Goal: Task Accomplishment & Management: Contribute content

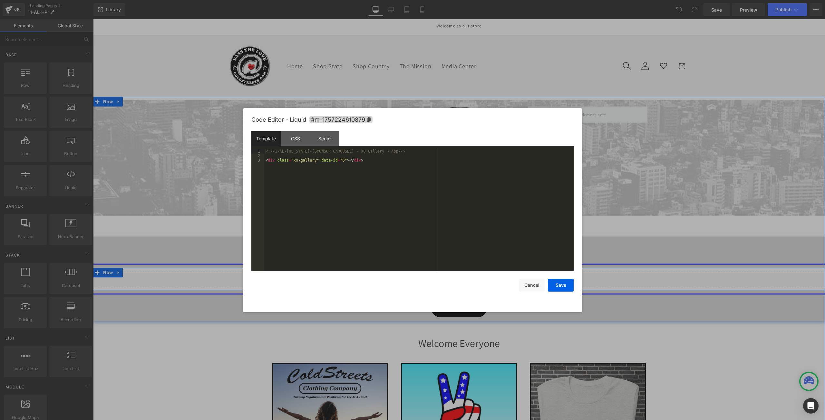
click at [464, 276] on div "Liquid" at bounding box center [458, 279] width 731 height 16
click at [530, 286] on button "Cancel" at bounding box center [532, 285] width 26 height 13
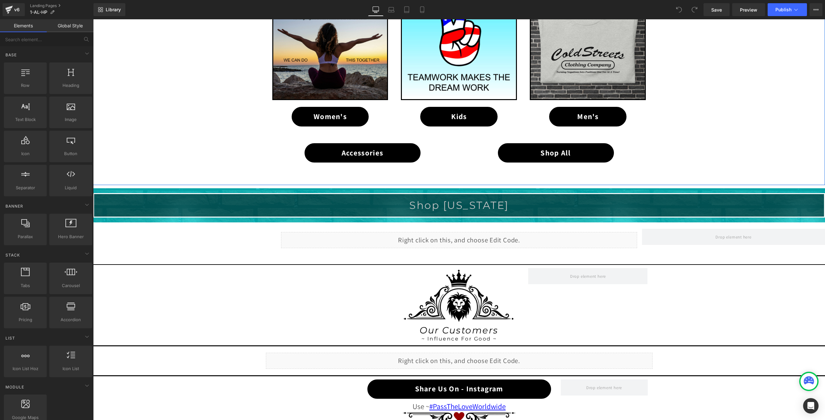
scroll to position [387, 0]
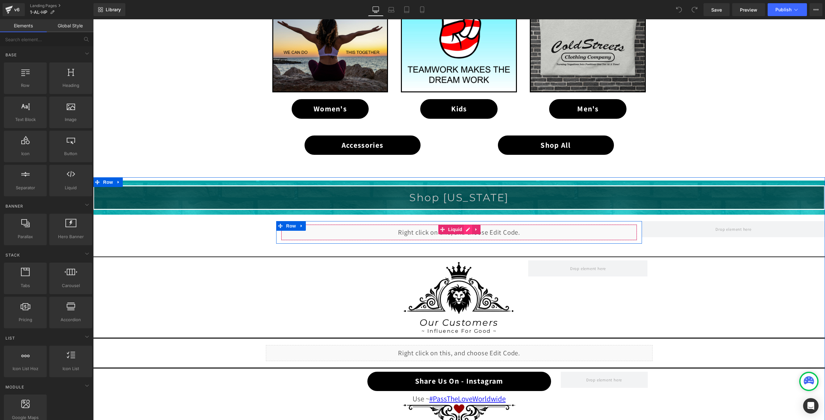
click at [465, 229] on div "Liquid" at bounding box center [459, 233] width 356 height 16
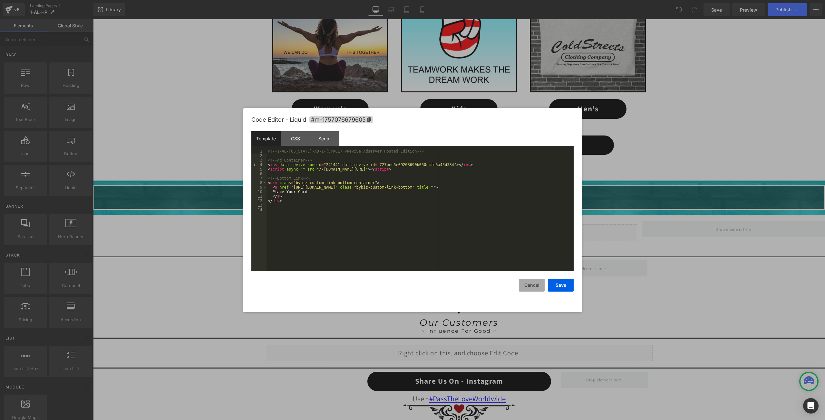
click at [529, 288] on button "Cancel" at bounding box center [532, 285] width 26 height 13
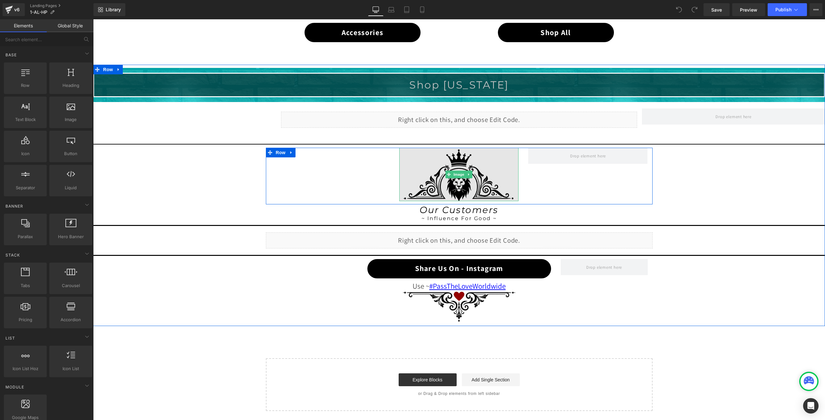
scroll to position [515, 0]
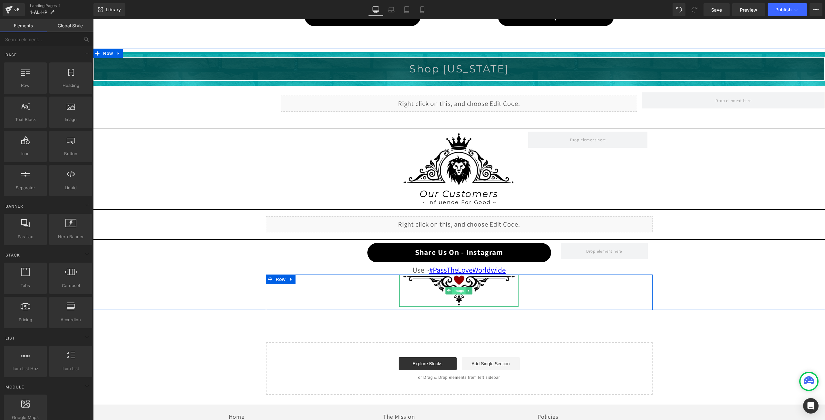
click at [453, 292] on span "Image" at bounding box center [459, 291] width 14 height 8
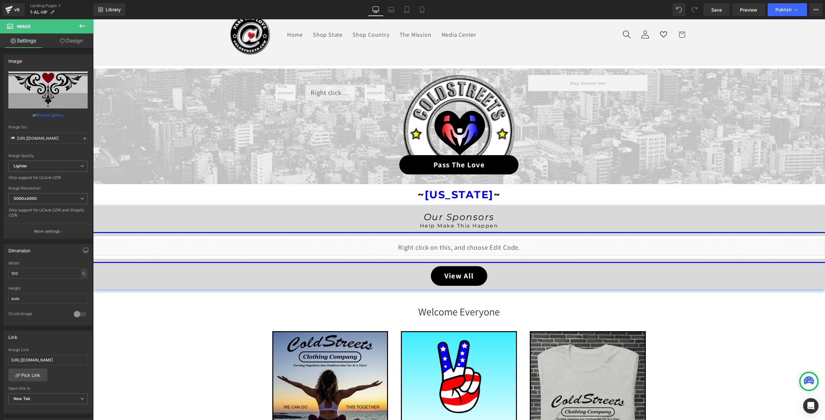
scroll to position [0, 0]
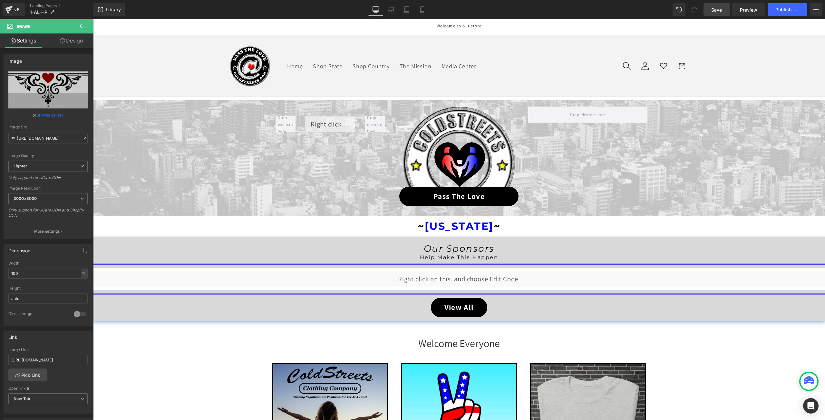
click at [716, 11] on span "Save" at bounding box center [716, 9] width 11 height 7
click at [790, 10] on span "Publish" at bounding box center [783, 9] width 16 height 5
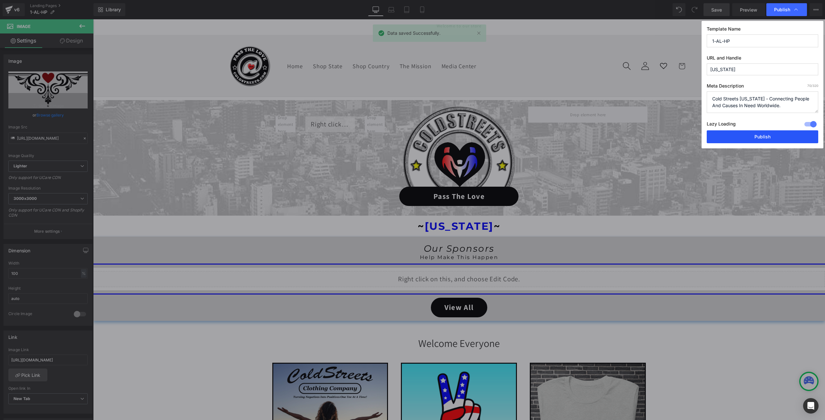
click at [770, 137] on button "Publish" at bounding box center [761, 136] width 111 height 13
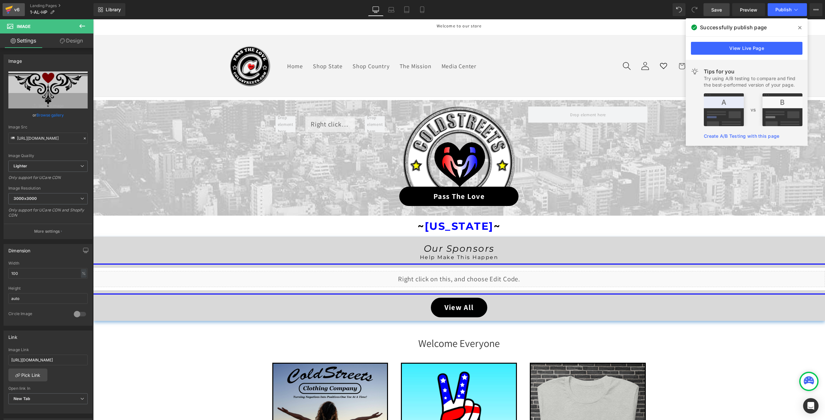
click at [8, 9] on icon at bounding box center [8, 8] width 7 height 4
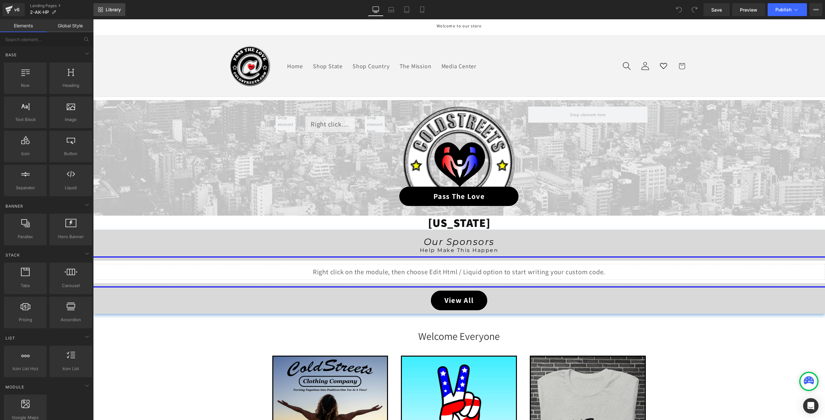
click at [117, 10] on span "Library" at bounding box center [113, 10] width 15 height 6
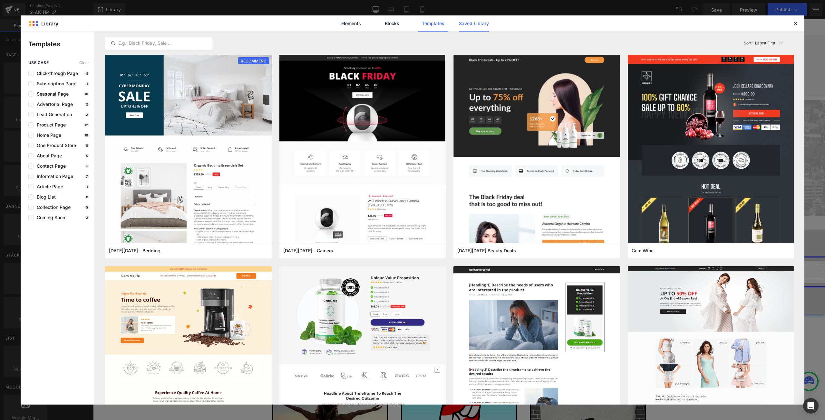
click at [469, 22] on link "Saved Library" at bounding box center [473, 23] width 31 height 16
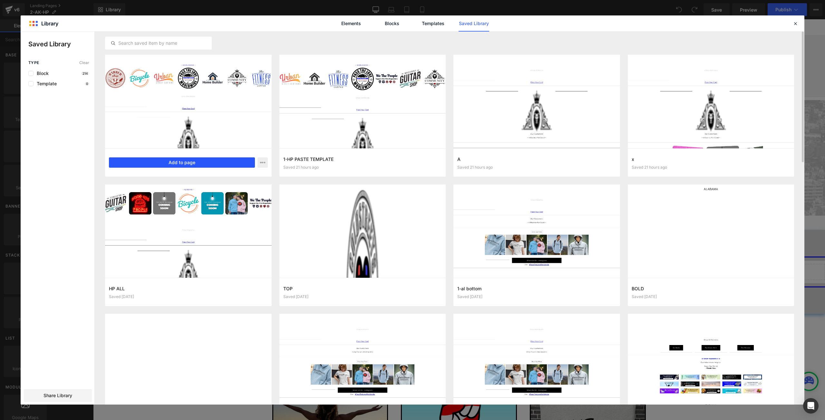
click at [187, 163] on button "Add to page" at bounding box center [182, 163] width 146 height 10
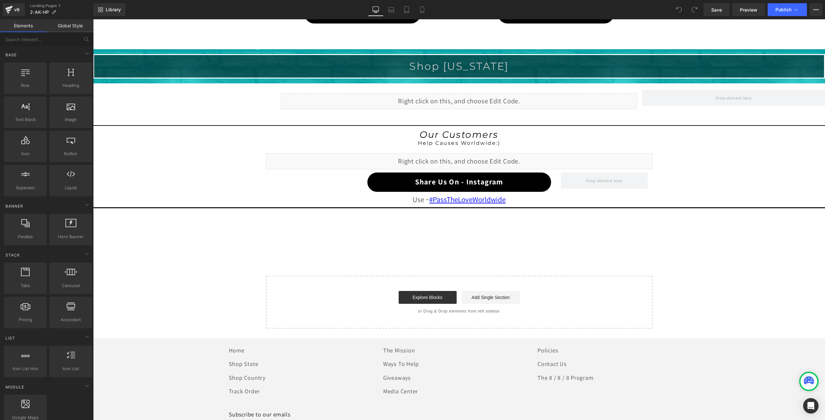
scroll to position [605, 0]
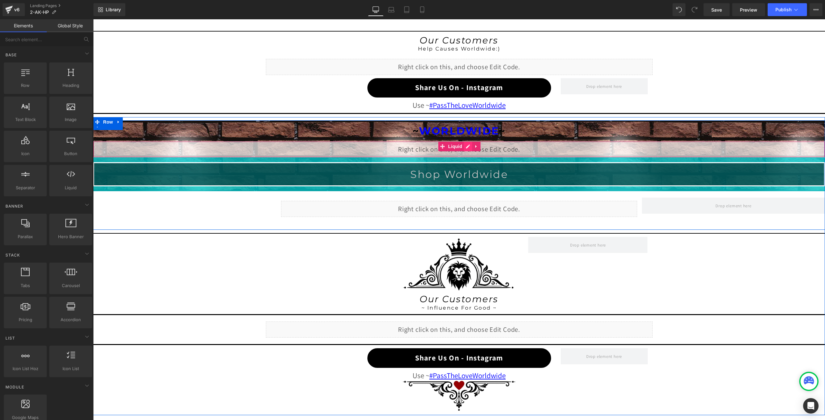
click at [464, 147] on div "Liquid" at bounding box center [458, 149] width 731 height 16
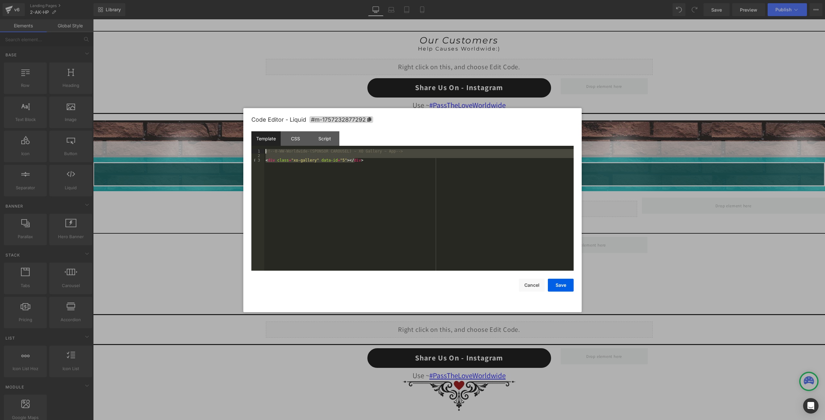
drag, startPoint x: 385, startPoint y: 165, endPoint x: 236, endPoint y: 151, distance: 149.2
click at [236, 151] on body "You are previewing how the will restyle your page. You can not edit Elements in…" at bounding box center [412, 210] width 825 height 420
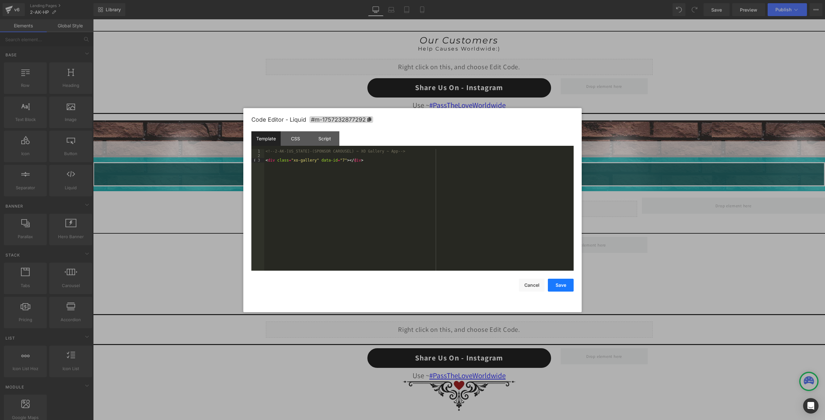
click at [561, 281] on button "Save" at bounding box center [561, 285] width 26 height 13
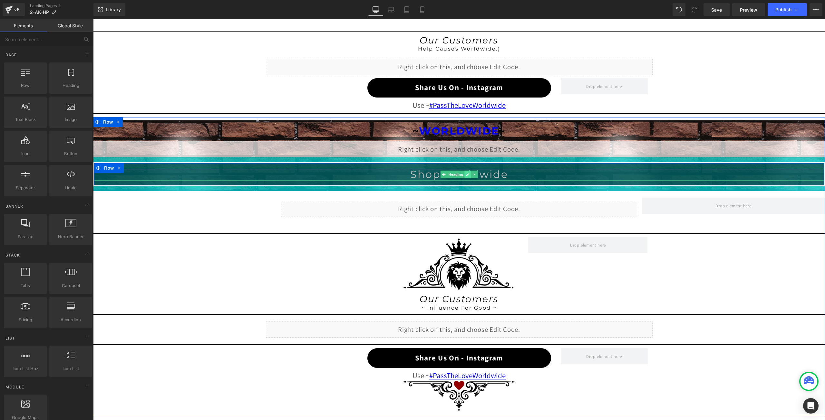
click at [466, 174] on icon at bounding box center [467, 174] width 3 height 3
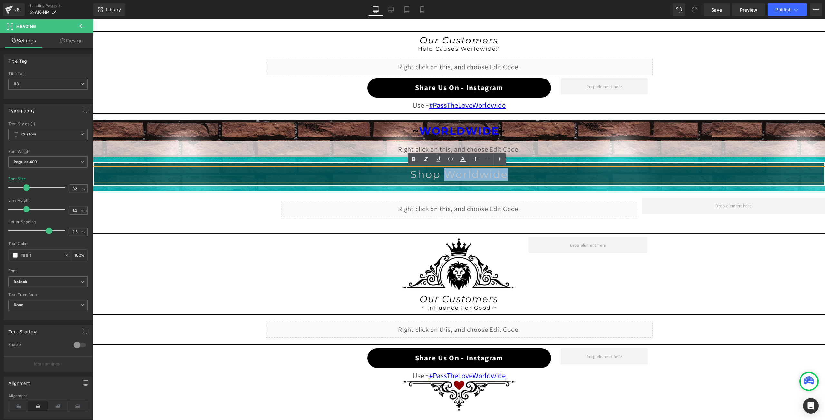
drag, startPoint x: 504, startPoint y: 174, endPoint x: 444, endPoint y: 173, distance: 60.2
click at [444, 173] on font "Shop Worldwide" at bounding box center [459, 174] width 98 height 13
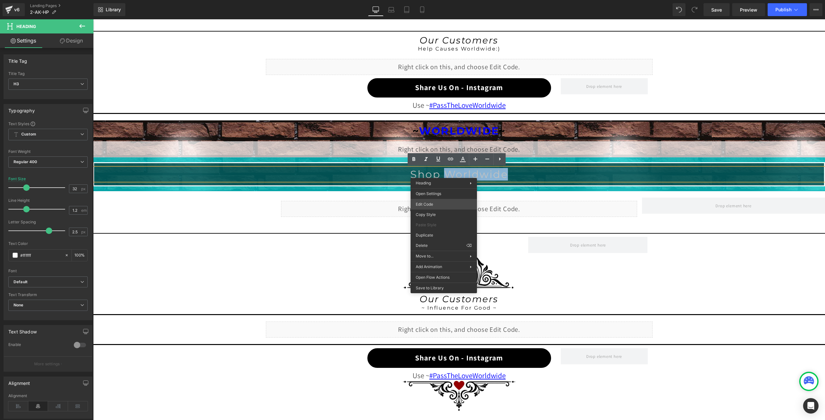
click at [432, 0] on div "You are previewing how the will restyle your page. You can not edit Elements in…" at bounding box center [412, 0] width 825 height 0
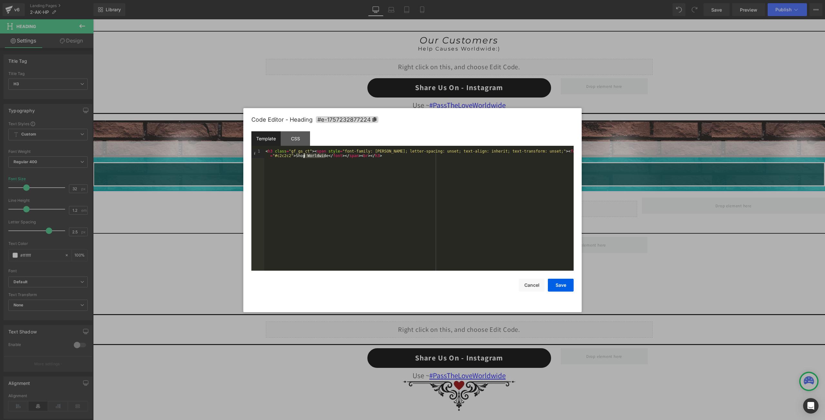
drag, startPoint x: 324, startPoint y: 157, endPoint x: 304, endPoint y: 156, distance: 19.7
click at [304, 156] on div "< h3 class = "gf_gs_ct" > < span style = "font-family: Montserrat; letter-spaci…" at bounding box center [418, 219] width 309 height 140
drag, startPoint x: 316, startPoint y: 157, endPoint x: 294, endPoint y: 157, distance: 22.2
click at [294, 157] on div "< h3 class = "gf_gs_ct" > < span style = "font-family: Montserrat; letter-spaci…" at bounding box center [418, 219] width 309 height 140
click at [565, 289] on button "Save" at bounding box center [561, 285] width 26 height 13
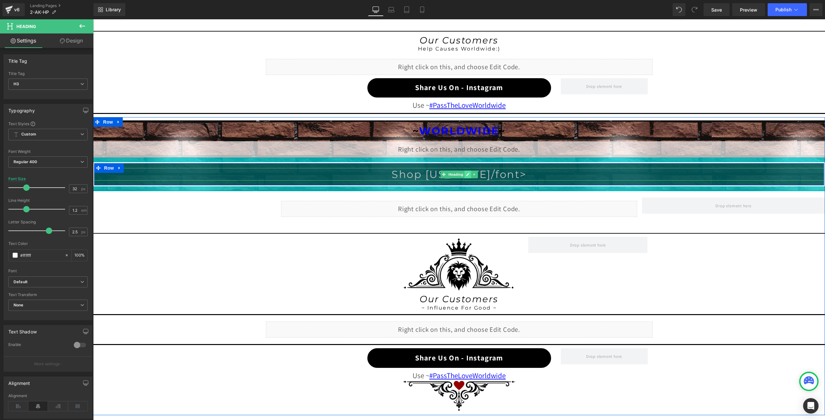
click at [465, 177] on link at bounding box center [467, 175] width 7 height 8
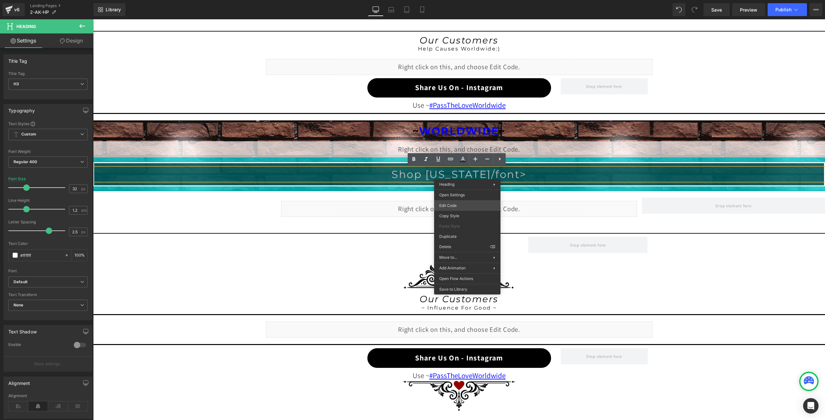
click at [453, 0] on div "You are previewing how the will restyle your page. You can not edit Elements in…" at bounding box center [412, 0] width 825 height 0
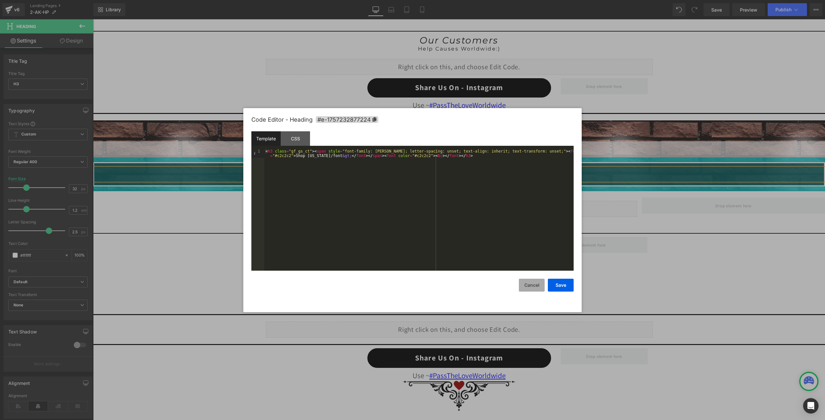
click at [527, 285] on button "Cancel" at bounding box center [532, 285] width 26 height 13
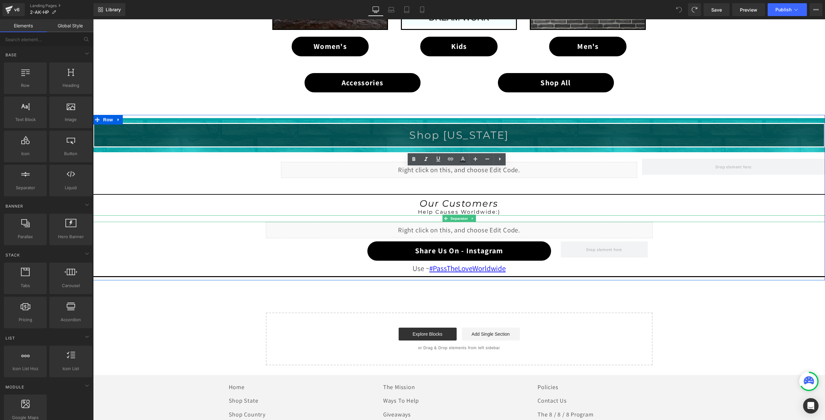
scroll to position [441, 0]
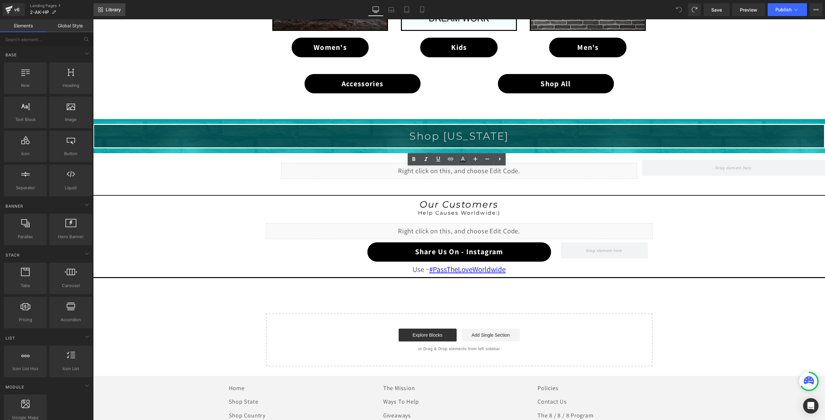
click at [111, 5] on link "Library" at bounding box center [109, 9] width 32 height 13
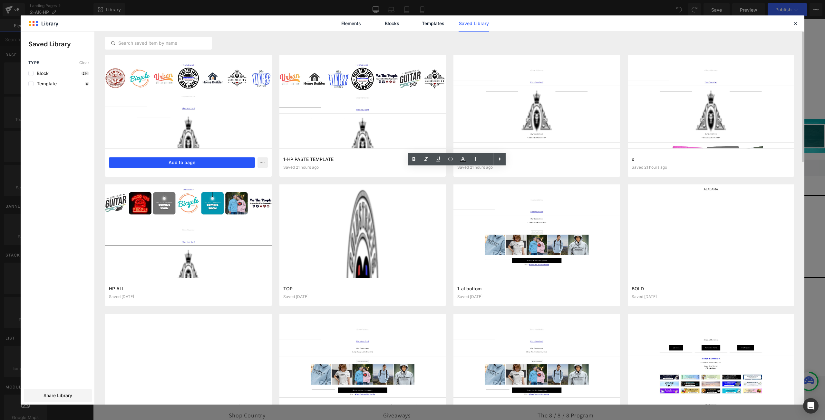
click at [142, 161] on button "Add to page" at bounding box center [182, 163] width 146 height 10
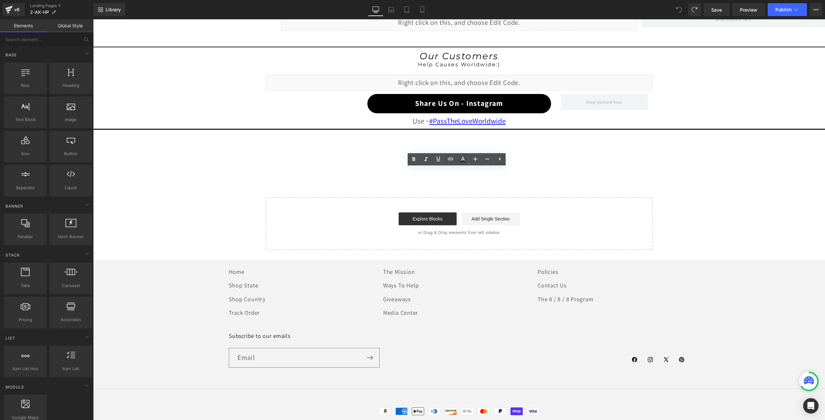
scroll to position [605, 0]
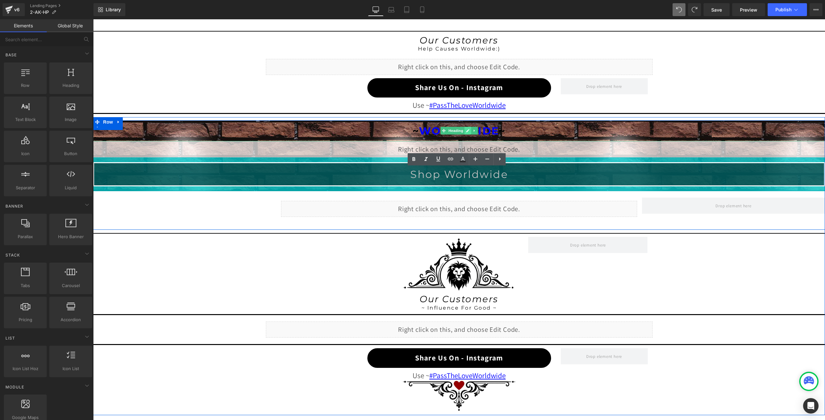
click at [466, 130] on icon at bounding box center [468, 131] width 4 height 4
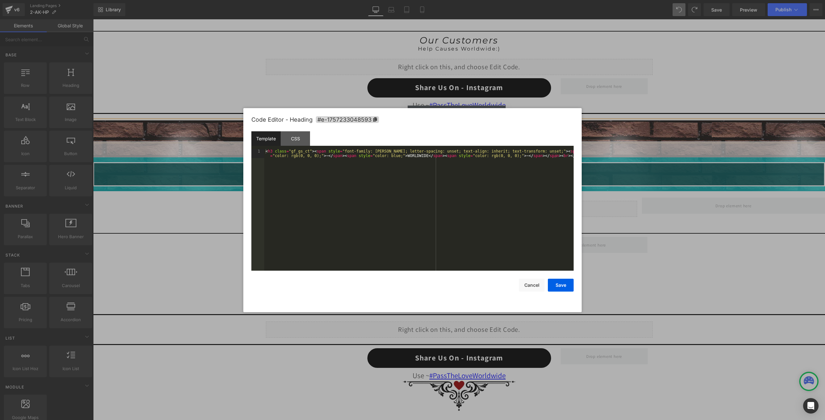
click at [475, 0] on div "You are previewing how the will restyle your page. You can not edit Elements in…" at bounding box center [412, 0] width 825 height 0
drag, startPoint x: 416, startPoint y: 156, endPoint x: 398, endPoint y: 156, distance: 18.0
click at [398, 156] on div "< h3 class = "gf_gs_ct" > < span style = "font-family: Montserrat; letter-spaci…" at bounding box center [418, 219] width 309 height 140
click at [558, 283] on button "Save" at bounding box center [561, 285] width 26 height 13
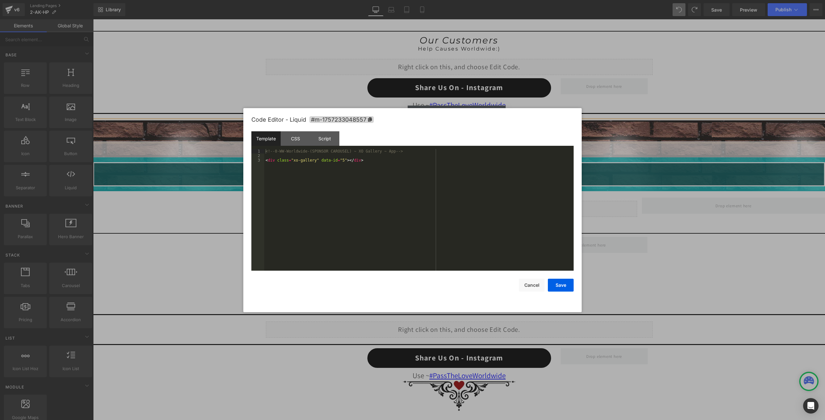
click at [466, 146] on div "Liquid" at bounding box center [458, 149] width 731 height 16
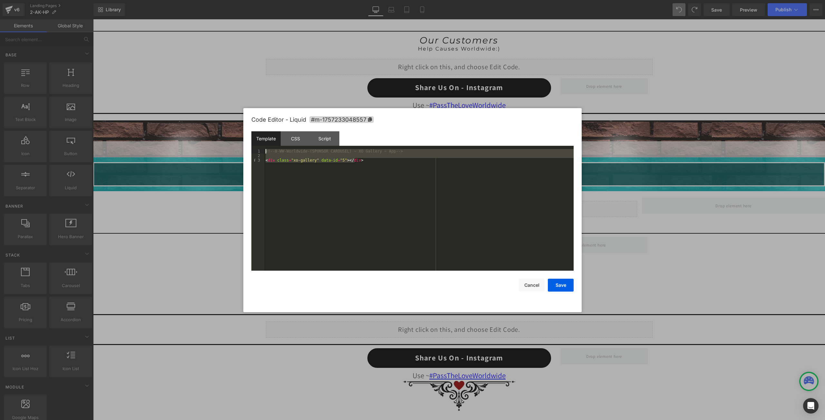
drag, startPoint x: 379, startPoint y: 163, endPoint x: 236, endPoint y: 149, distance: 143.7
click at [236, 149] on body "You are previewing how the will restyle your page. You can not edit Elements in…" at bounding box center [412, 210] width 825 height 420
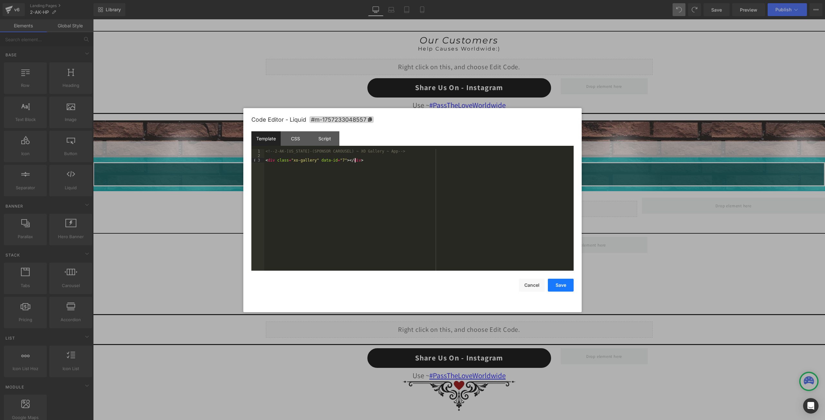
click at [550, 281] on button "Save" at bounding box center [561, 285] width 26 height 13
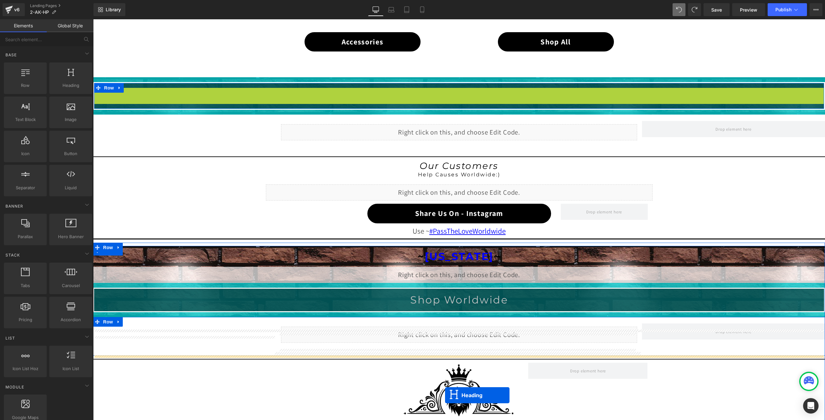
scroll to position [509, 0]
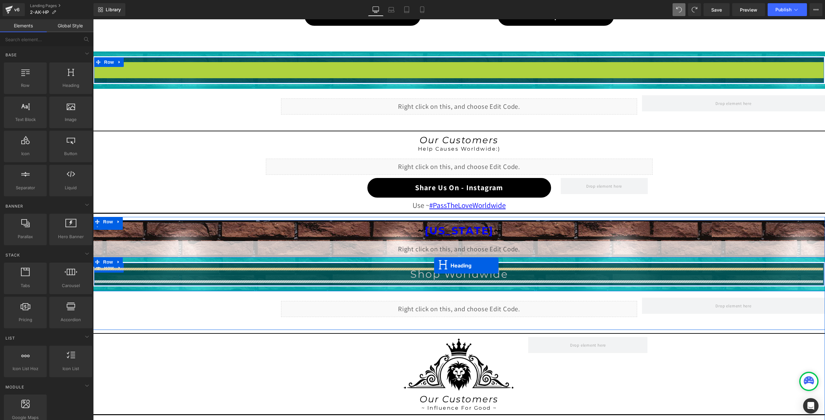
drag, startPoint x: 439, startPoint y: 196, endPoint x: 434, endPoint y: 266, distance: 69.8
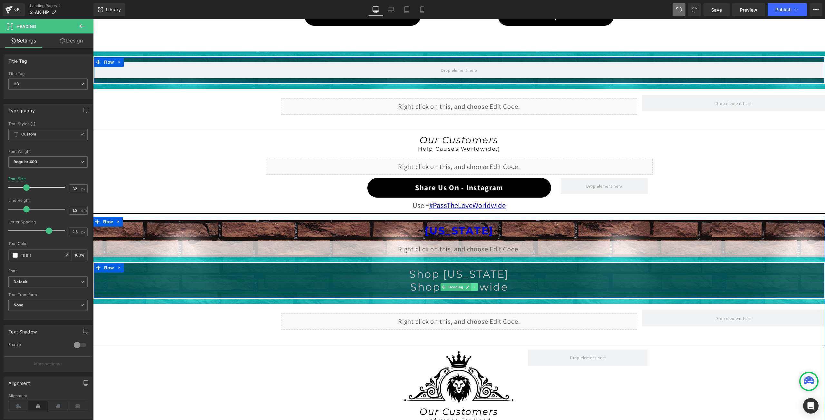
click at [473, 287] on icon at bounding box center [473, 287] width 1 height 2
click at [478, 286] on link at bounding box center [477, 287] width 7 height 8
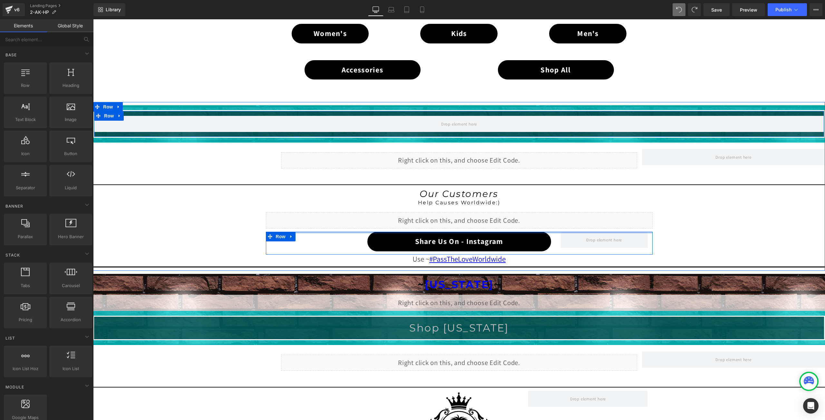
scroll to position [444, 0]
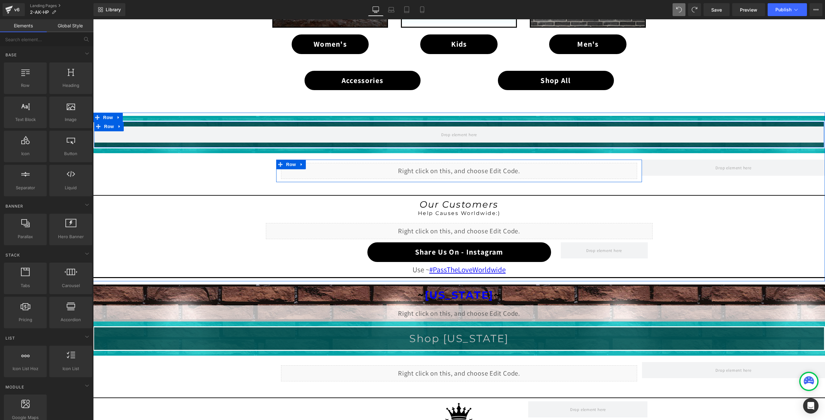
click at [464, 168] on div "Liquid" at bounding box center [459, 171] width 356 height 16
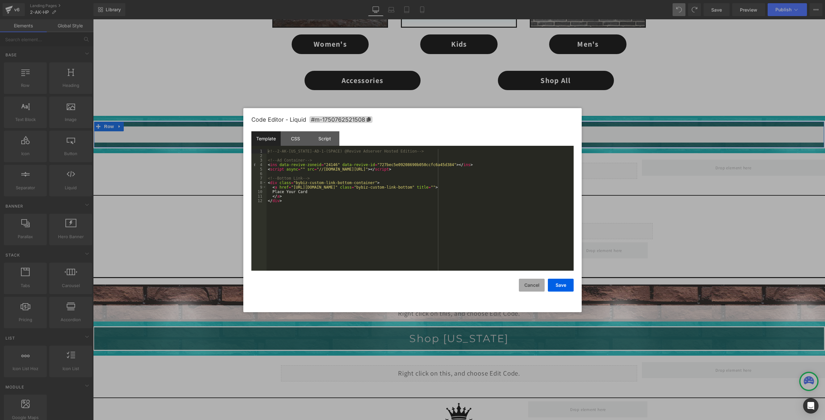
click at [533, 284] on button "Cancel" at bounding box center [532, 285] width 26 height 13
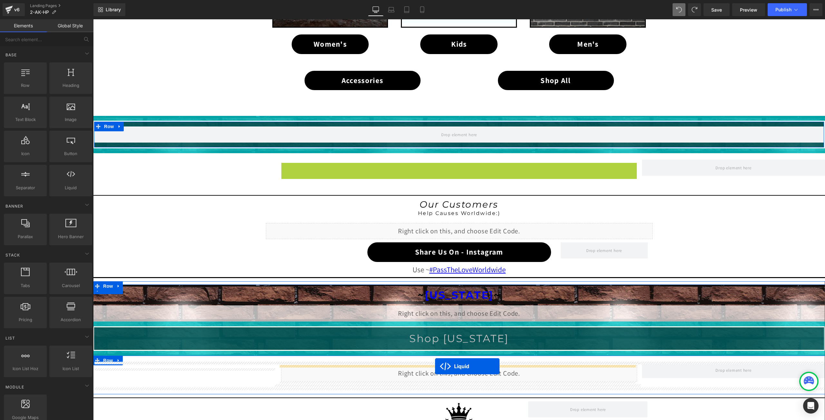
drag, startPoint x: 438, startPoint y: 166, endPoint x: 435, endPoint y: 367, distance: 200.7
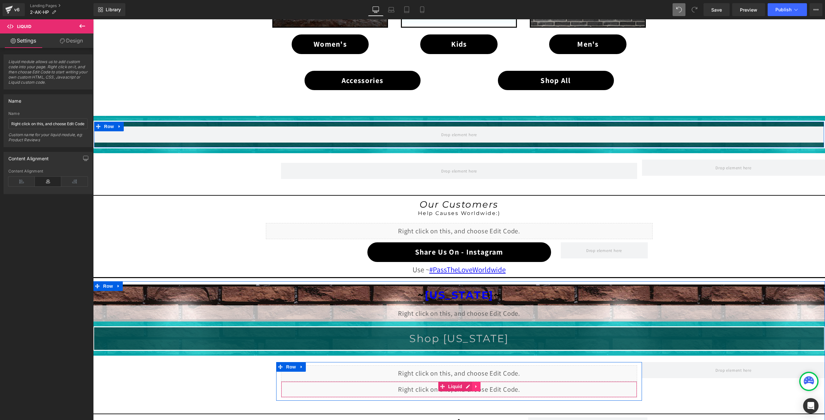
click at [475, 387] on icon at bounding box center [476, 386] width 5 height 5
click at [479, 386] on icon at bounding box center [480, 387] width 5 height 5
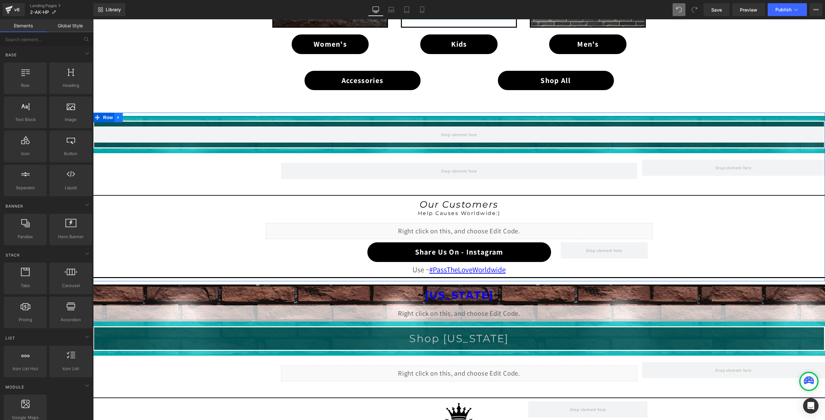
click at [116, 116] on icon at bounding box center [118, 117] width 5 height 5
click at [133, 117] on icon at bounding box center [135, 117] width 5 height 5
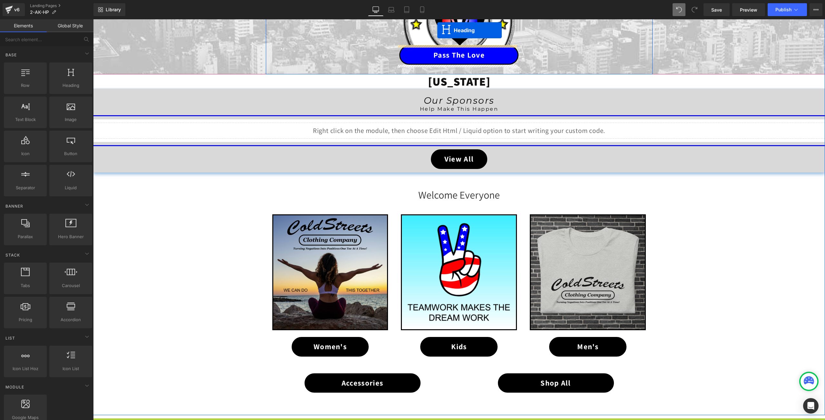
scroll to position [103, 0]
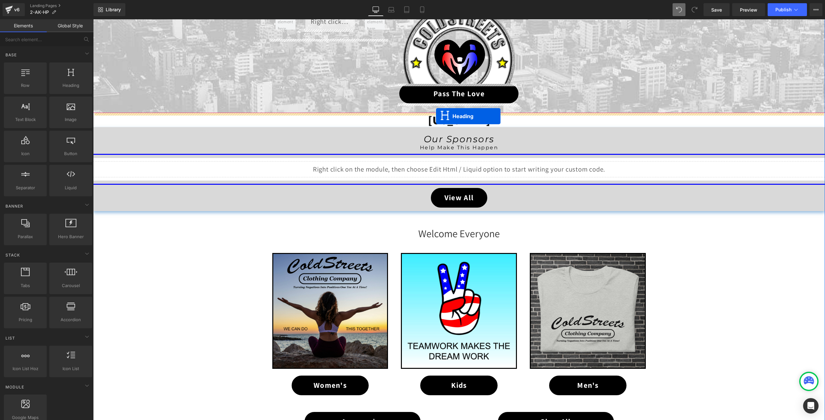
drag, startPoint x: 443, startPoint y: 126, endPoint x: 436, endPoint y: 116, distance: 12.2
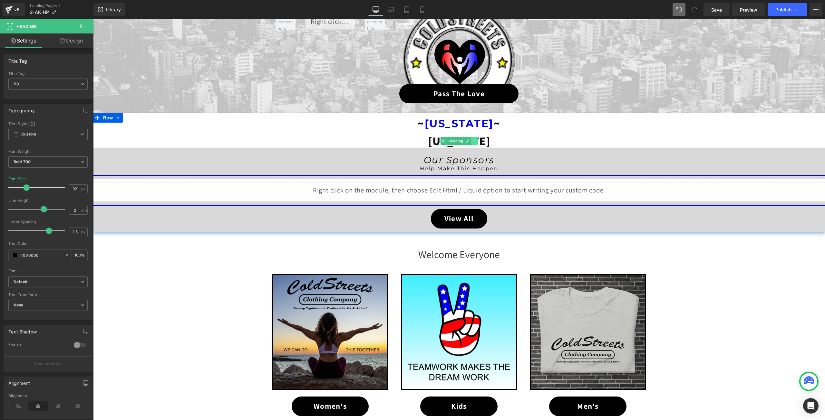
click at [473, 141] on icon at bounding box center [473, 141] width 1 height 2
click at [476, 141] on icon at bounding box center [478, 141] width 4 height 4
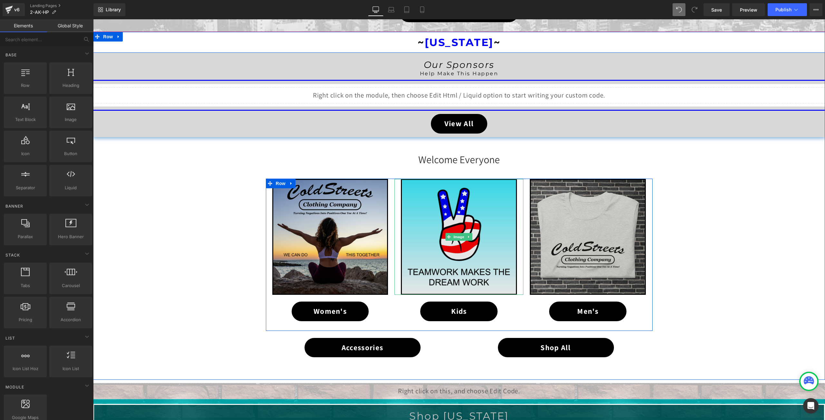
scroll to position [199, 0]
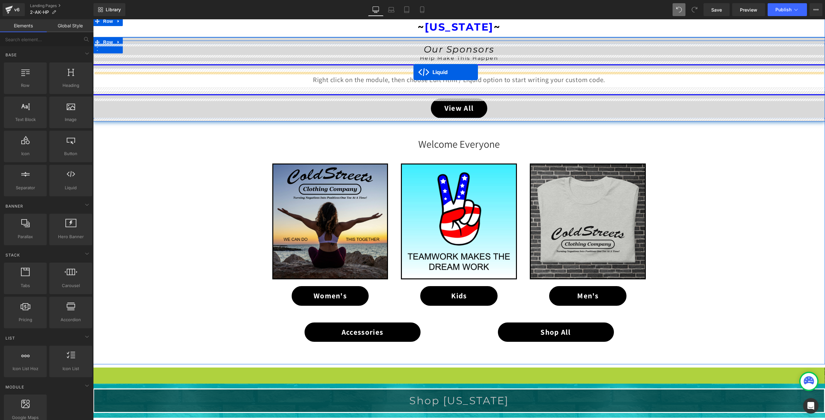
drag, startPoint x: 439, startPoint y: 372, endPoint x: 413, endPoint y: 72, distance: 300.6
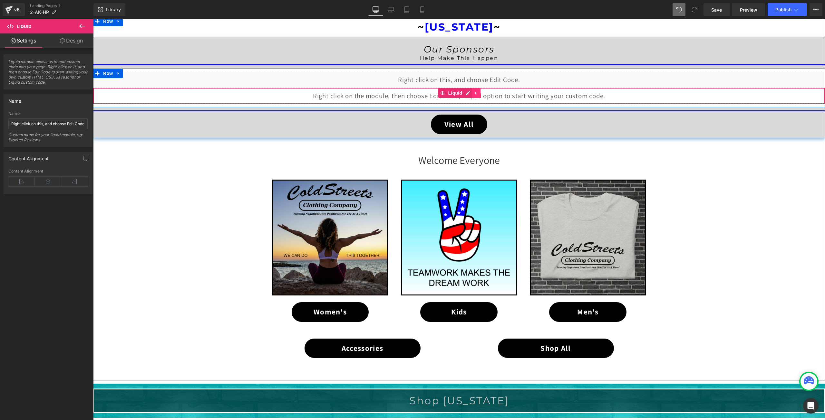
click at [474, 94] on icon at bounding box center [476, 93] width 5 height 5
click at [478, 94] on icon at bounding box center [480, 93] width 5 height 5
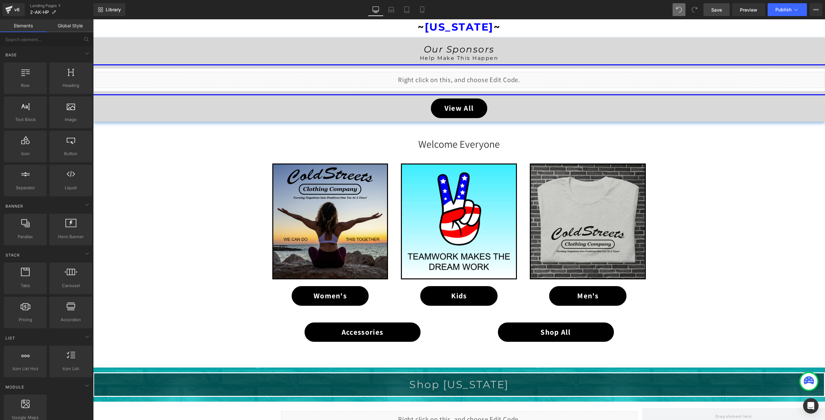
click at [720, 9] on span "Save" at bounding box center [716, 9] width 11 height 7
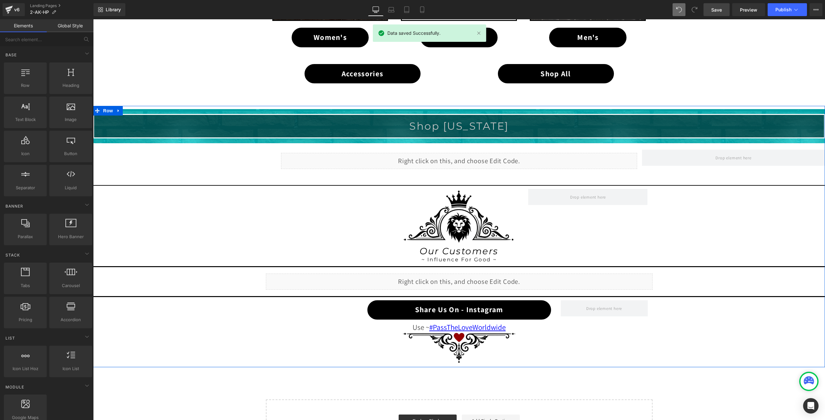
scroll to position [457, 0]
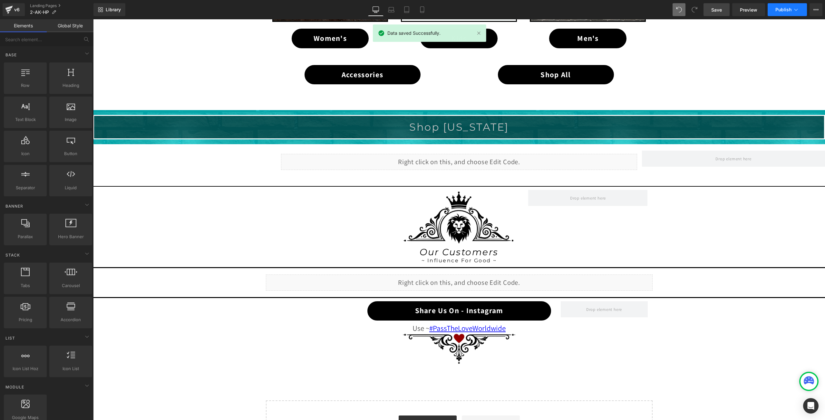
click at [777, 8] on span "Publish" at bounding box center [783, 9] width 16 height 5
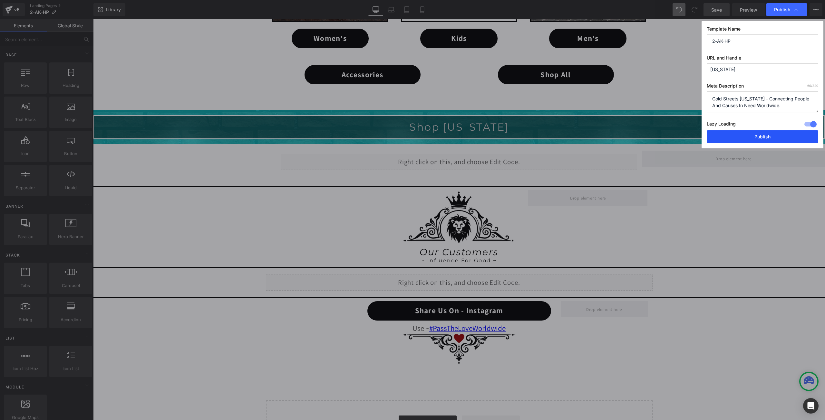
click at [770, 135] on button "Publish" at bounding box center [761, 136] width 111 height 13
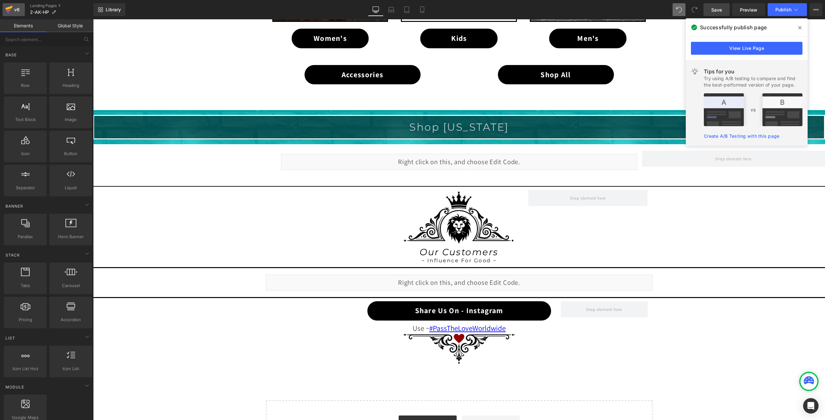
click at [7, 6] on icon at bounding box center [9, 10] width 8 height 16
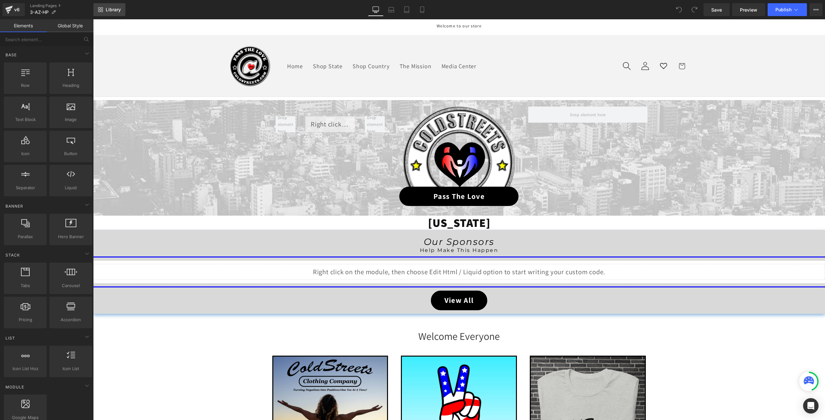
click at [116, 8] on span "Library" at bounding box center [113, 10] width 15 height 6
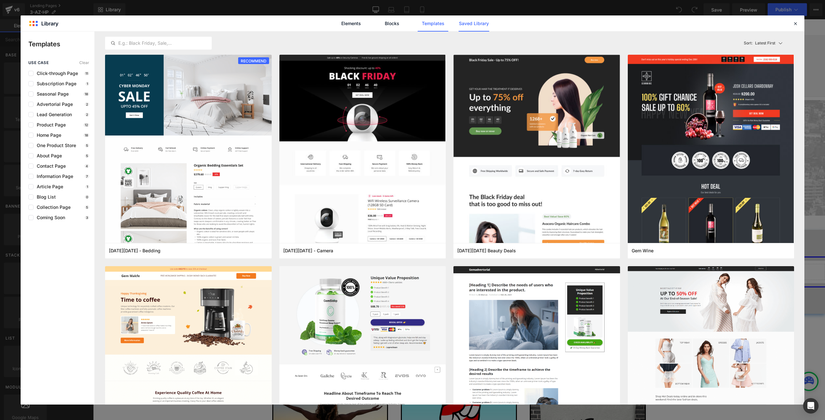
click at [473, 24] on link "Saved Library" at bounding box center [473, 23] width 31 height 16
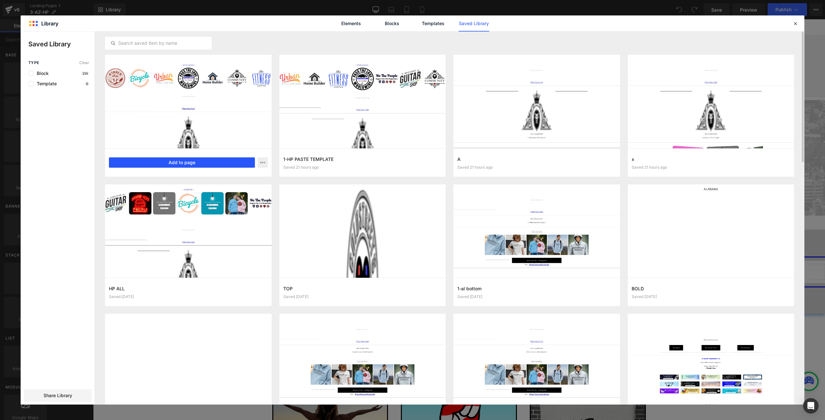
click at [169, 162] on button "Add to page" at bounding box center [182, 163] width 146 height 10
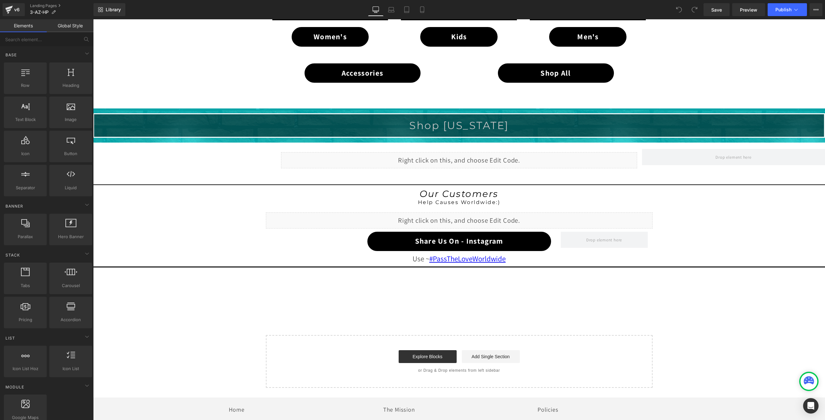
scroll to position [605, 0]
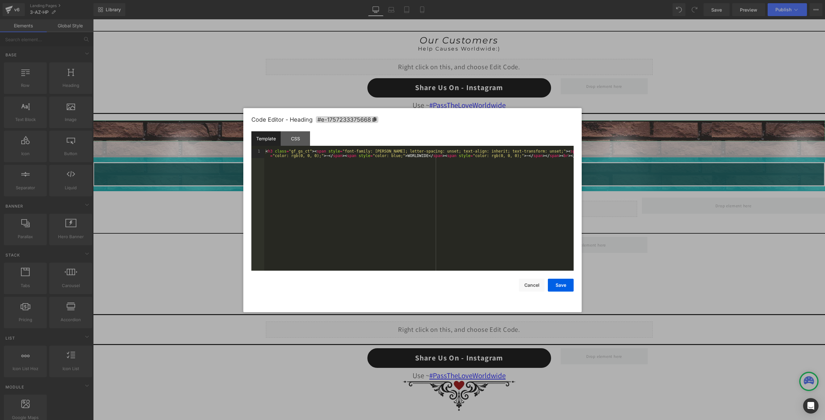
click at [440, 0] on div "You are previewing how the will restyle your page. You can not edit Elements in…" at bounding box center [412, 0] width 825 height 0
click at [405, 157] on div "< h3 class = "gf_gs_ct" > < span style = "font-family: Montserrat; letter-spaci…" at bounding box center [418, 219] width 309 height 140
click at [405, 157] on div "< h3 class = "gf_gs_ct" > < span style = "font-family: Montserrat; letter-spaci…" at bounding box center [418, 210] width 309 height 122
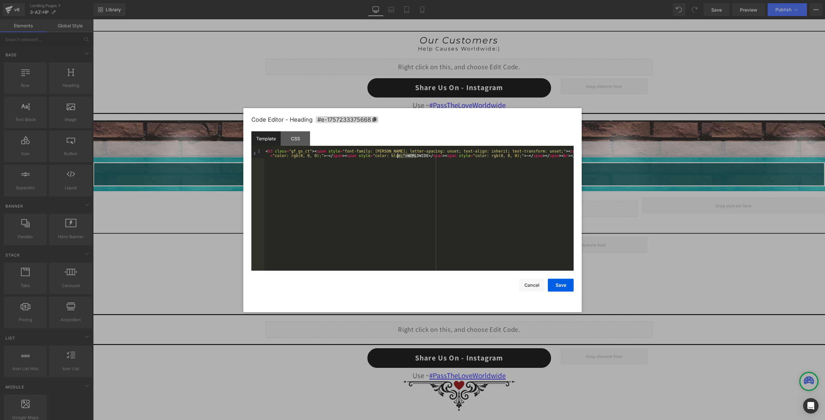
click at [405, 157] on div "< h3 class = "gf_gs_ct" > < span style = "font-family: Montserrat; letter-spaci…" at bounding box center [418, 219] width 309 height 140
click at [405, 157] on div "< h3 class = "gf_gs_ct" > < span style = "font-family: Montserrat; letter-spaci…" at bounding box center [418, 210] width 309 height 122
click at [405, 157] on div "< h3 class = "gf_gs_ct" > < span style = "font-family: Montserrat; letter-spaci…" at bounding box center [418, 219] width 309 height 140
click at [561, 282] on button "Save" at bounding box center [561, 285] width 26 height 13
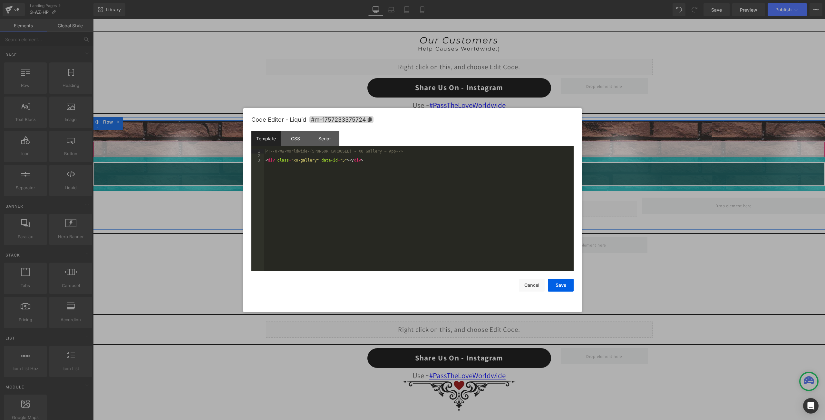
click at [464, 148] on div "Liquid" at bounding box center [458, 149] width 731 height 16
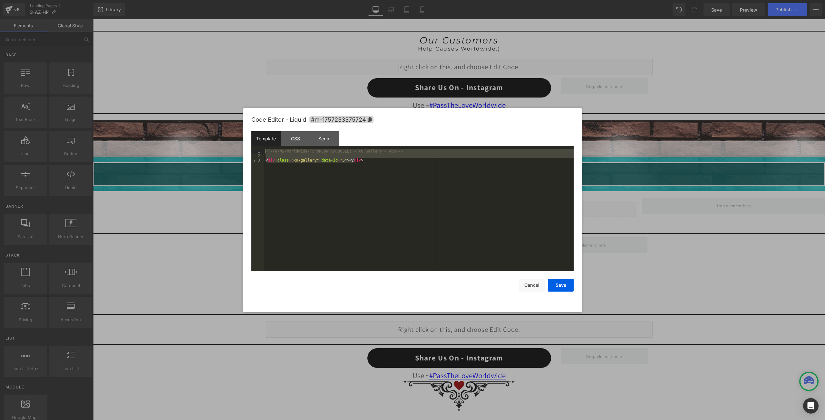
drag, startPoint x: 370, startPoint y: 161, endPoint x: 243, endPoint y: 149, distance: 128.5
click at [243, 149] on body "You are previewing how the will restyle your page. You can not edit Elements in…" at bounding box center [412, 210] width 825 height 420
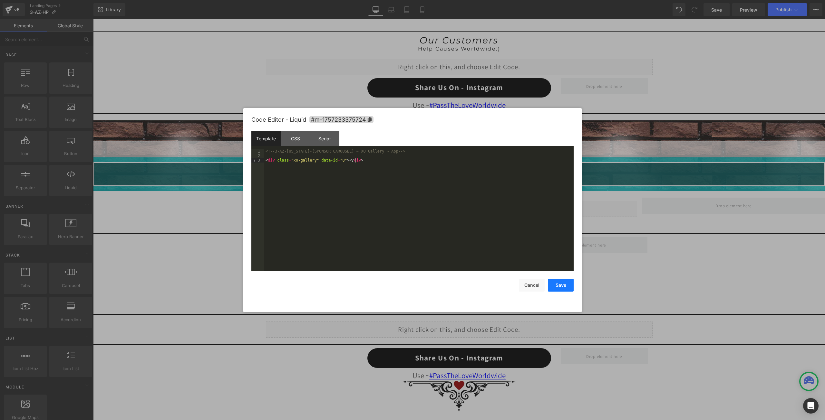
click at [563, 285] on button "Save" at bounding box center [561, 285] width 26 height 13
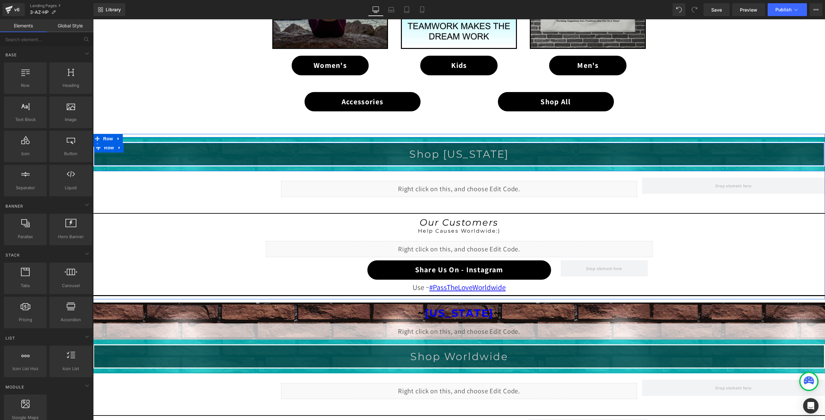
scroll to position [444, 0]
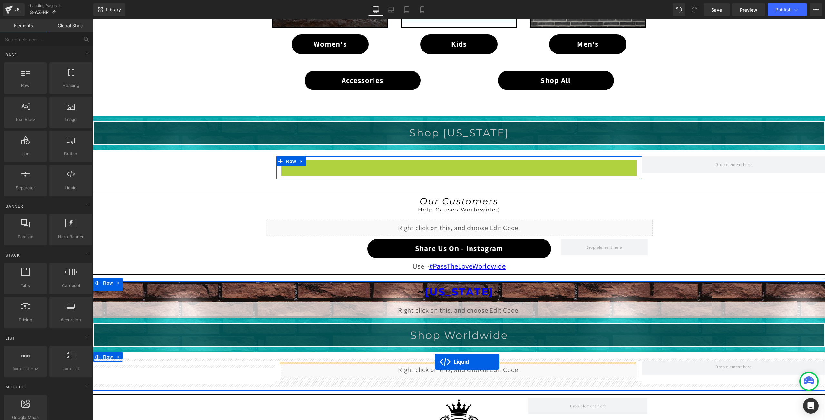
drag, startPoint x: 439, startPoint y: 164, endPoint x: 434, endPoint y: 363, distance: 199.1
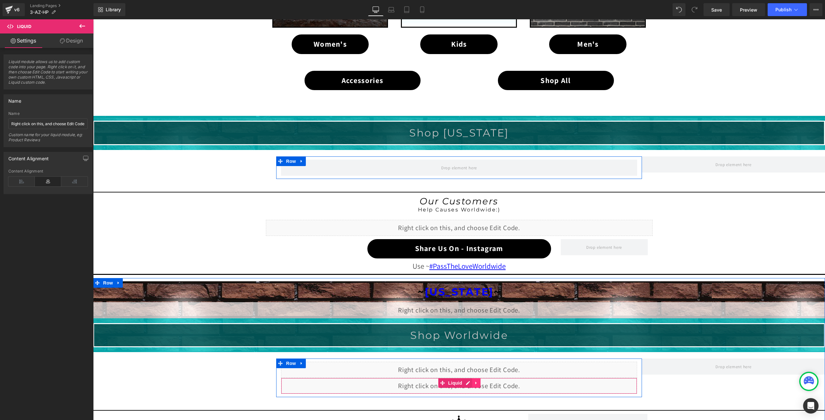
click at [475, 383] on icon at bounding box center [475, 383] width 1 height 3
click at [478, 383] on icon at bounding box center [480, 383] width 5 height 5
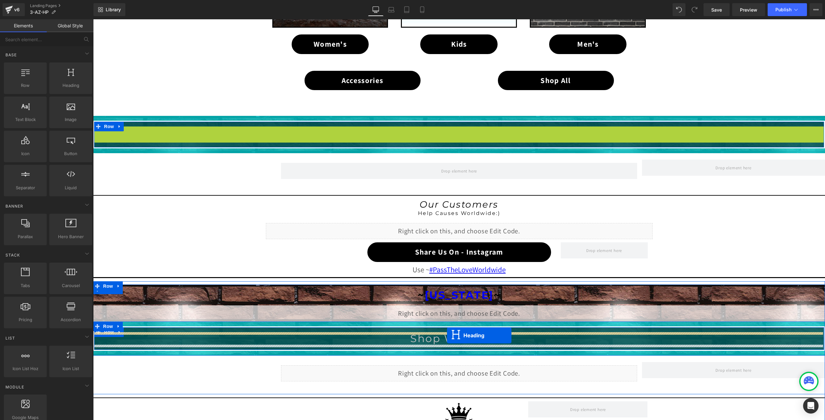
drag, startPoint x: 439, startPoint y: 132, endPoint x: 447, endPoint y: 332, distance: 200.5
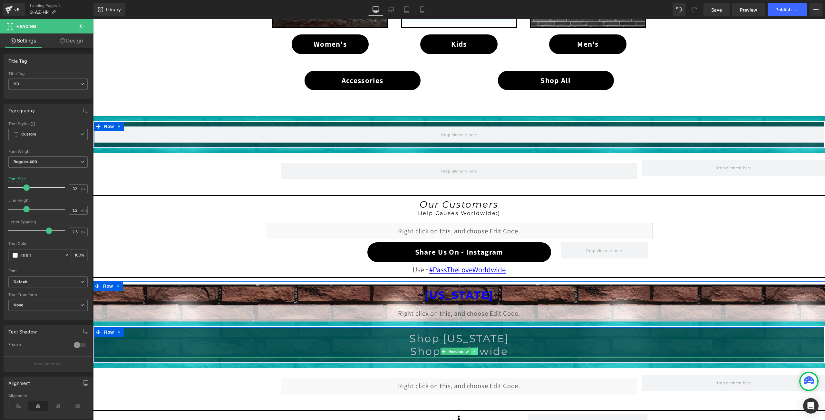
click at [473, 351] on icon at bounding box center [475, 352] width 4 height 4
click at [474, 351] on link at bounding box center [477, 352] width 7 height 8
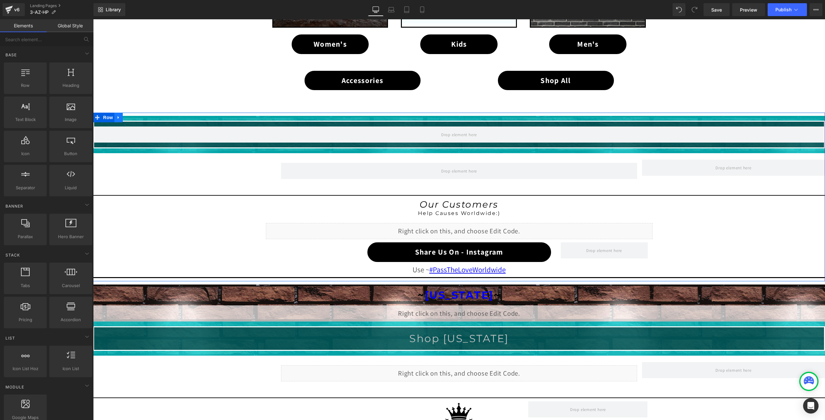
click at [116, 119] on icon at bounding box center [118, 117] width 5 height 5
click at [133, 117] on icon at bounding box center [135, 117] width 5 height 5
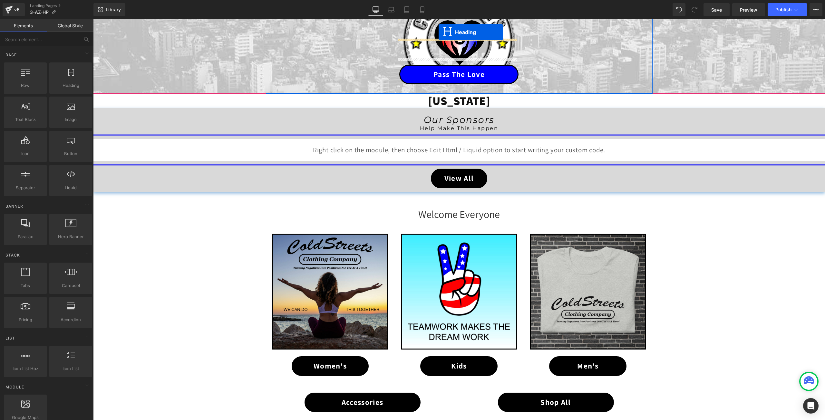
scroll to position [90, 0]
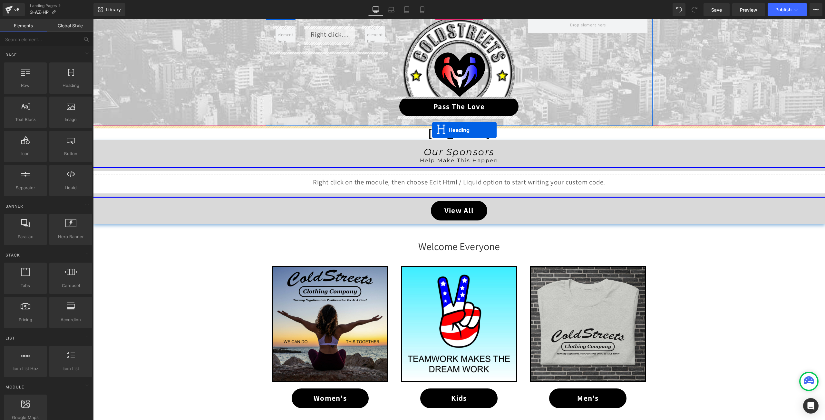
drag, startPoint x: 439, startPoint y: 126, endPoint x: 432, endPoint y: 130, distance: 8.4
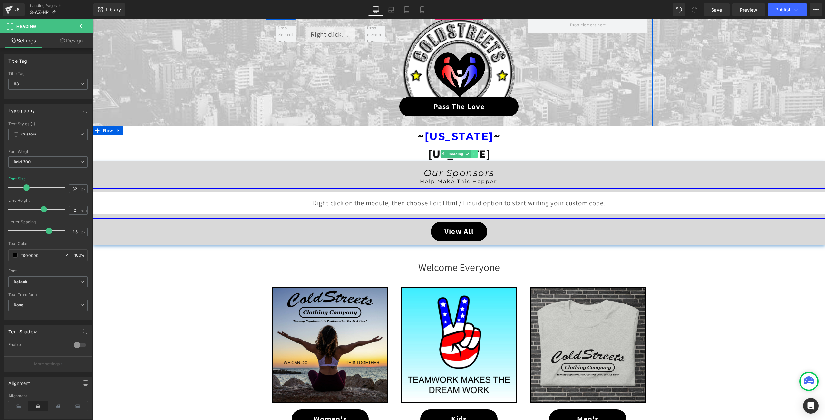
click at [473, 153] on icon at bounding box center [475, 154] width 4 height 4
click at [476, 154] on icon at bounding box center [478, 154] width 4 height 4
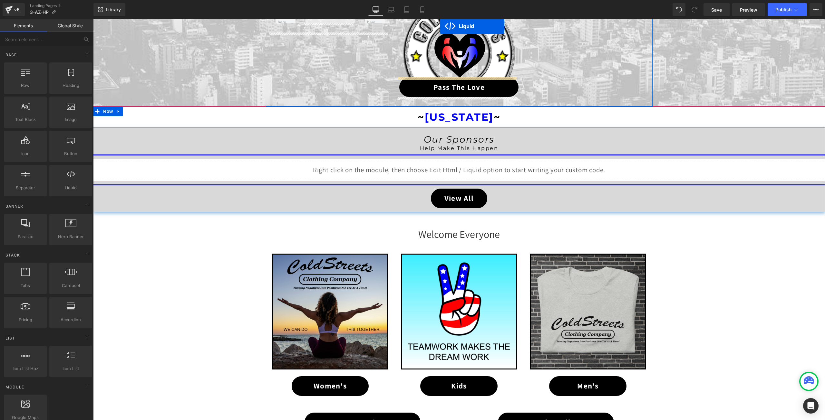
scroll to position [83, 0]
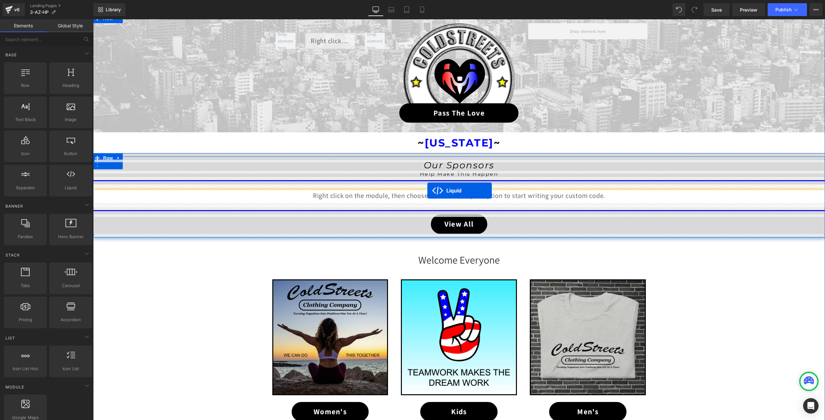
drag, startPoint x: 441, startPoint y: 322, endPoint x: 427, endPoint y: 191, distance: 131.9
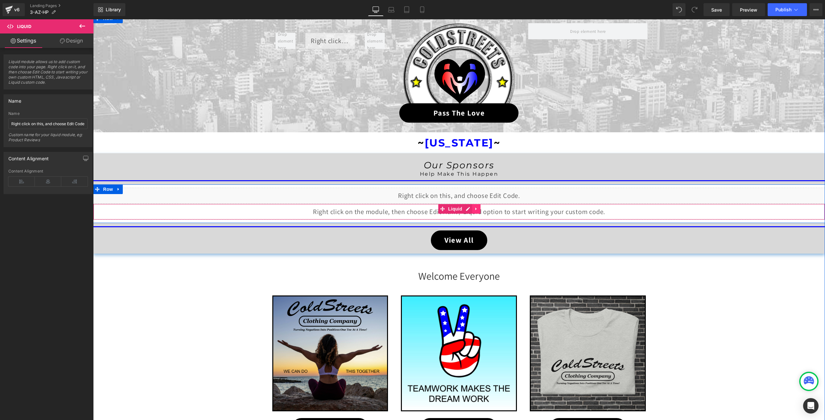
click at [475, 207] on icon at bounding box center [476, 209] width 5 height 5
click at [480, 208] on link at bounding box center [480, 209] width 8 height 10
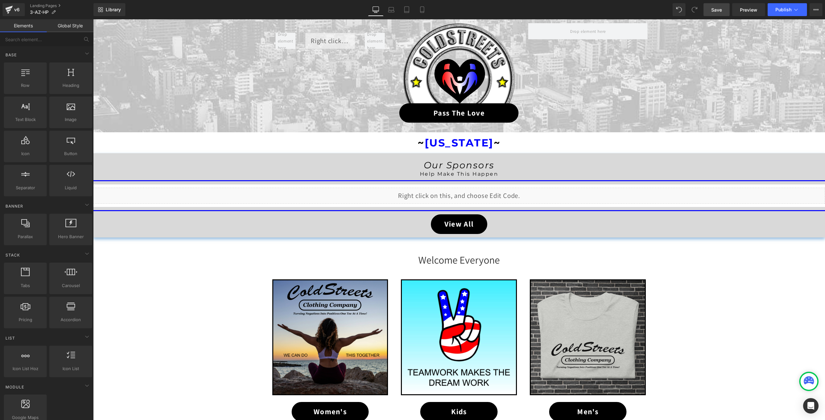
click at [712, 13] on span "Save" at bounding box center [716, 9] width 11 height 7
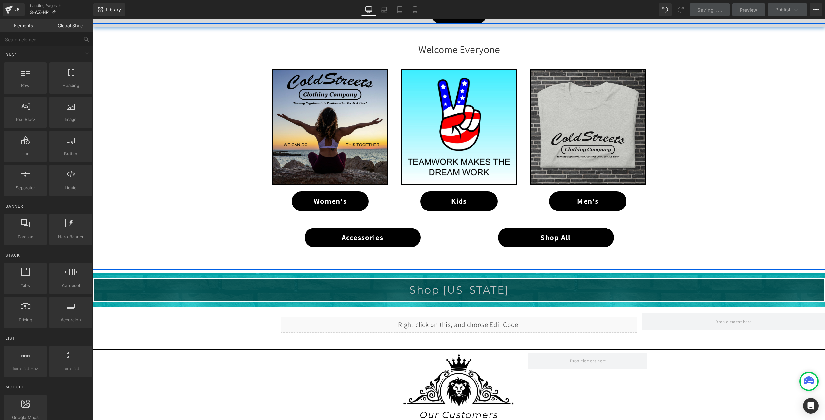
scroll to position [406, 0]
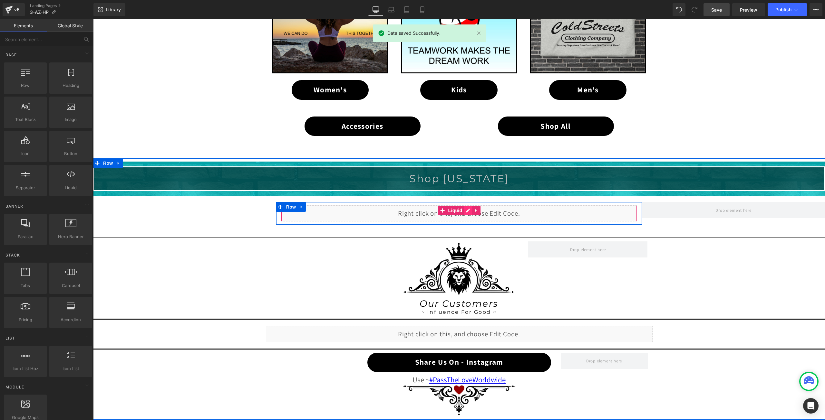
click at [465, 211] on div "Liquid" at bounding box center [459, 214] width 356 height 16
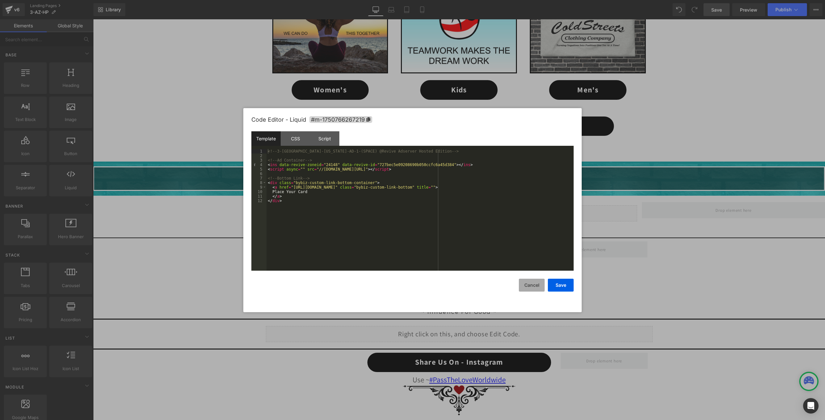
click at [522, 287] on button "Cancel" at bounding box center [532, 285] width 26 height 13
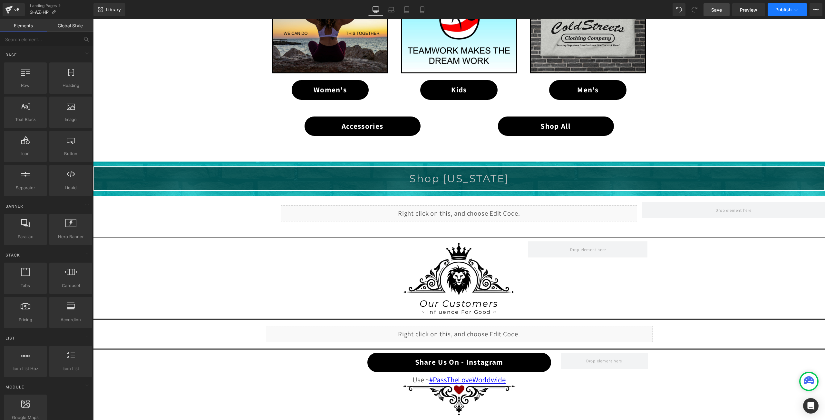
click at [787, 9] on span "Publish" at bounding box center [783, 9] width 16 height 5
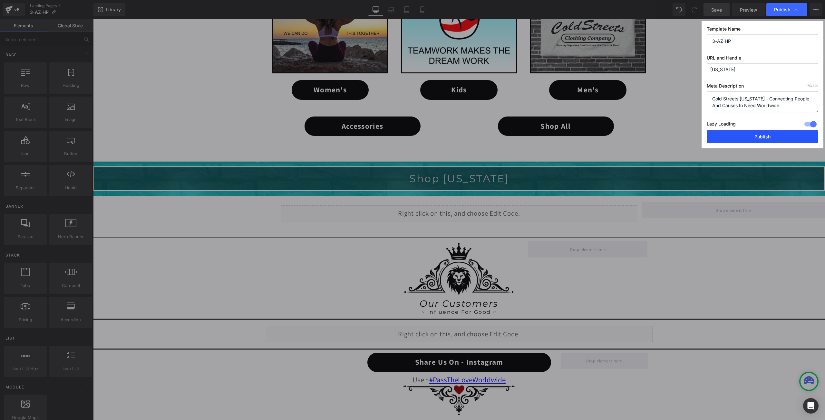
click at [756, 137] on button "Publish" at bounding box center [761, 136] width 111 height 13
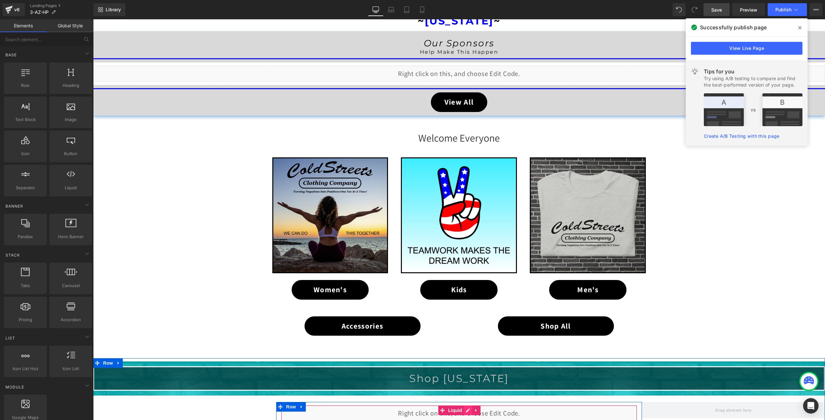
scroll to position [180, 0]
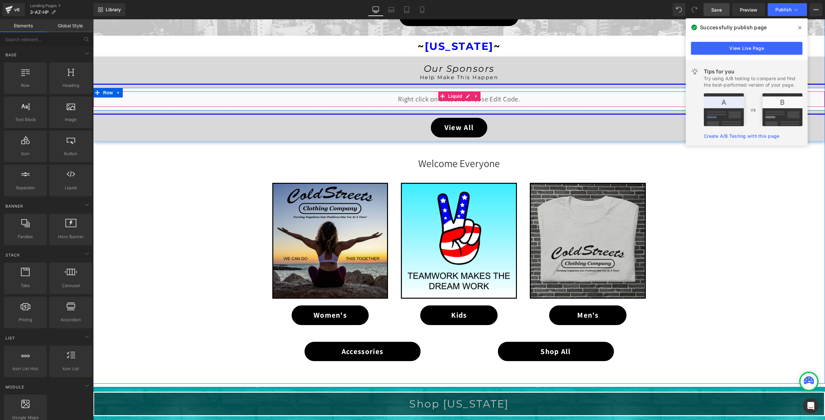
click at [464, 96] on div "Liquid" at bounding box center [458, 99] width 731 height 16
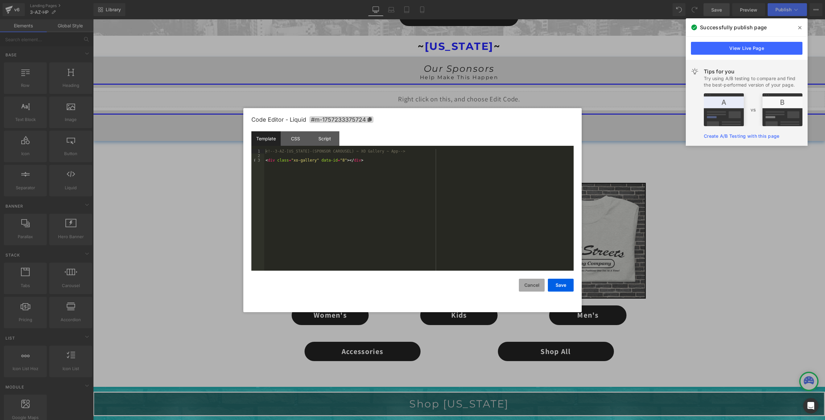
click at [528, 287] on button "Cancel" at bounding box center [532, 285] width 26 height 13
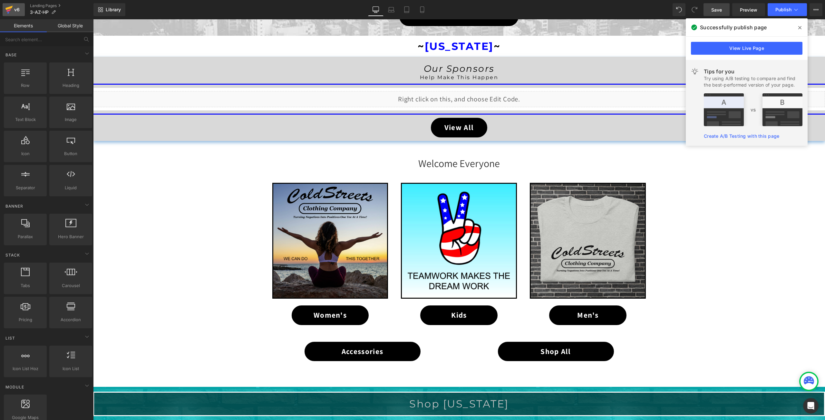
click at [9, 9] on icon at bounding box center [8, 8] width 7 height 4
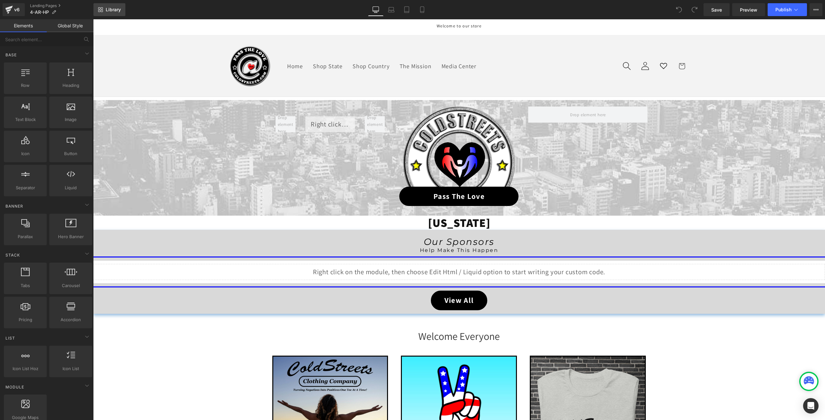
click at [114, 9] on span "Library" at bounding box center [113, 10] width 15 height 6
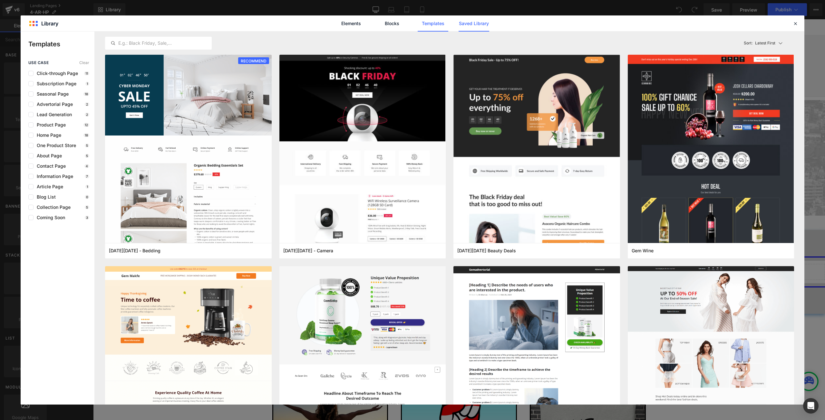
click at [467, 23] on link "Saved Library" at bounding box center [473, 23] width 31 height 16
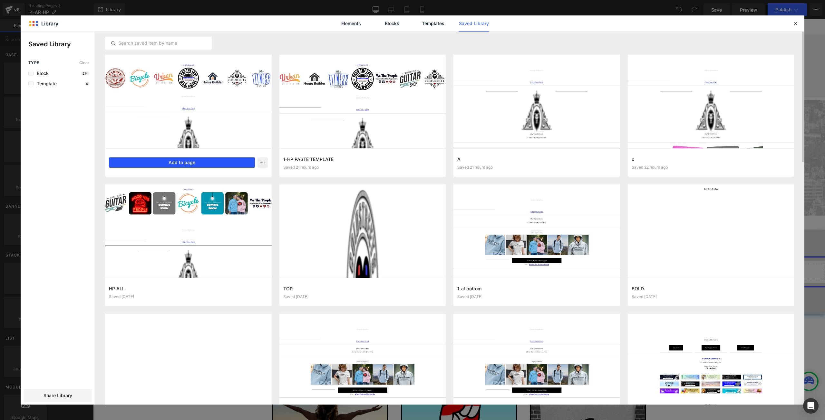
click at [190, 161] on button "Add to page" at bounding box center [182, 163] width 146 height 10
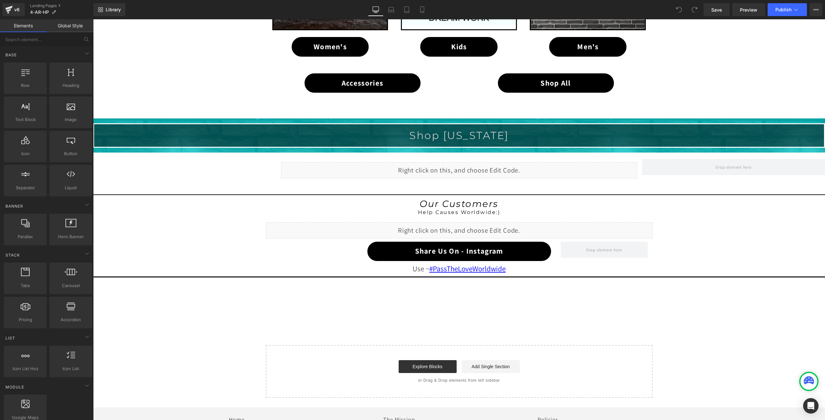
scroll to position [605, 0]
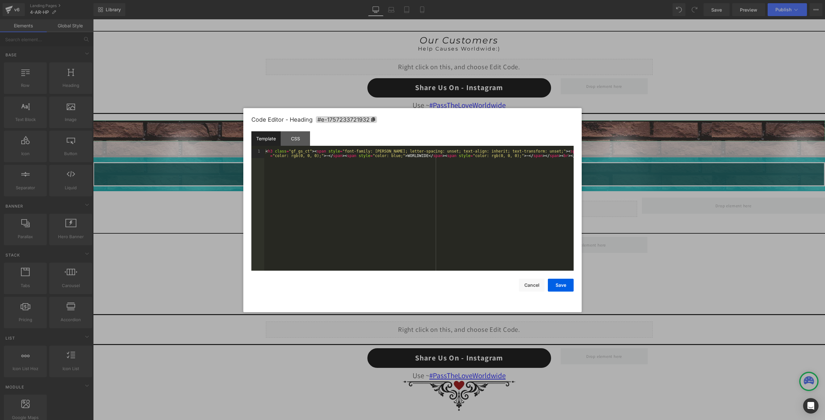
click at [452, 0] on div "You are previewing how the will restyle your page. You can not edit Elements in…" at bounding box center [412, 0] width 825 height 0
click at [406, 156] on div "< h3 class = "gf_gs_ct" > < span style = "font-family: Montserrat; letter-spaci…" at bounding box center [418, 219] width 309 height 140
drag, startPoint x: 406, startPoint y: 156, endPoint x: 402, endPoint y: 154, distance: 4.5
click at [402, 154] on div "< h3 class = "gf_gs_ct" > < span style = "font-family: Montserrat; letter-spaci…" at bounding box center [418, 219] width 309 height 140
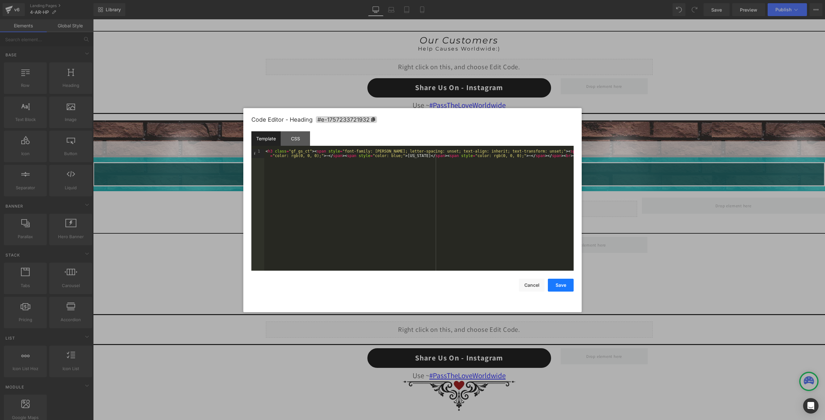
click at [556, 284] on button "Save" at bounding box center [561, 285] width 26 height 13
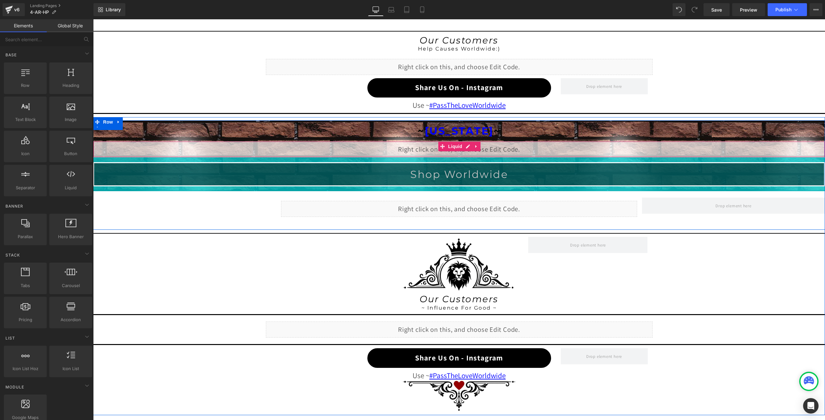
click at [466, 146] on div "Liquid" at bounding box center [458, 149] width 731 height 16
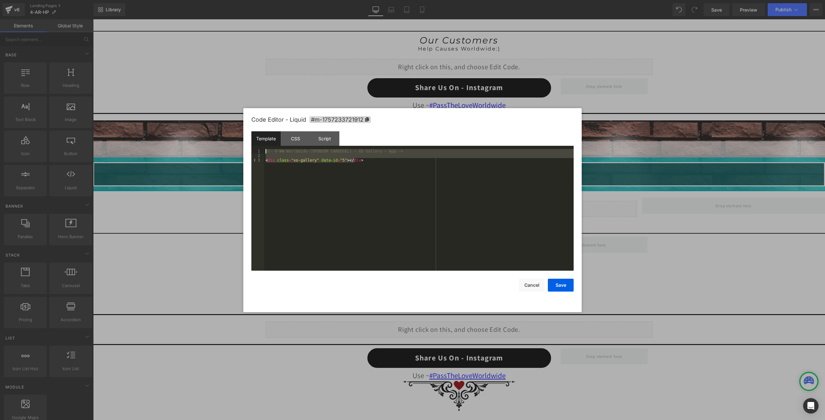
drag, startPoint x: 383, startPoint y: 160, endPoint x: 247, endPoint y: 151, distance: 136.2
click at [247, 151] on div "Code Editor - Liquid #m-1757233721912 Template CSS Script Data 1 2 3 <!-- 0-WW-…" at bounding box center [412, 210] width 338 height 204
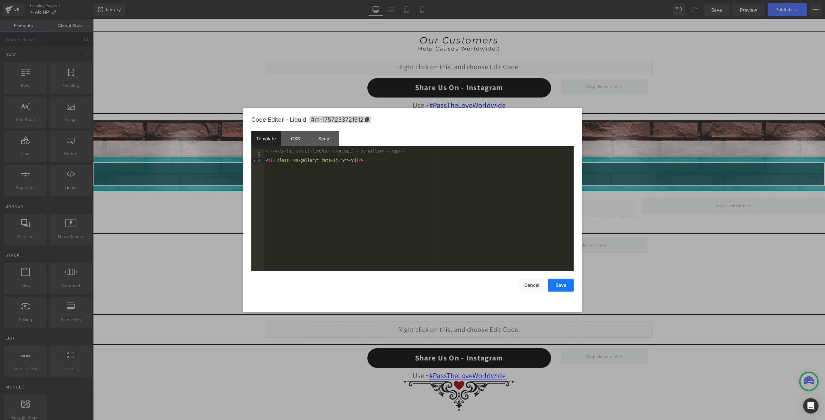
click at [562, 284] on button "Save" at bounding box center [561, 285] width 26 height 13
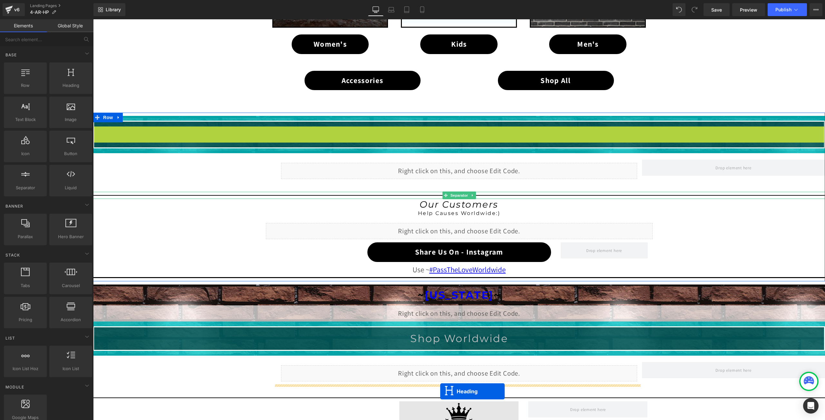
scroll to position [496, 0]
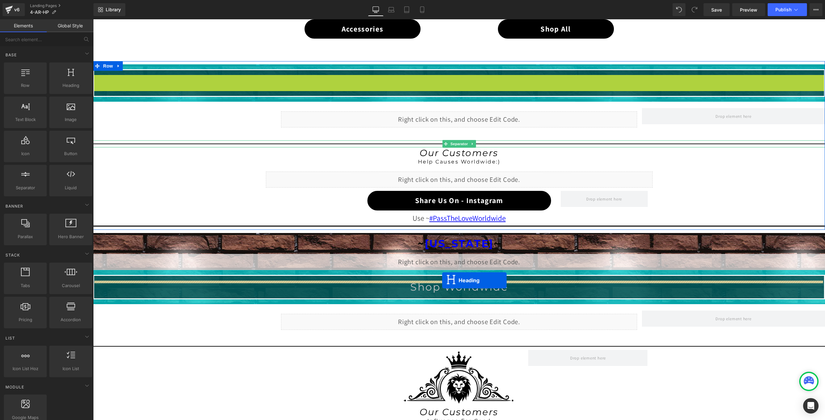
drag, startPoint x: 443, startPoint y: 196, endPoint x: 442, endPoint y: 281, distance: 84.7
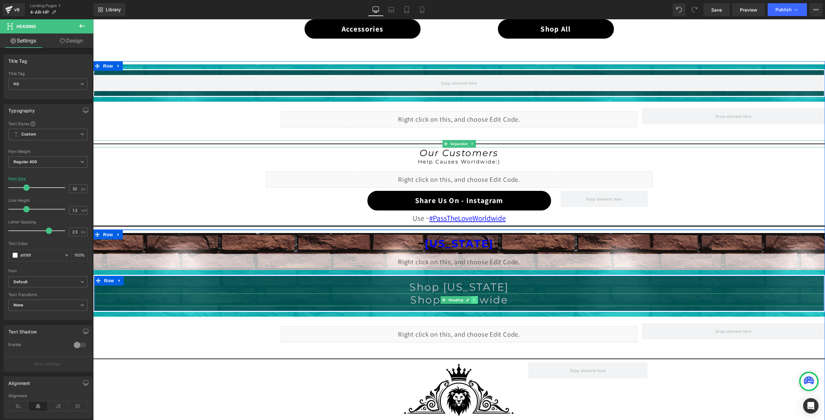
click at [473, 300] on icon at bounding box center [475, 300] width 4 height 4
click at [476, 299] on icon at bounding box center [478, 300] width 4 height 4
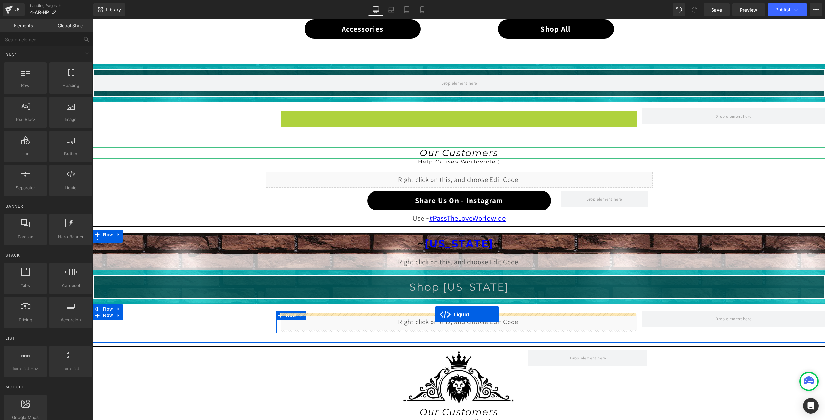
drag, startPoint x: 439, startPoint y: 115, endPoint x: 435, endPoint y: 315, distance: 199.4
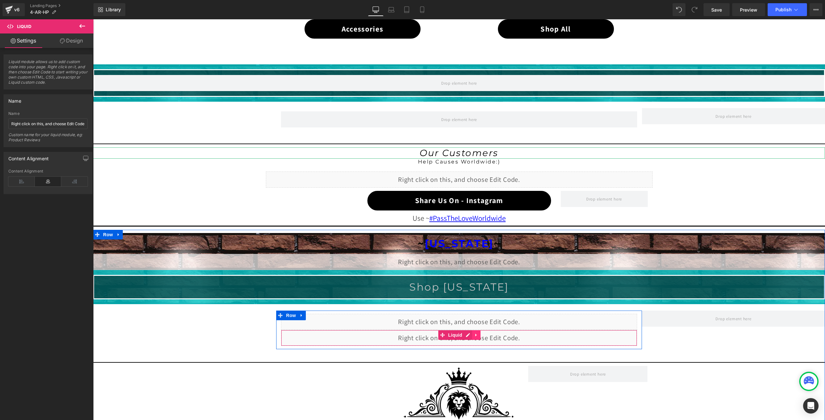
click at [475, 336] on icon at bounding box center [475, 335] width 1 height 3
click at [478, 335] on icon at bounding box center [480, 335] width 5 height 5
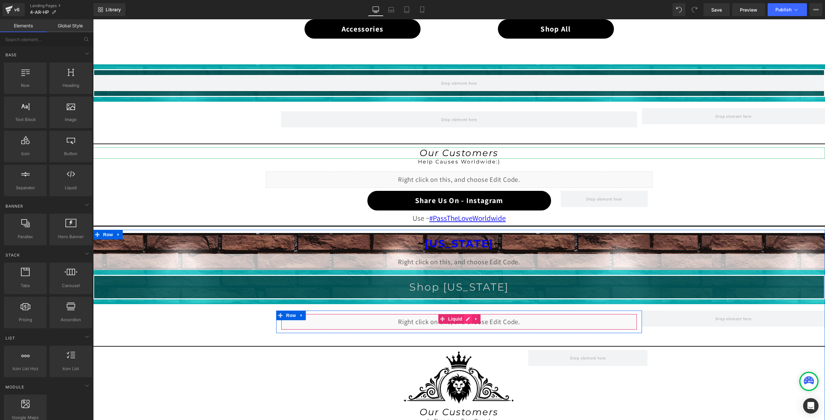
click at [465, 320] on div "Liquid" at bounding box center [459, 322] width 356 height 16
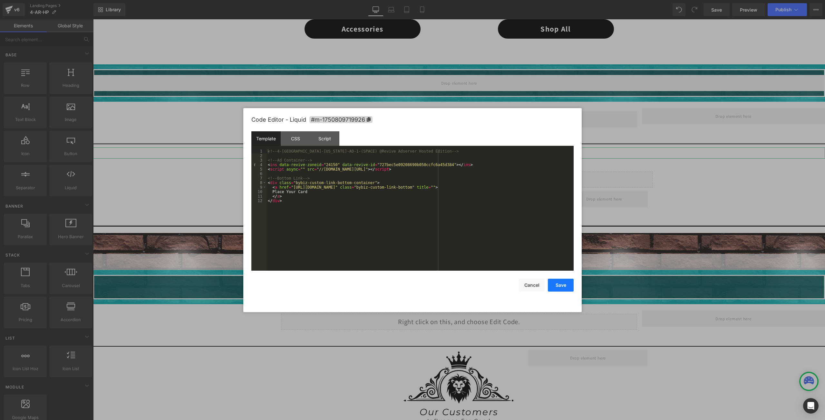
click at [557, 286] on button "Save" at bounding box center [561, 285] width 26 height 13
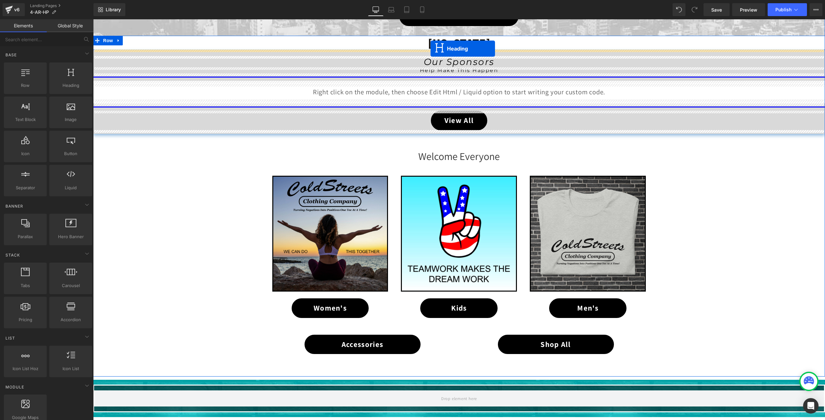
scroll to position [161, 0]
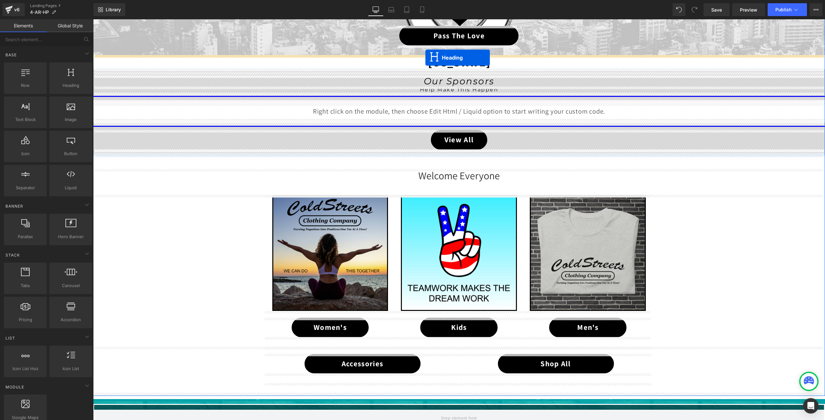
drag, startPoint x: 440, startPoint y: 242, endPoint x: 425, endPoint y: 58, distance: 184.8
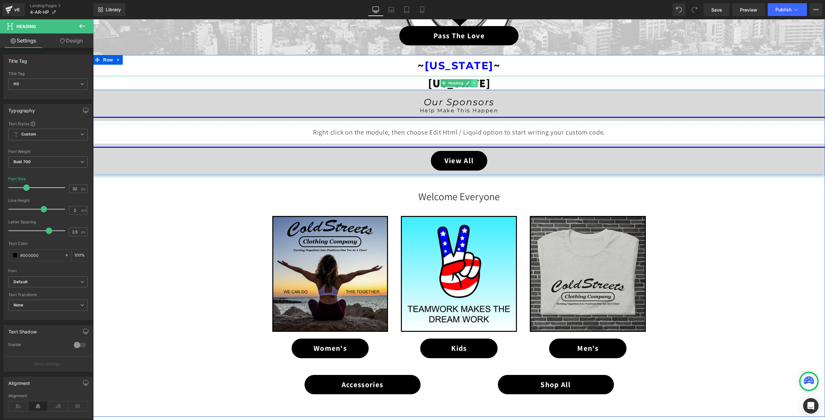
click at [473, 83] on icon at bounding box center [475, 83] width 4 height 4
click at [476, 83] on icon at bounding box center [478, 83] width 4 height 4
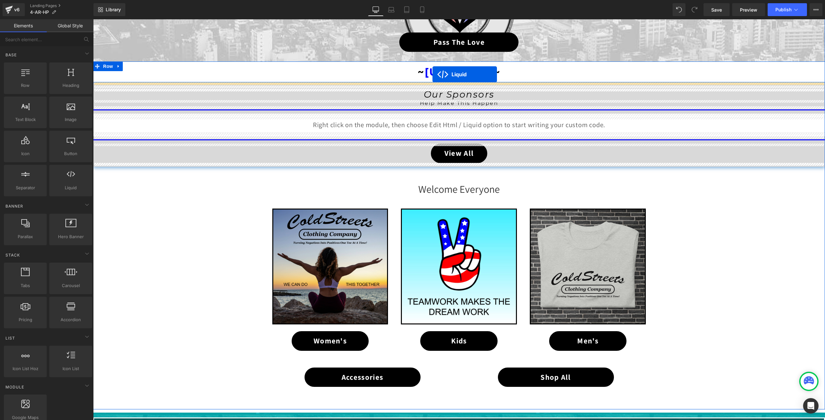
scroll to position [122, 0]
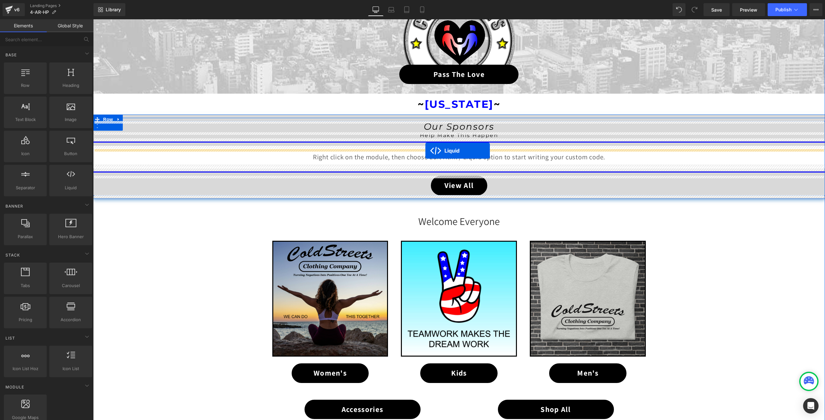
drag, startPoint x: 441, startPoint y: 320, endPoint x: 425, endPoint y: 151, distance: 170.5
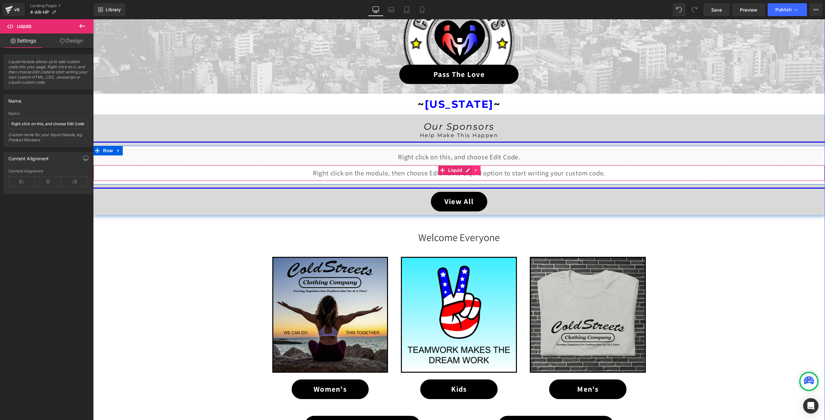
click at [475, 170] on icon at bounding box center [475, 170] width 1 height 3
click at [478, 170] on icon at bounding box center [480, 170] width 5 height 5
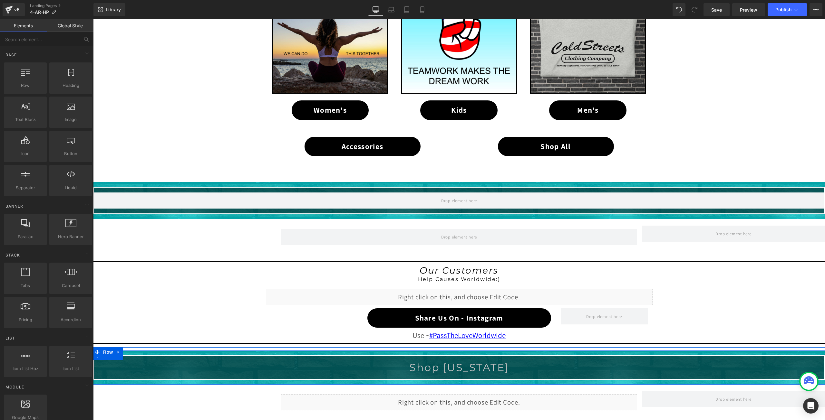
scroll to position [380, 0]
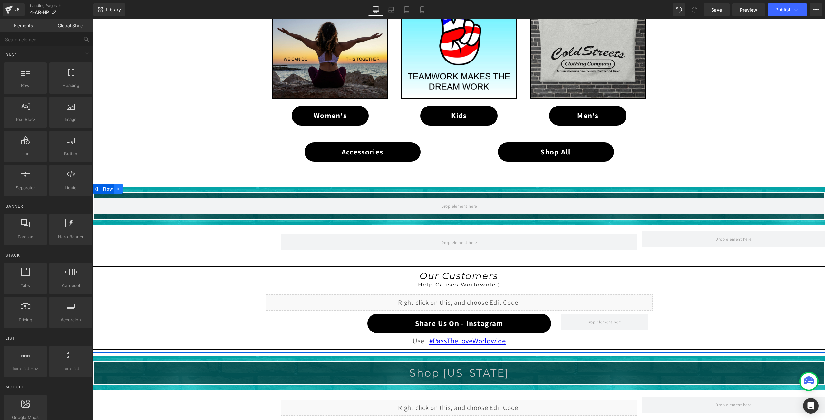
click at [114, 186] on link at bounding box center [118, 189] width 8 height 10
click at [131, 185] on link at bounding box center [135, 189] width 8 height 10
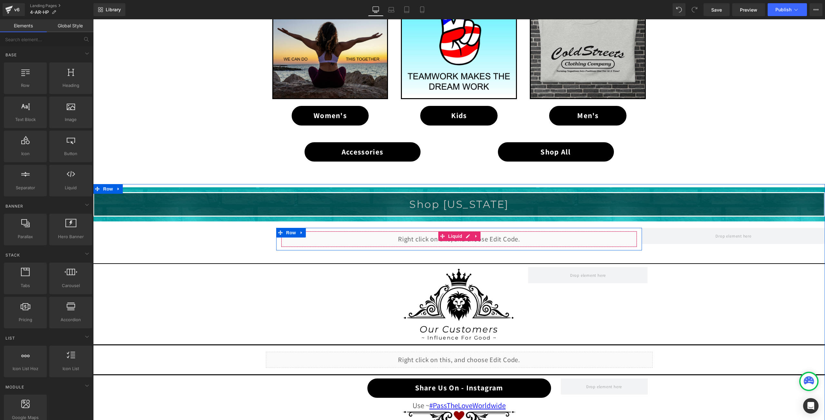
click at [466, 236] on icon at bounding box center [468, 236] width 4 height 4
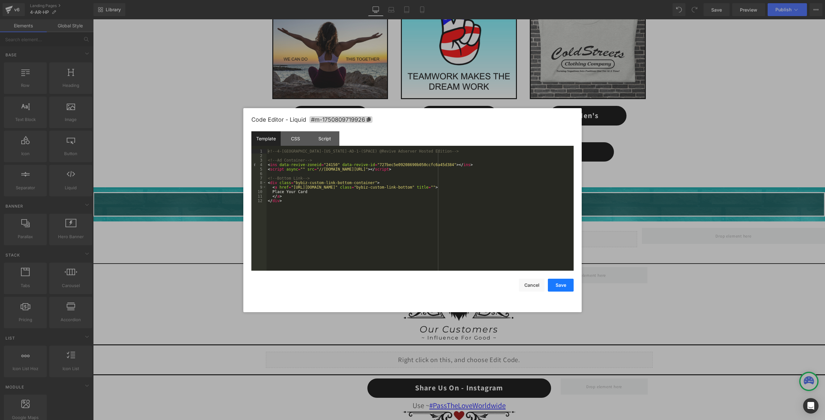
click at [556, 285] on button "Save" at bounding box center [561, 285] width 26 height 13
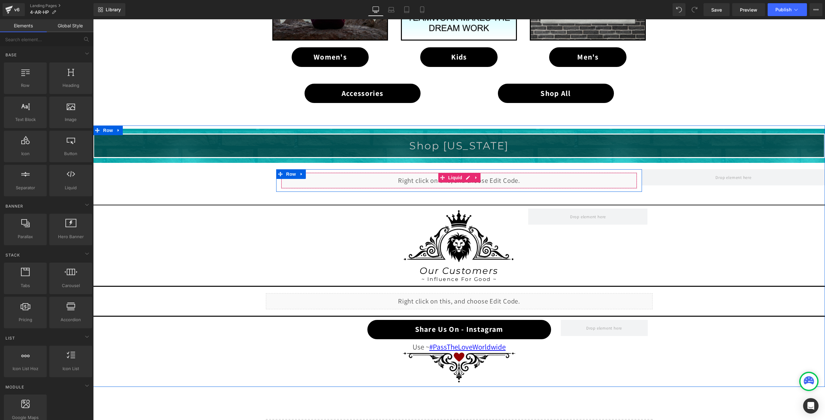
scroll to position [444, 0]
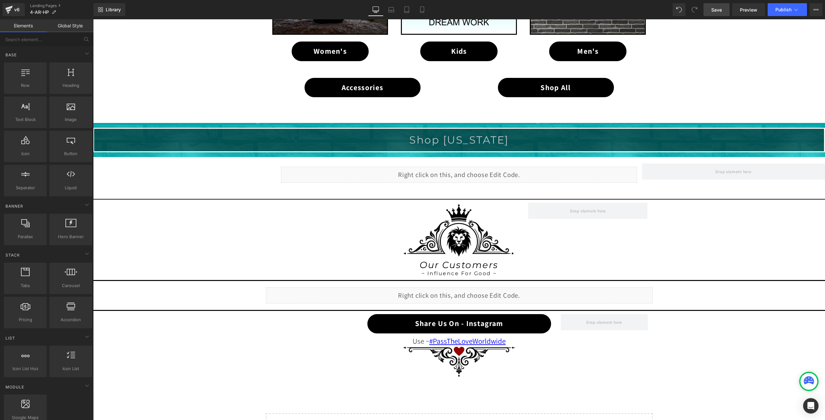
click at [719, 11] on span "Save" at bounding box center [716, 9] width 11 height 7
click at [795, 10] on icon at bounding box center [795, 9] width 6 height 6
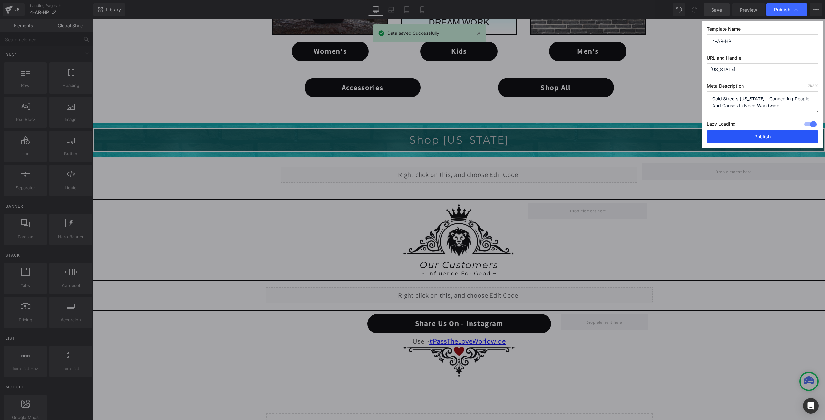
click at [769, 133] on button "Publish" at bounding box center [761, 136] width 111 height 13
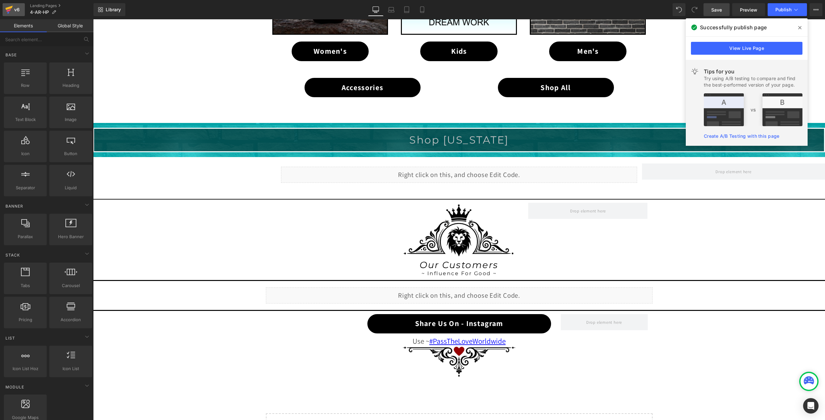
click at [4, 6] on link "v6" at bounding box center [14, 9] width 22 height 13
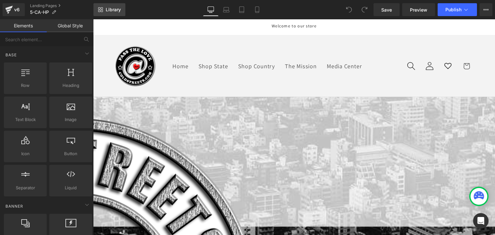
click at [113, 12] on span "Library" at bounding box center [113, 10] width 15 height 6
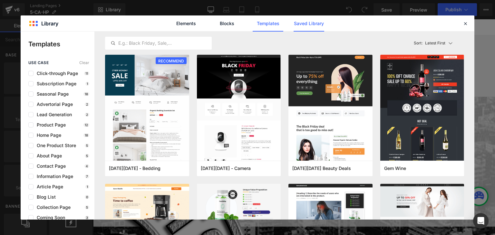
click at [305, 19] on link "Saved Library" at bounding box center [308, 23] width 31 height 16
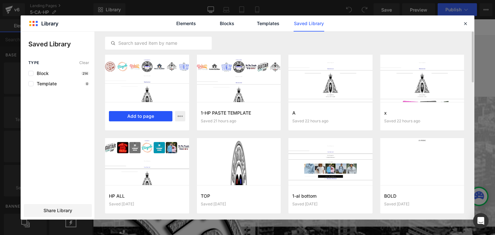
click at [157, 113] on button "Add to page" at bounding box center [140, 116] width 63 height 10
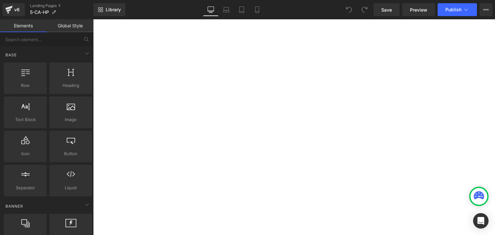
scroll to position [669, 0]
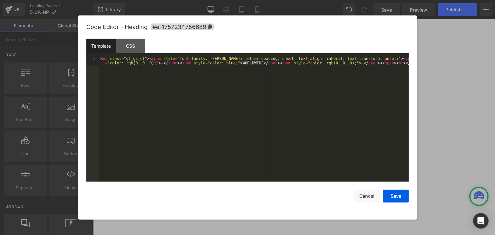
click at [283, 0] on div "You are previewing how the will restyle your page. You can not edit Elements in…" at bounding box center [247, 0] width 495 height 0
click at [241, 62] on div "< h3 class = "gf_gs_ct" > < span style = "font-family: Montserrat; letter-spaci…" at bounding box center [253, 128] width 309 height 144
drag, startPoint x: 241, startPoint y: 62, endPoint x: 235, endPoint y: 63, distance: 5.9
click at [235, 63] on div "< h3 class = "gf_gs_ct" > < span style = "font-family: Montserrat; letter-spaci…" at bounding box center [253, 128] width 309 height 144
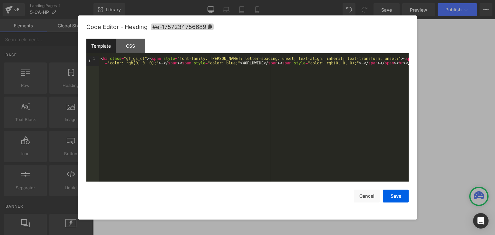
click at [235, 63] on div "< h3 class = "gf_gs_ct" > < span style = "font-family: Montserrat; letter-spaci…" at bounding box center [253, 128] width 309 height 144
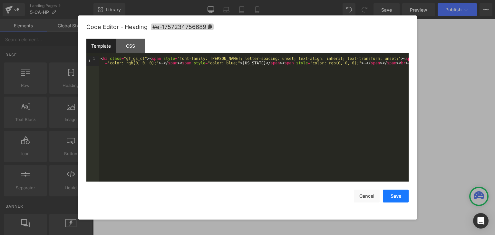
click at [387, 196] on button "Save" at bounding box center [396, 196] width 26 height 13
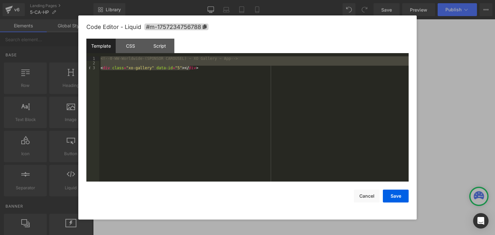
drag, startPoint x: 194, startPoint y: 69, endPoint x: 96, endPoint y: 49, distance: 99.2
click at [96, 49] on div "Template CSS Script Data 1 2 3 <!-- 0-WW-Worldwide-(SPONSOR CAROUSEL) ~ XO Gall…" at bounding box center [247, 110] width 322 height 143
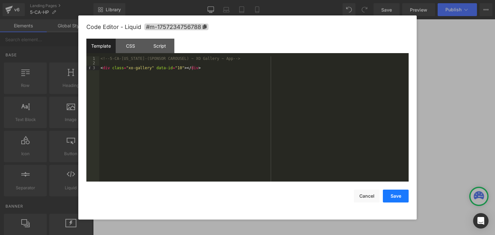
click at [392, 200] on button "Save" at bounding box center [396, 196] width 26 height 13
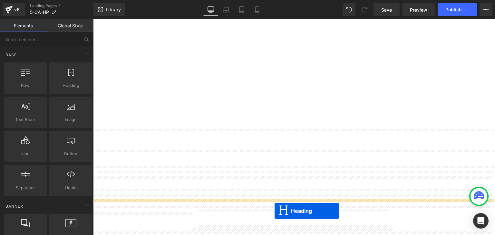
scroll to position [624, 0]
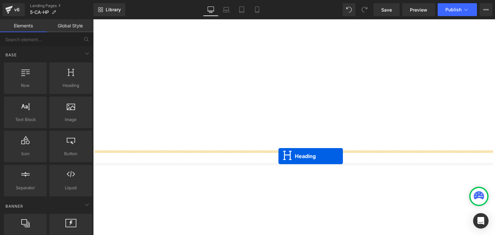
drag, startPoint x: 276, startPoint y: 38, endPoint x: 278, endPoint y: 156, distance: 118.6
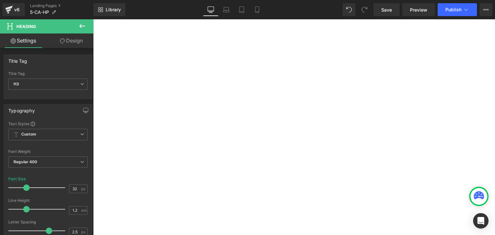
click at [93, 19] on link at bounding box center [93, 19] width 0 height 0
click at [93, 19] on icon at bounding box center [93, 19] width 0 height 0
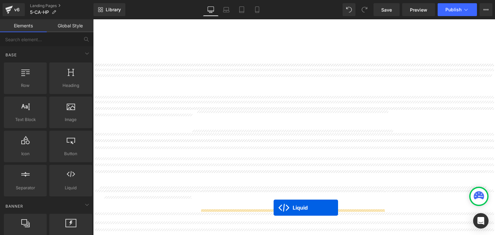
scroll to position [675, 0]
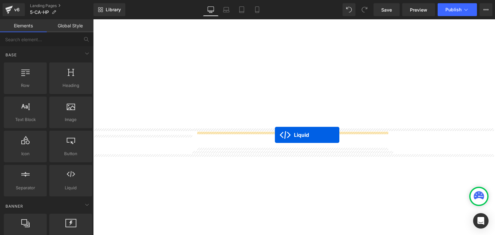
drag, startPoint x: 275, startPoint y: 115, endPoint x: 275, endPoint y: 135, distance: 20.0
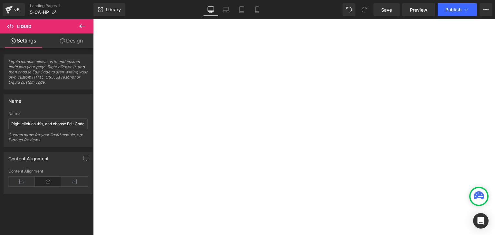
click at [93, 19] on icon at bounding box center [93, 19] width 0 height 0
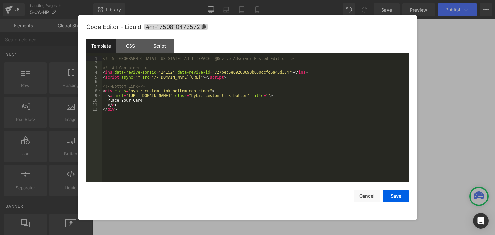
click at [397, 197] on button "Save" at bounding box center [396, 196] width 26 height 13
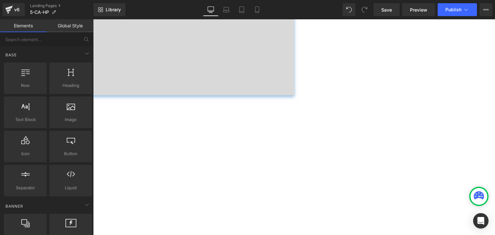
scroll to position [450, 0]
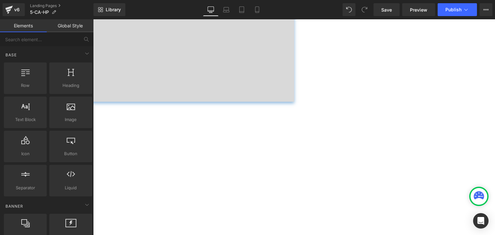
click at [93, 19] on icon at bounding box center [93, 19] width 0 height 0
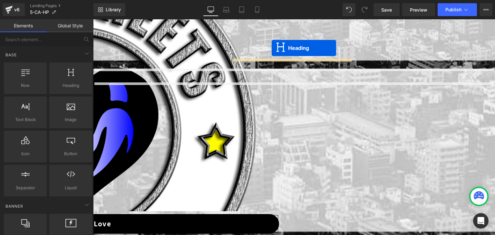
scroll to position [147, 0]
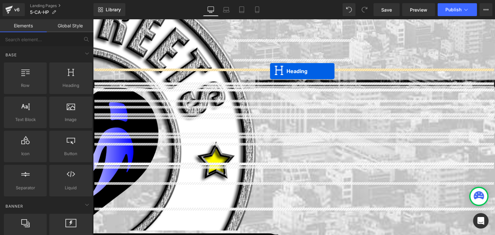
drag, startPoint x: 276, startPoint y: 118, endPoint x: 270, endPoint y: 71, distance: 47.1
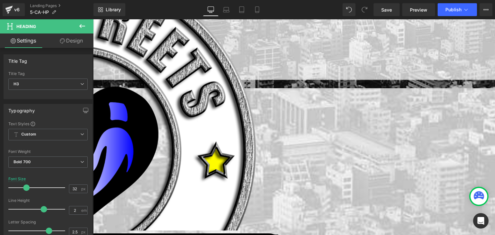
click at [93, 19] on icon at bounding box center [93, 19] width 0 height 0
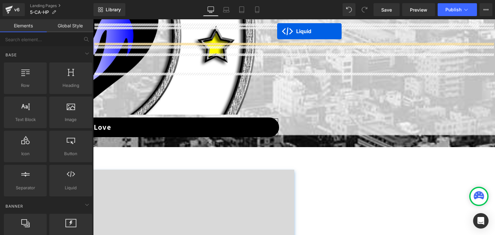
scroll to position [218, 0]
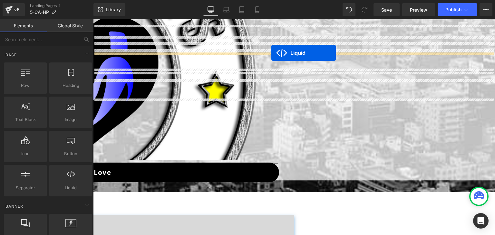
drag, startPoint x: 275, startPoint y: 166, endPoint x: 271, endPoint y: 53, distance: 112.5
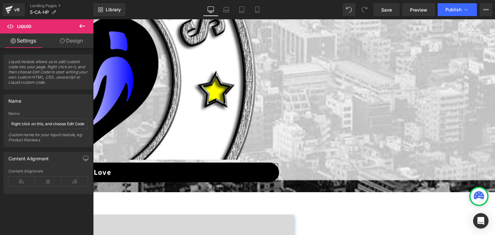
click at [93, 19] on link at bounding box center [93, 19] width 0 height 0
click at [93, 19] on icon at bounding box center [93, 19] width 0 height 0
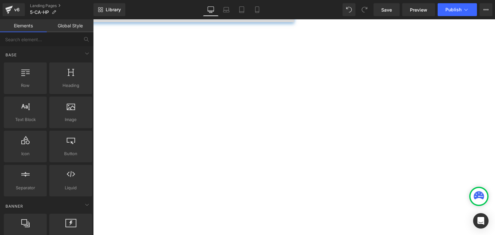
scroll to position [540, 0]
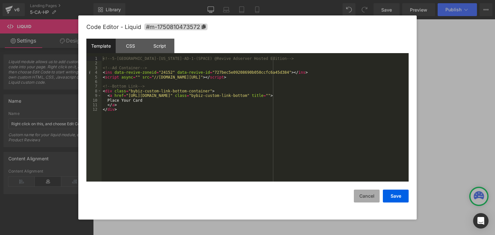
click at [366, 196] on button "Cancel" at bounding box center [367, 196] width 26 height 13
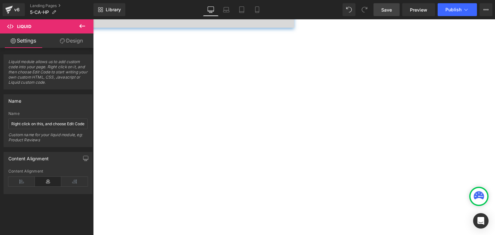
click at [390, 9] on span "Save" at bounding box center [386, 9] width 11 height 7
click at [452, 9] on span "Publish" at bounding box center [453, 9] width 16 height 5
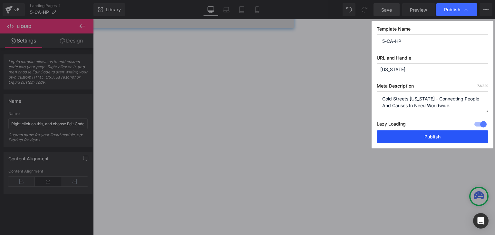
click at [438, 136] on button "Publish" at bounding box center [432, 136] width 111 height 13
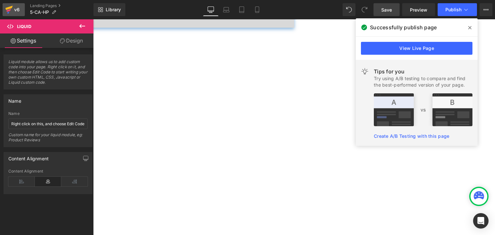
click at [7, 8] on icon at bounding box center [8, 8] width 7 height 4
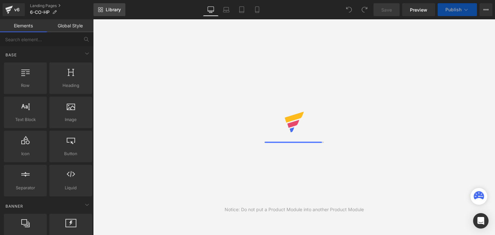
click at [113, 10] on span "Library" at bounding box center [113, 10] width 15 height 6
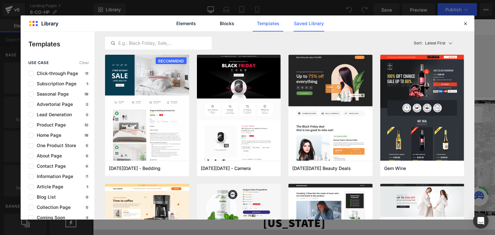
click at [307, 23] on link "Saved Library" at bounding box center [308, 23] width 31 height 16
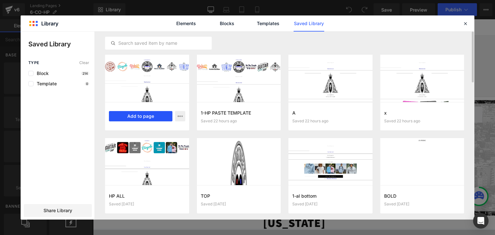
click at [140, 113] on button "Add to page" at bounding box center [140, 116] width 63 height 10
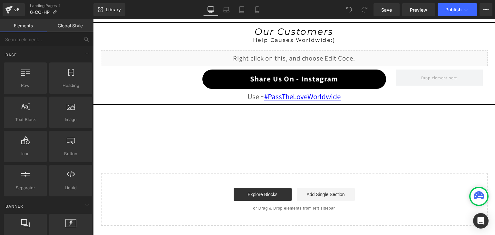
scroll to position [669, 0]
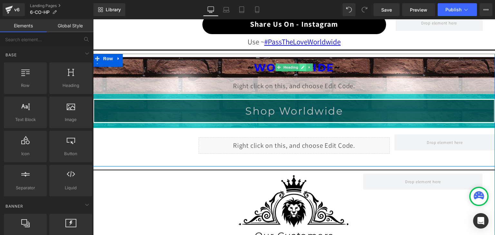
click at [301, 66] on icon at bounding box center [302, 67] width 3 height 3
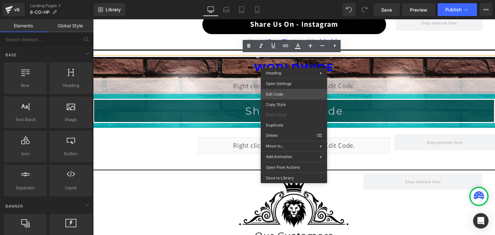
click at [277, 0] on div "You are previewing how the will restyle your page. You can not edit Elements in…" at bounding box center [247, 0] width 495 height 0
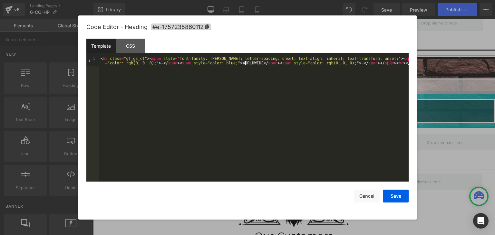
click at [244, 63] on div "< h3 class = "gf_gs_ct" > < span style = "font-family: Montserrat; letter-spaci…" at bounding box center [253, 128] width 309 height 144
click at [397, 194] on button "Save" at bounding box center [396, 196] width 26 height 13
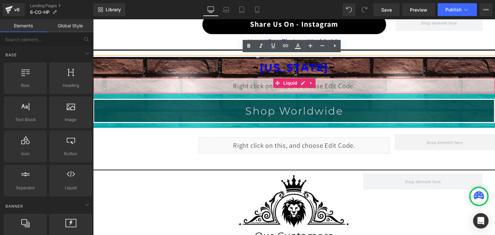
click at [299, 82] on div "Liquid" at bounding box center [294, 86] width 402 height 16
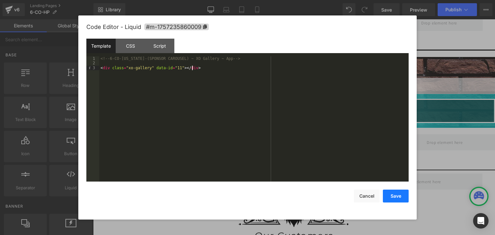
click at [403, 193] on button "Save" at bounding box center [396, 196] width 26 height 13
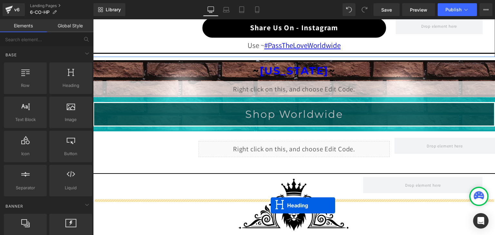
scroll to position [701, 0]
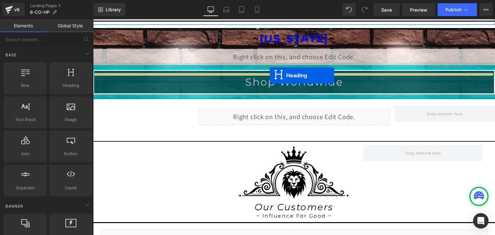
drag, startPoint x: 275, startPoint y: 37, endPoint x: 270, endPoint y: 75, distance: 38.7
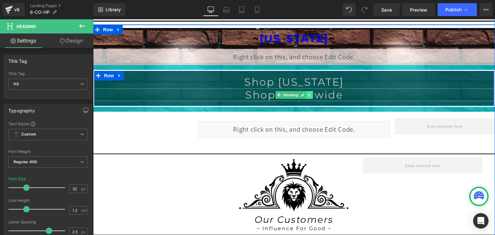
click at [308, 93] on icon at bounding box center [310, 95] width 4 height 4
click at [311, 93] on icon at bounding box center [313, 95] width 4 height 4
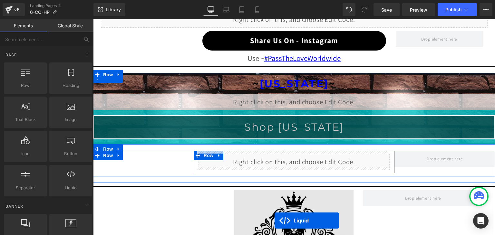
scroll to position [694, 0]
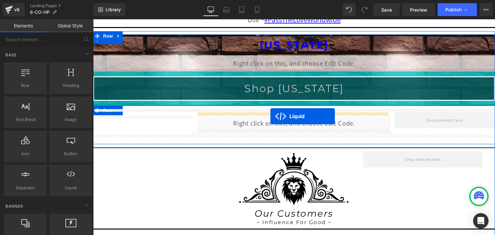
drag, startPoint x: 273, startPoint y: 103, endPoint x: 270, endPoint y: 116, distance: 13.2
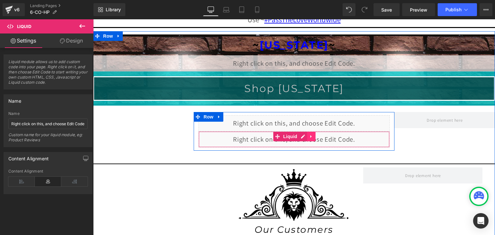
click at [310, 134] on icon at bounding box center [311, 136] width 5 height 5
click at [313, 134] on icon at bounding box center [315, 136] width 5 height 5
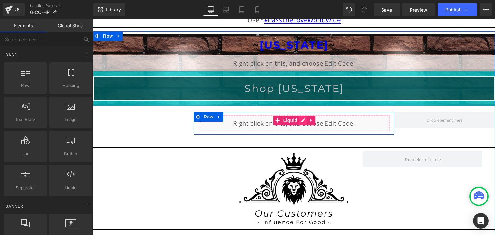
click at [298, 119] on div "Liquid" at bounding box center [293, 123] width 191 height 16
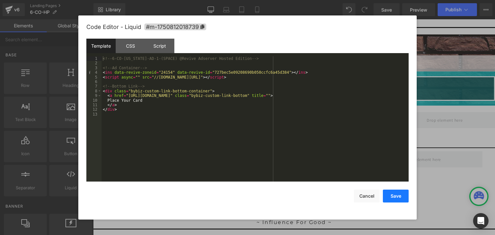
click at [402, 196] on button "Save" at bounding box center [396, 196] width 26 height 13
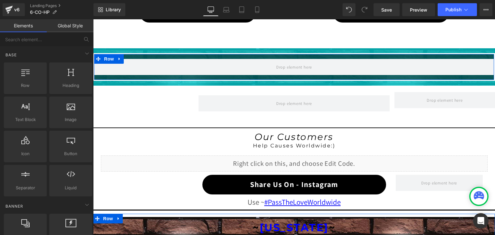
scroll to position [501, 0]
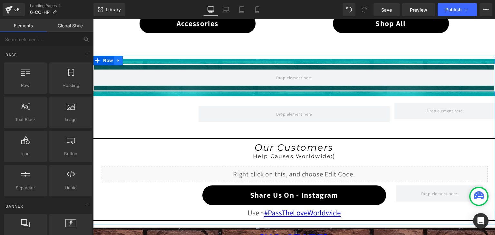
click at [118, 58] on icon at bounding box center [118, 60] width 5 height 5
click at [133, 58] on icon at bounding box center [135, 60] width 5 height 5
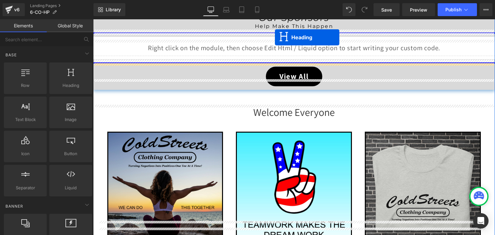
scroll to position [166, 0]
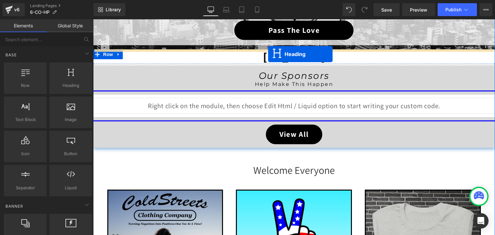
drag, startPoint x: 275, startPoint y: 68, endPoint x: 268, endPoint y: 54, distance: 15.7
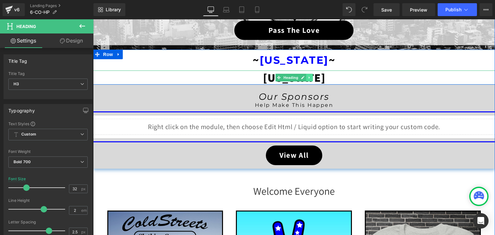
click at [306, 79] on link at bounding box center [309, 78] width 7 height 8
click at [311, 77] on icon at bounding box center [313, 78] width 4 height 4
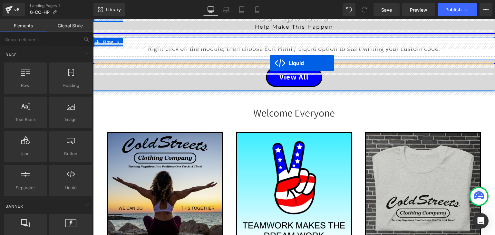
scroll to position [224, 0]
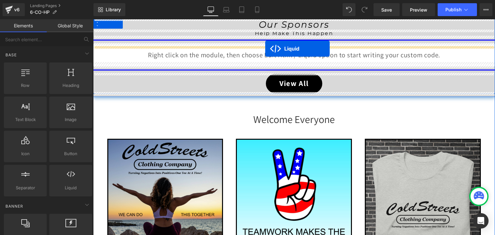
drag, startPoint x: 276, startPoint y: 147, endPoint x: 265, endPoint y: 49, distance: 98.5
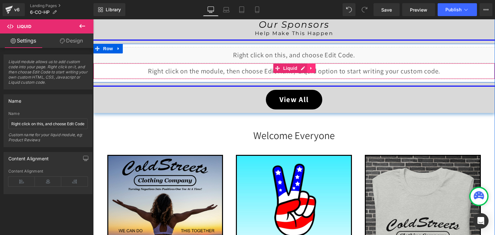
click at [309, 68] on icon at bounding box center [311, 68] width 5 height 5
click at [314, 68] on icon at bounding box center [315, 68] width 5 height 5
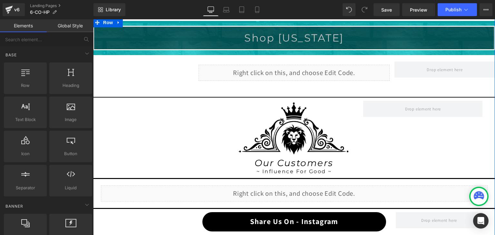
scroll to position [675, 0]
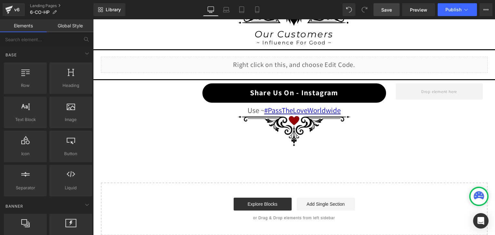
click at [392, 10] on span "Save" at bounding box center [386, 9] width 11 height 7
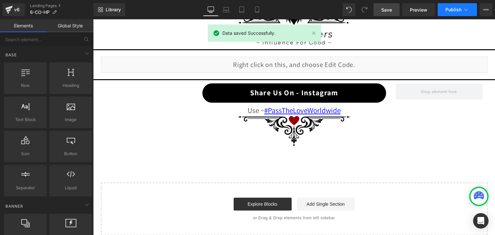
click at [469, 8] on button "Publish" at bounding box center [456, 9] width 39 height 13
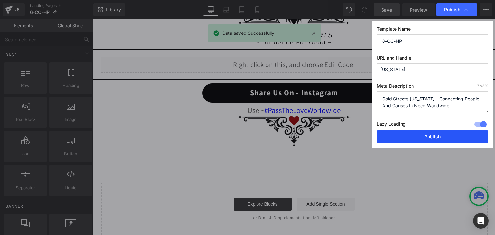
click at [438, 142] on button "Publish" at bounding box center [432, 136] width 111 height 13
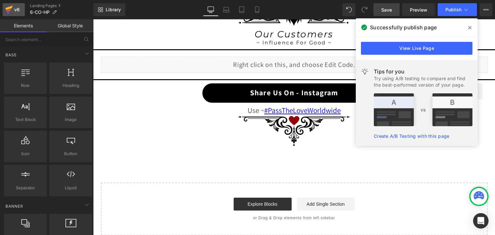
click at [10, 8] on icon at bounding box center [8, 8] width 7 height 4
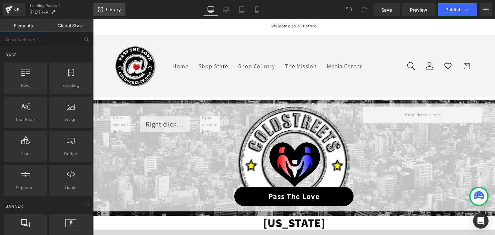
click at [104, 8] on link "Library" at bounding box center [109, 9] width 32 height 13
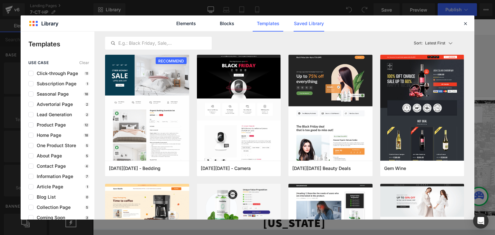
click at [306, 20] on link "Saved Library" at bounding box center [308, 23] width 31 height 16
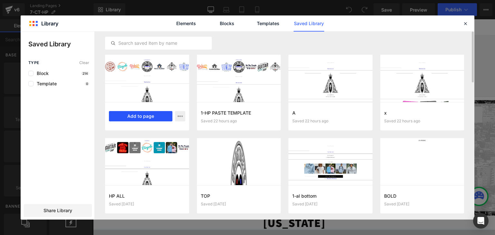
click at [148, 114] on button "Add to page" at bounding box center [140, 116] width 63 height 10
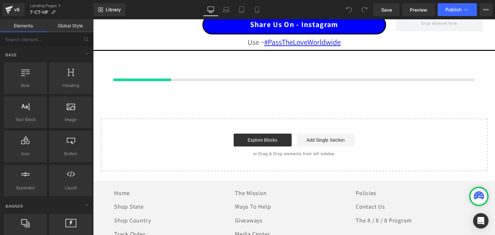
scroll to position [669, 0]
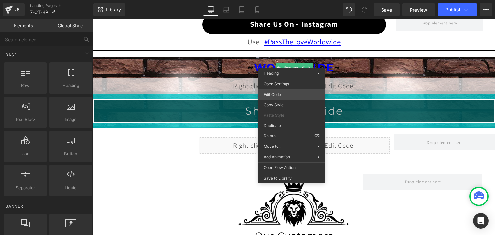
click at [281, 0] on div "You are previewing how the will restyle your page. You can not edit Elements in…" at bounding box center [247, 0] width 495 height 0
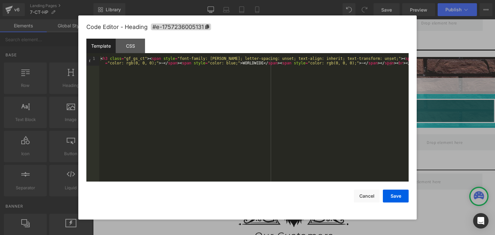
click at [239, 63] on div "< h3 class = "gf_gs_ct" > < span style = "font-family: Montserrat; letter-spaci…" at bounding box center [253, 128] width 309 height 144
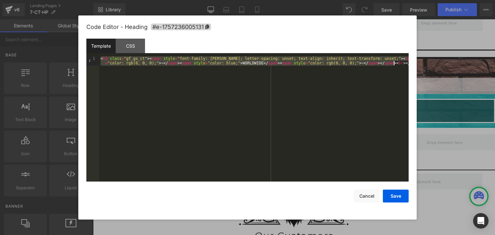
click at [239, 63] on div "< h3 class = "gf_gs_ct" > < span style = "font-family: Montserrat; letter-spaci…" at bounding box center [253, 128] width 309 height 144
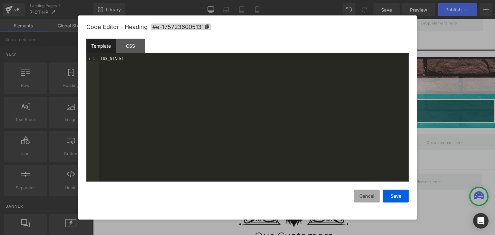
drag, startPoint x: 262, startPoint y: 85, endPoint x: 367, endPoint y: 191, distance: 149.9
click at [367, 191] on button "Cancel" at bounding box center [367, 196] width 26 height 13
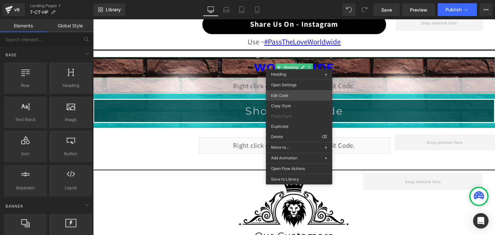
click at [286, 0] on div "You are previewing how the will restyle your page. You can not edit Elements in…" at bounding box center [247, 0] width 495 height 0
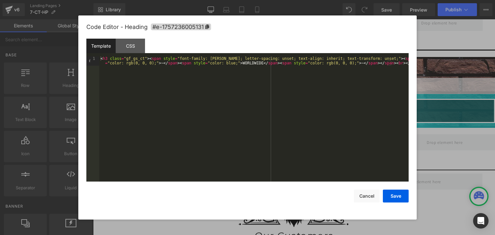
click at [242, 62] on div "< h3 class = "gf_gs_ct" > < span style = "font-family: Montserrat; letter-spaci…" at bounding box center [253, 128] width 309 height 144
click at [388, 195] on button "Save" at bounding box center [396, 196] width 26 height 13
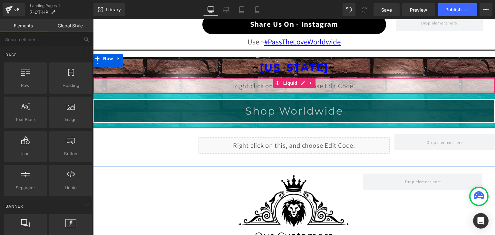
click at [298, 81] on div "Liquid" at bounding box center [294, 86] width 402 height 16
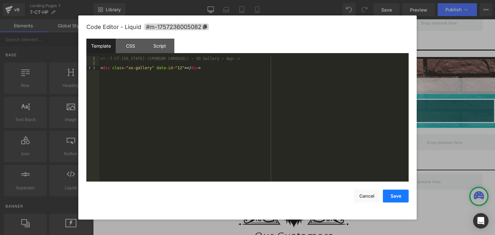
click at [402, 194] on button "Save" at bounding box center [396, 196] width 26 height 13
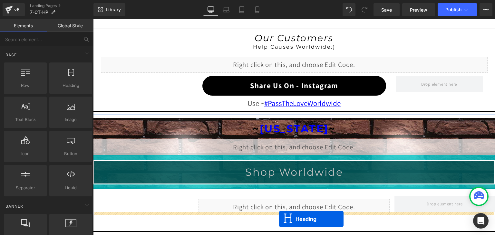
scroll to position [662, 0]
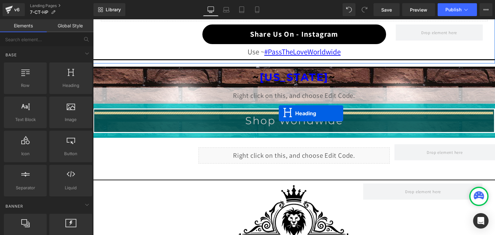
drag, startPoint x: 276, startPoint y: 100, endPoint x: 279, endPoint y: 113, distance: 14.0
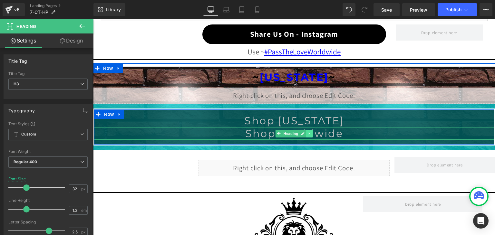
click at [309, 132] on icon at bounding box center [309, 133] width 1 height 2
click at [312, 132] on icon at bounding box center [313, 134] width 4 height 4
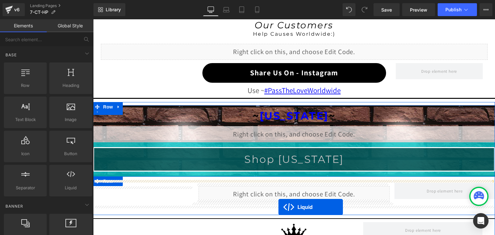
scroll to position [643, 0]
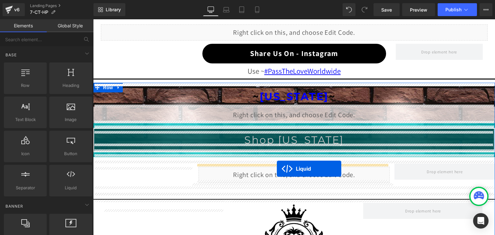
drag, startPoint x: 276, startPoint y: 45, endPoint x: 277, endPoint y: 169, distance: 123.7
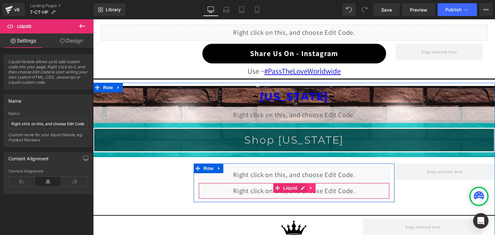
click at [309, 186] on icon at bounding box center [311, 188] width 5 height 5
click at [313, 186] on icon at bounding box center [315, 188] width 5 height 5
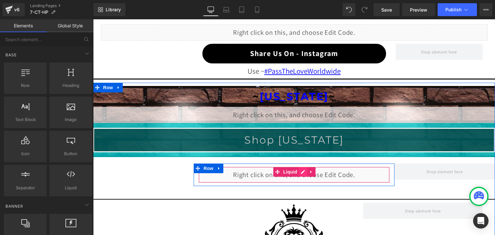
click at [301, 170] on div "Liquid" at bounding box center [293, 175] width 191 height 16
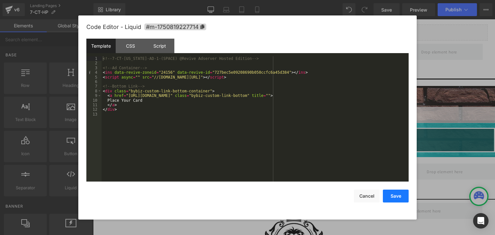
click at [397, 196] on button "Save" at bounding box center [396, 196] width 26 height 13
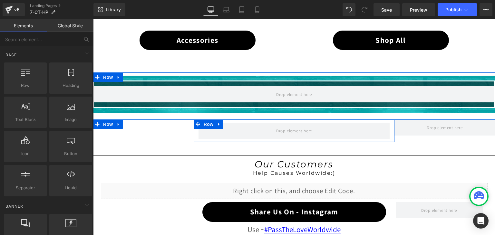
scroll to position [482, 0]
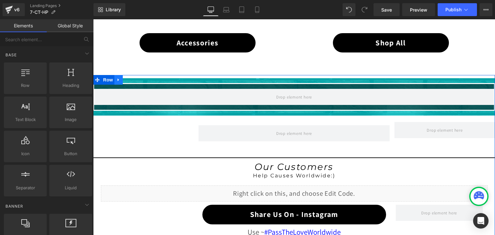
click at [118, 78] on icon at bounding box center [118, 80] width 5 height 5
click at [133, 78] on icon at bounding box center [135, 80] width 5 height 5
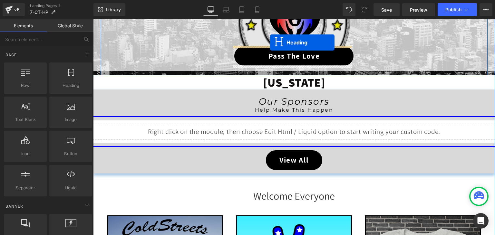
scroll to position [102, 0]
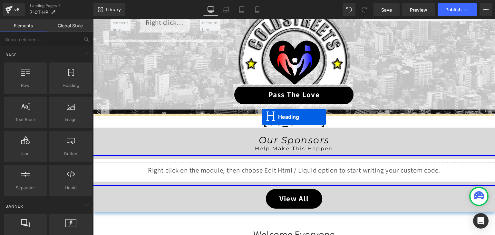
drag, startPoint x: 277, startPoint y: 86, endPoint x: 262, endPoint y: 116, distance: 33.7
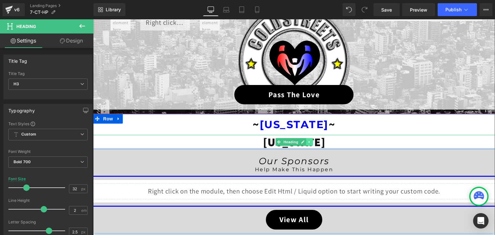
click at [306, 143] on link at bounding box center [309, 142] width 7 height 8
click at [311, 142] on icon at bounding box center [313, 142] width 4 height 4
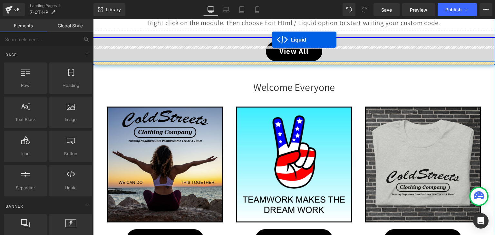
scroll to position [205, 0]
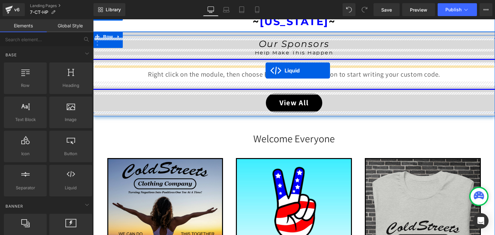
drag, startPoint x: 275, startPoint y: 146, endPoint x: 265, endPoint y: 71, distance: 75.7
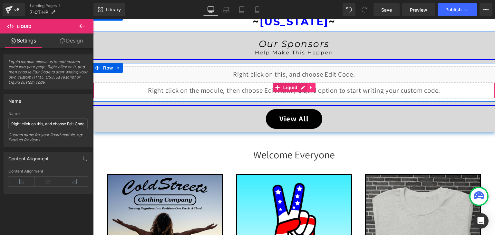
click at [307, 86] on link at bounding box center [311, 88] width 8 height 10
click at [313, 88] on icon at bounding box center [315, 87] width 5 height 5
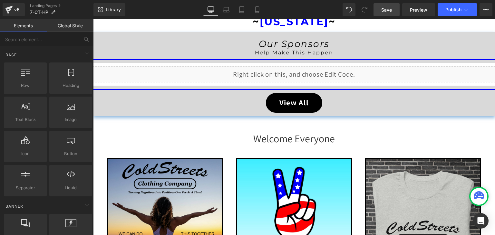
click at [386, 13] on link "Save" at bounding box center [386, 9] width 26 height 13
click at [461, 13] on button "Publish" at bounding box center [456, 9] width 39 height 13
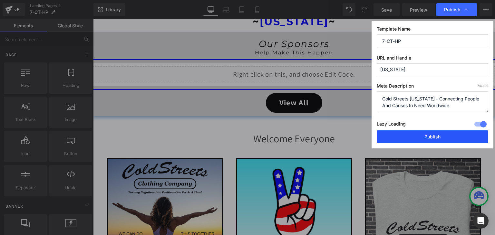
click at [447, 134] on button "Publish" at bounding box center [432, 136] width 111 height 13
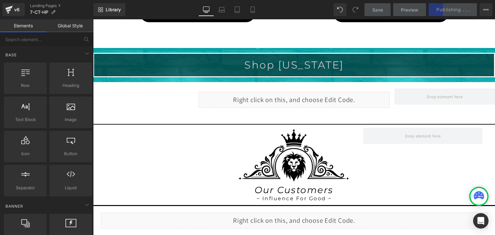
scroll to position [527, 0]
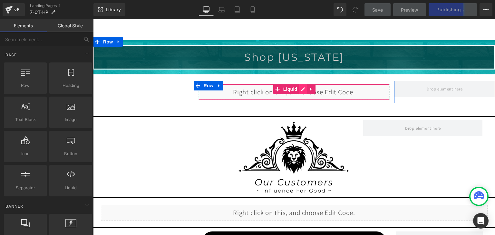
click at [300, 89] on div "Liquid" at bounding box center [293, 92] width 191 height 16
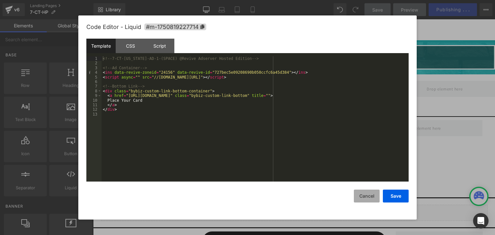
click at [367, 196] on button "Cancel" at bounding box center [367, 196] width 26 height 13
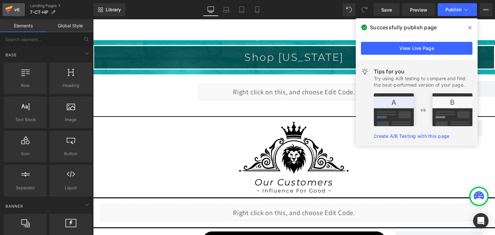
click at [7, 10] on icon at bounding box center [8, 10] width 5 height 3
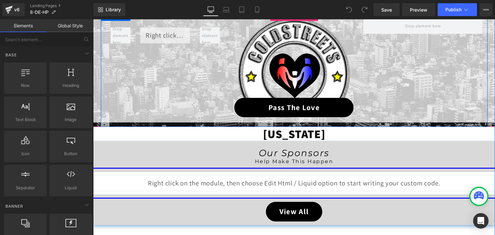
scroll to position [97, 0]
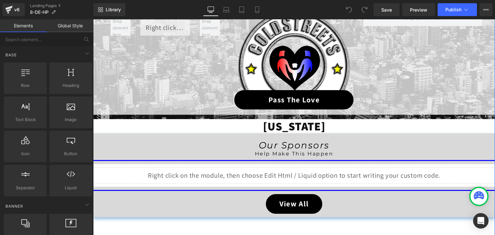
click at [292, 127] on div "[US_STATE] Heading" at bounding box center [294, 126] width 402 height 14
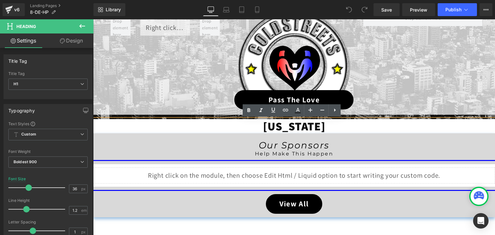
scroll to position [225, 0]
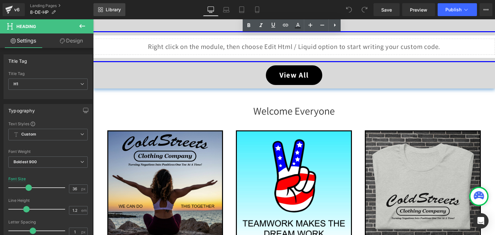
click at [110, 13] on link "Library" at bounding box center [109, 9] width 32 height 13
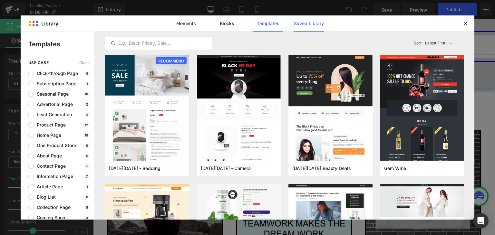
click at [312, 21] on link "Saved Library" at bounding box center [308, 23] width 31 height 16
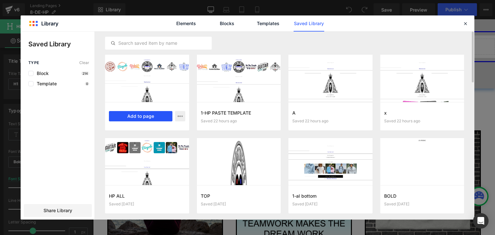
click at [151, 115] on button "Add to page" at bounding box center [140, 116] width 63 height 10
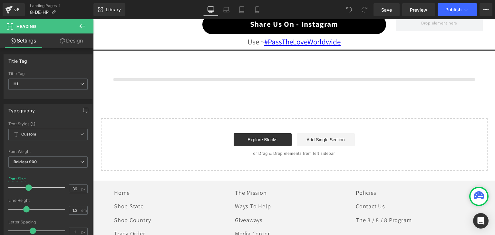
scroll to position [669, 0]
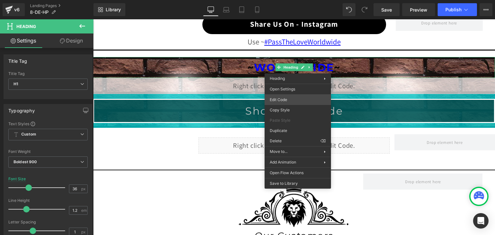
click at [288, 0] on div "You are previewing how the will restyle your page. You can not edit Elements in…" at bounding box center [247, 0] width 495 height 0
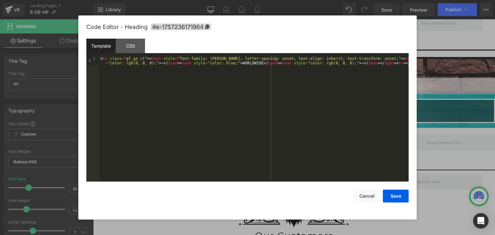
click at [240, 65] on div "< h3 class = "gf_gs_ct" > < span style = "font-family: Montserrat; letter-spaci…" at bounding box center [253, 128] width 309 height 144
click at [403, 196] on button "Save" at bounding box center [396, 196] width 26 height 13
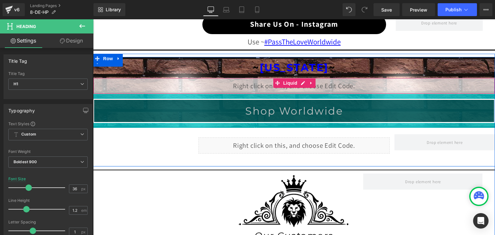
click at [298, 81] on div "Liquid" at bounding box center [294, 86] width 402 height 16
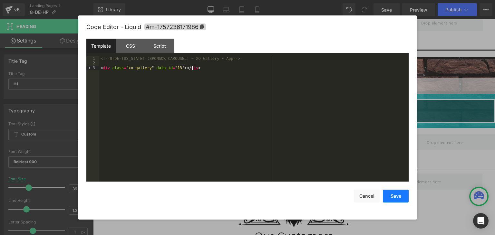
click at [398, 195] on button "Save" at bounding box center [396, 196] width 26 height 13
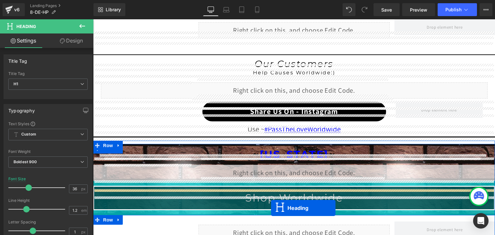
scroll to position [617, 0]
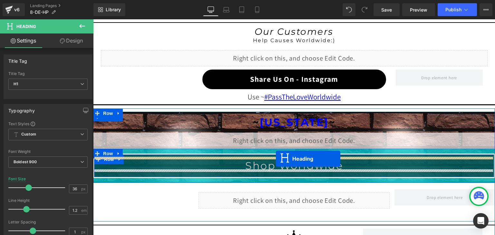
drag, startPoint x: 276, startPoint y: 67, endPoint x: 276, endPoint y: 159, distance: 92.1
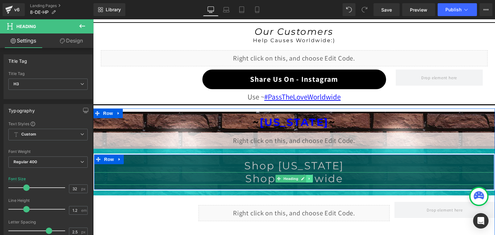
click at [308, 177] on icon at bounding box center [310, 179] width 4 height 4
click at [311, 177] on icon at bounding box center [313, 179] width 4 height 4
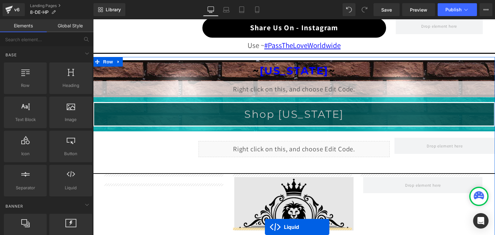
scroll to position [714, 0]
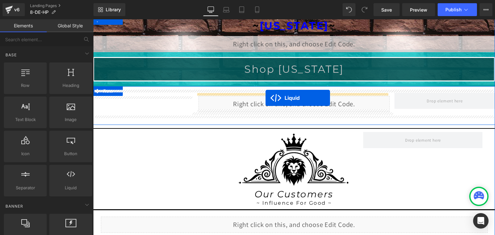
drag, startPoint x: 274, startPoint y: 57, endPoint x: 265, endPoint y: 98, distance: 41.9
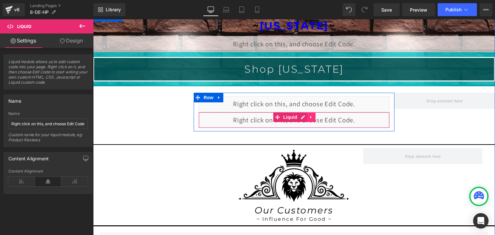
click at [309, 115] on icon at bounding box center [311, 117] width 5 height 5
click at [313, 115] on icon at bounding box center [315, 117] width 5 height 5
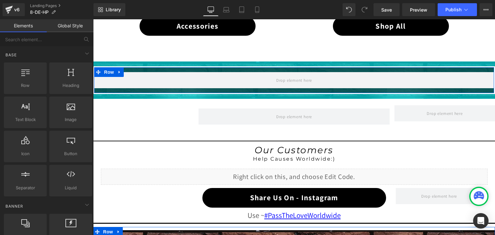
scroll to position [488, 0]
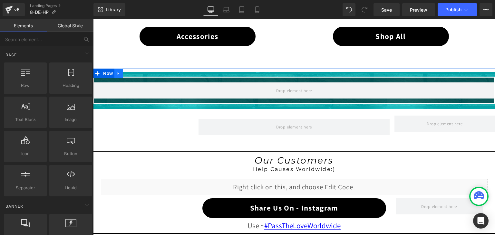
click at [119, 72] on link at bounding box center [118, 74] width 8 height 10
click at [133, 72] on icon at bounding box center [135, 73] width 5 height 5
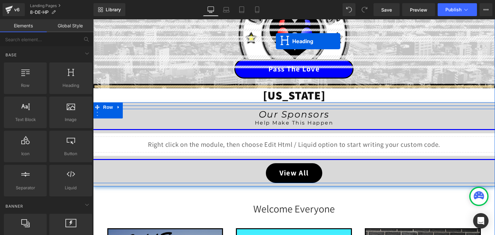
scroll to position [102, 0]
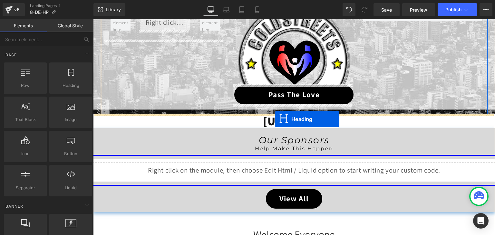
drag, startPoint x: 276, startPoint y: 80, endPoint x: 275, endPoint y: 119, distance: 38.7
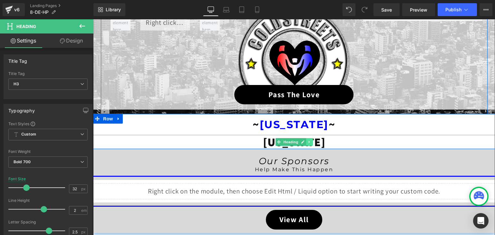
click at [309, 142] on icon at bounding box center [309, 142] width 1 height 2
click at [311, 141] on icon at bounding box center [313, 142] width 4 height 4
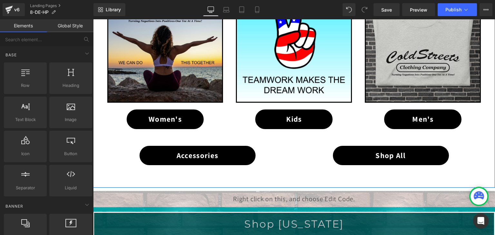
scroll to position [456, 0]
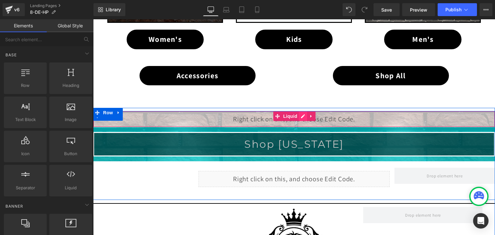
click at [298, 116] on div "Liquid" at bounding box center [294, 119] width 402 height 16
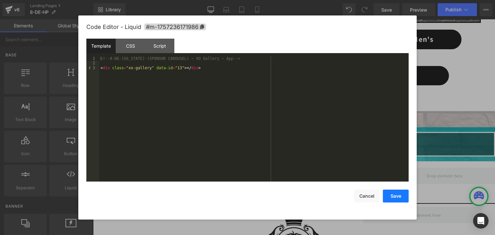
click at [390, 195] on button "Save" at bounding box center [396, 196] width 26 height 13
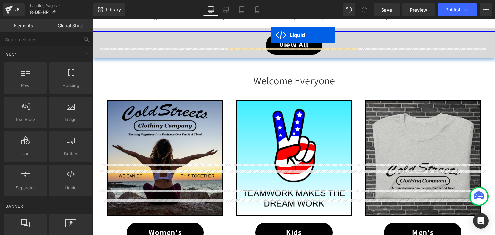
scroll to position [198, 0]
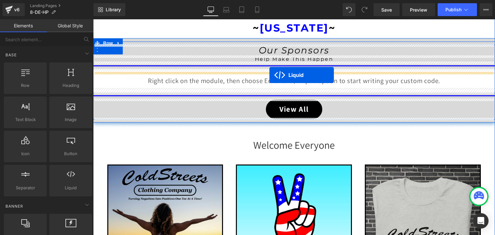
drag, startPoint x: 274, startPoint y: 113, endPoint x: 269, endPoint y: 75, distance: 38.3
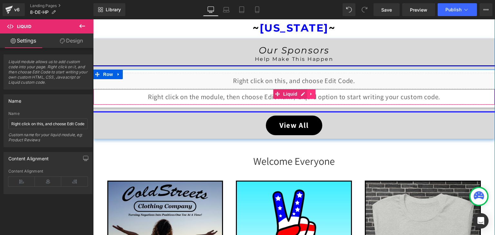
click at [309, 95] on icon at bounding box center [311, 94] width 5 height 5
click at [314, 93] on icon at bounding box center [315, 94] width 5 height 5
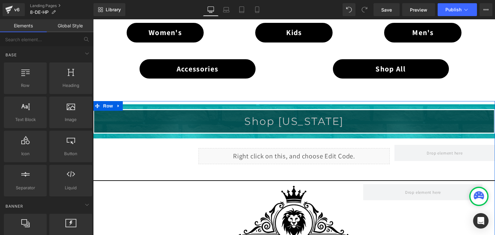
scroll to position [456, 0]
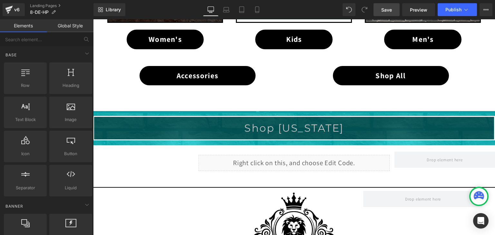
click at [391, 11] on span "Save" at bounding box center [386, 9] width 11 height 7
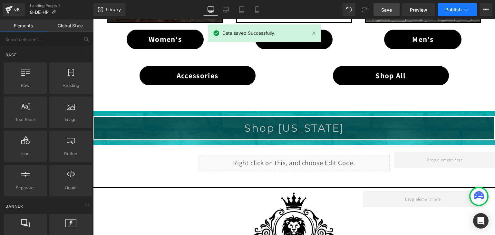
click at [466, 11] on icon at bounding box center [466, 9] width 6 height 6
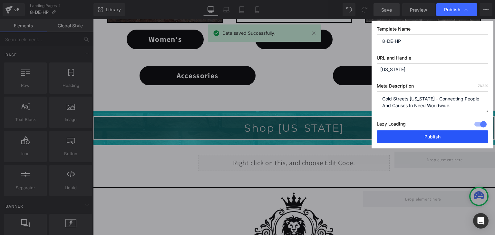
click at [426, 134] on button "Publish" at bounding box center [432, 136] width 111 height 13
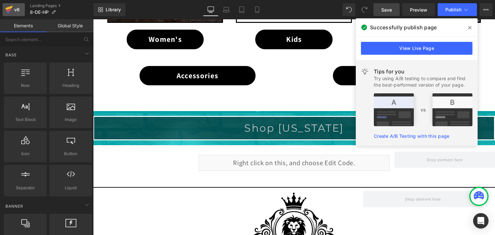
click at [10, 10] on icon at bounding box center [9, 10] width 8 height 16
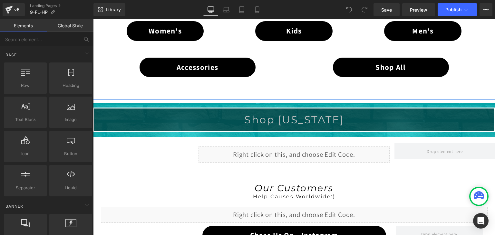
scroll to position [548, 0]
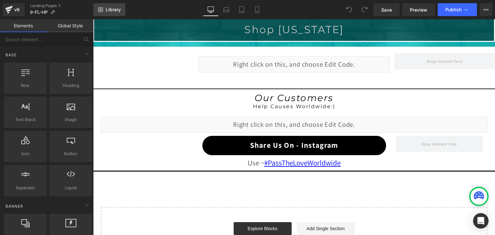
click at [114, 8] on span "Library" at bounding box center [113, 10] width 15 height 6
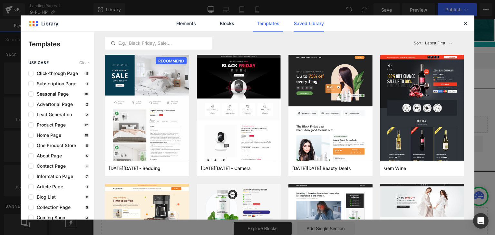
click at [298, 22] on link "Saved Library" at bounding box center [308, 23] width 31 height 16
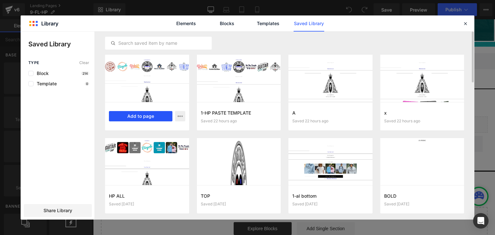
click at [145, 114] on button "Add to page" at bounding box center [140, 116] width 63 height 10
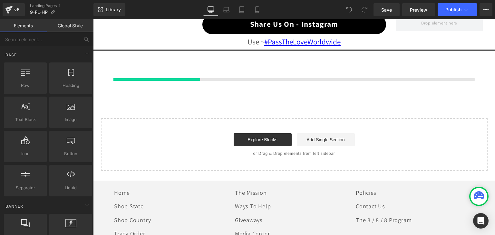
scroll to position [669, 0]
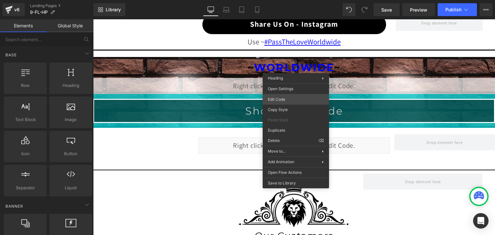
click at [281, 0] on div "You are previewing how the will restyle your page. You can not edit Elements in…" at bounding box center [247, 0] width 495 height 0
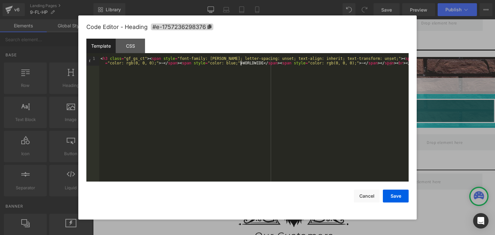
click at [242, 64] on div "< h3 class = "gf_gs_ct" > < span style = "font-family: Montserrat; letter-spaci…" at bounding box center [253, 128] width 309 height 144
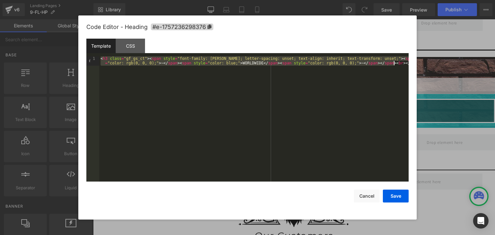
click at [242, 64] on div "< h3 class = "gf_gs_ct" > < span style = "font-family: Montserrat; letter-spaci…" at bounding box center [253, 118] width 309 height 125
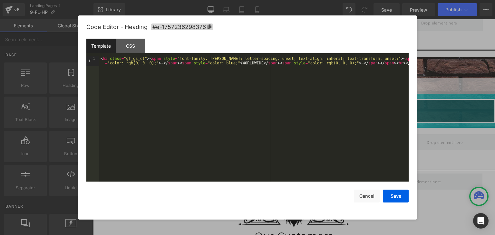
click at [242, 64] on div "< h3 class = "gf_gs_ct" > < span style = "font-family: Montserrat; letter-spaci…" at bounding box center [253, 128] width 309 height 144
click at [393, 196] on button "Save" at bounding box center [396, 196] width 26 height 13
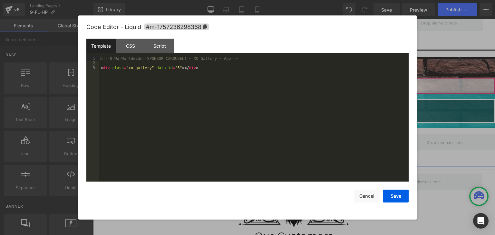
click at [300, 81] on div "Liquid" at bounding box center [294, 86] width 402 height 16
click at [400, 194] on button "Save" at bounding box center [396, 196] width 26 height 13
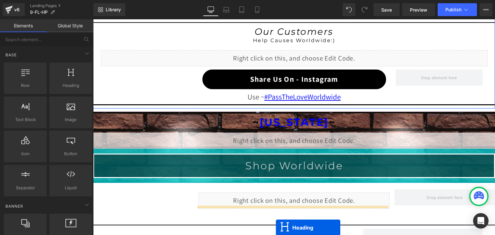
scroll to position [649, 0]
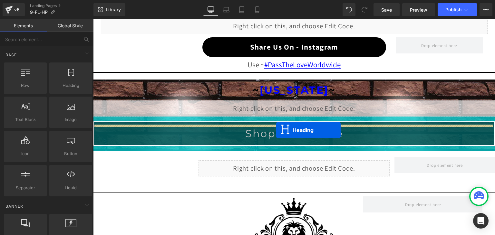
drag, startPoint x: 276, startPoint y: 67, endPoint x: 276, endPoint y: 130, distance: 62.8
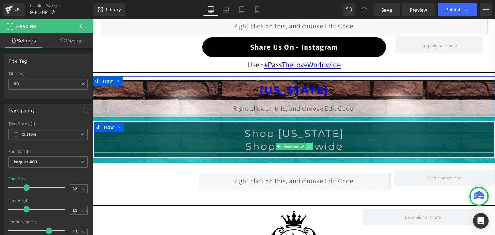
click at [308, 145] on icon at bounding box center [310, 147] width 4 height 4
click at [311, 145] on icon at bounding box center [313, 147] width 4 height 4
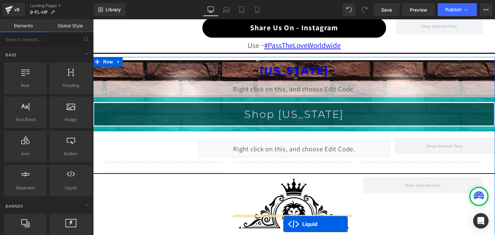
scroll to position [727, 0]
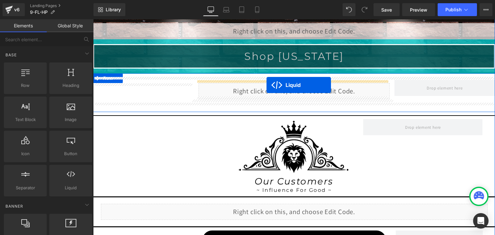
drag, startPoint x: 276, startPoint y: 89, endPoint x: 266, endPoint y: 85, distance: 10.1
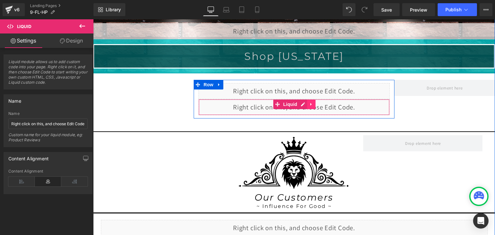
click at [309, 102] on icon at bounding box center [311, 104] width 5 height 5
click at [315, 103] on link at bounding box center [315, 105] width 8 height 10
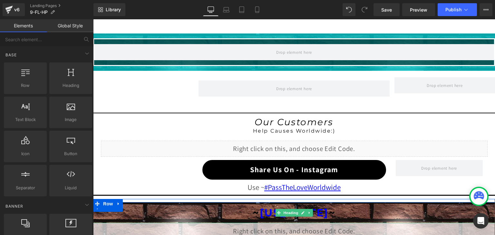
scroll to position [501, 0]
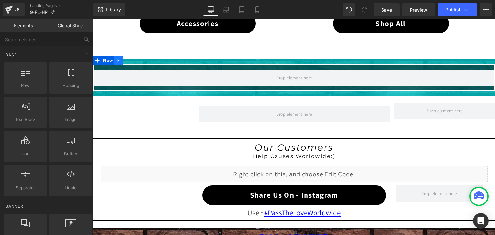
click at [116, 61] on icon at bounding box center [118, 60] width 5 height 5
click at [136, 58] on link at bounding box center [135, 61] width 8 height 10
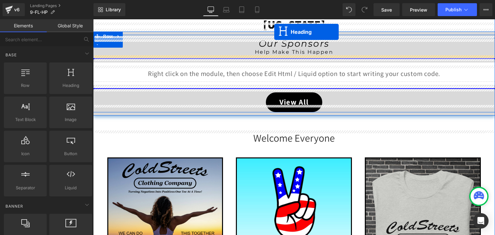
scroll to position [140, 0]
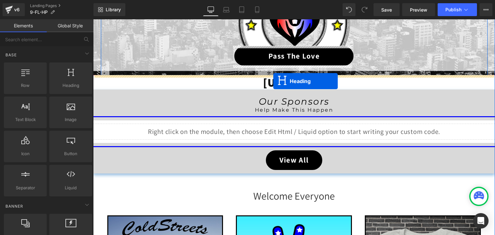
drag, startPoint x: 277, startPoint y: 68, endPoint x: 273, endPoint y: 81, distance: 13.7
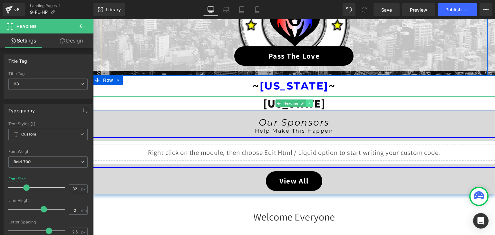
click at [309, 103] on icon at bounding box center [309, 103] width 1 height 2
click at [311, 102] on icon at bounding box center [313, 103] width 4 height 4
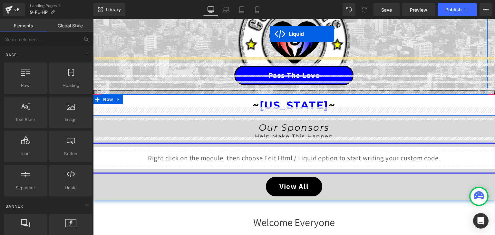
scroll to position [82, 0]
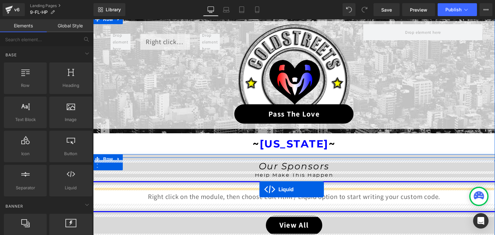
drag, startPoint x: 274, startPoint y: 173, endPoint x: 259, endPoint y: 190, distance: 22.8
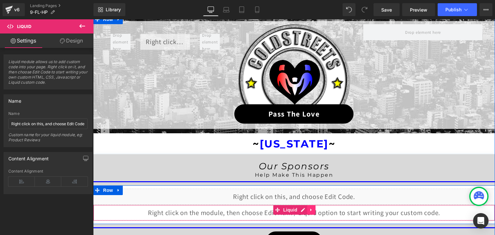
click at [307, 211] on link at bounding box center [311, 210] width 8 height 10
click at [313, 209] on icon at bounding box center [315, 210] width 5 height 5
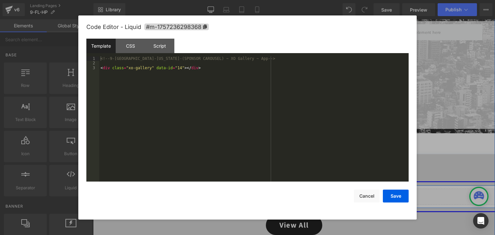
click at [300, 193] on div "Liquid" at bounding box center [294, 197] width 402 height 16
click at [397, 192] on button "Save" at bounding box center [396, 196] width 26 height 13
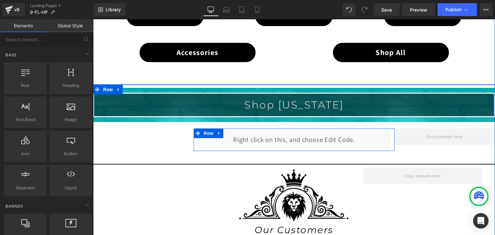
scroll to position [566, 0]
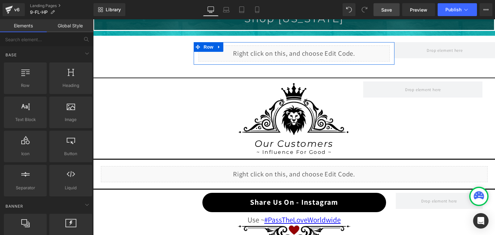
click at [391, 8] on span "Save" at bounding box center [386, 9] width 11 height 7
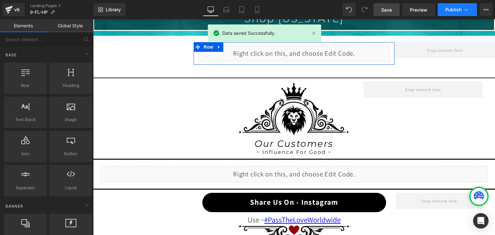
click at [458, 7] on span "Publish" at bounding box center [453, 9] width 16 height 5
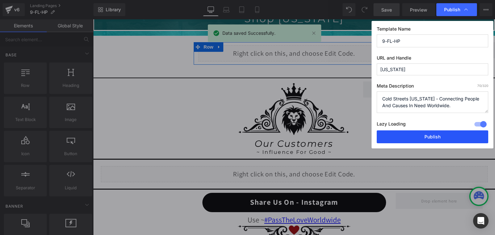
click at [442, 133] on button "Publish" at bounding box center [432, 136] width 111 height 13
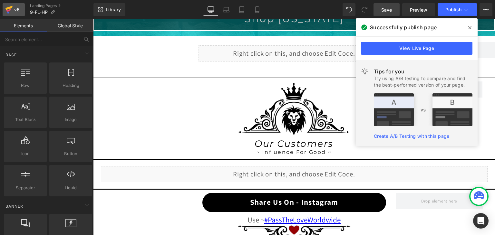
click at [11, 6] on icon at bounding box center [9, 10] width 8 height 16
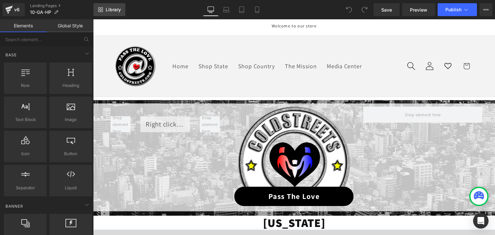
click at [103, 8] on link "Library" at bounding box center [109, 9] width 32 height 13
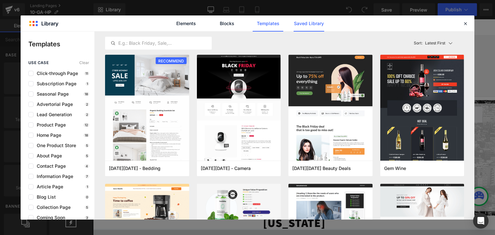
click at [301, 22] on link "Saved Library" at bounding box center [308, 23] width 31 height 16
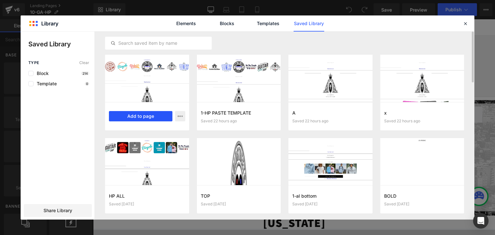
click at [158, 116] on button "Add to page" at bounding box center [140, 116] width 63 height 10
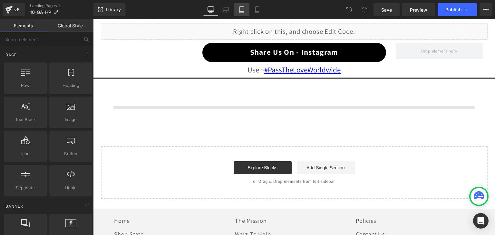
scroll to position [669, 0]
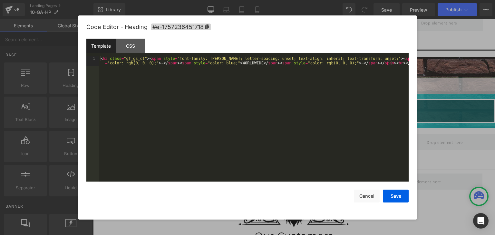
click at [283, 0] on div "You are previewing how the will restyle your page. You can not edit Elements in…" at bounding box center [247, 0] width 495 height 0
click at [241, 63] on div "< h3 class = "gf_gs_ct" > < span style = "font-family: Montserrat; letter-spaci…" at bounding box center [253, 128] width 309 height 144
click at [393, 195] on button "Save" at bounding box center [396, 196] width 26 height 13
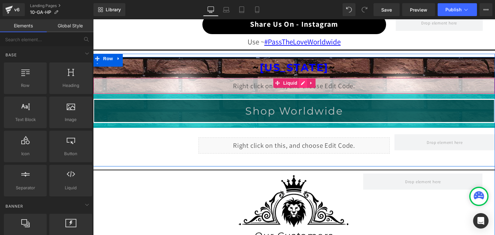
click at [300, 80] on div "Liquid" at bounding box center [294, 86] width 402 height 16
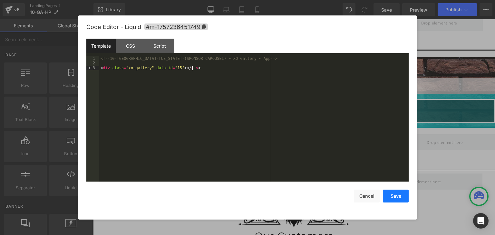
click at [392, 197] on button "Save" at bounding box center [396, 196] width 26 height 13
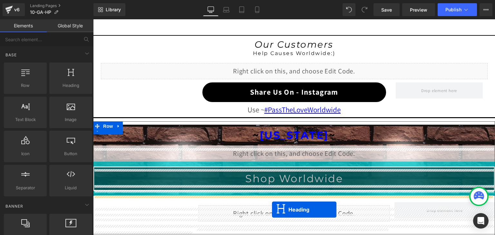
scroll to position [624, 0]
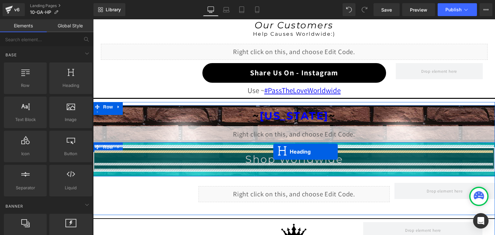
drag, startPoint x: 276, startPoint y: 34, endPoint x: 273, endPoint y: 152, distance: 117.9
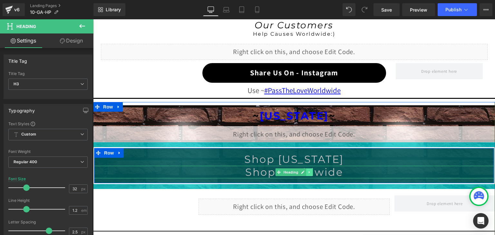
click at [308, 170] on icon at bounding box center [310, 172] width 4 height 4
click at [311, 170] on icon at bounding box center [313, 172] width 4 height 4
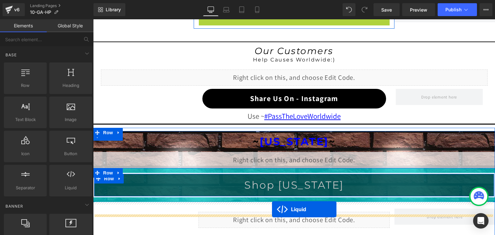
scroll to position [611, 0]
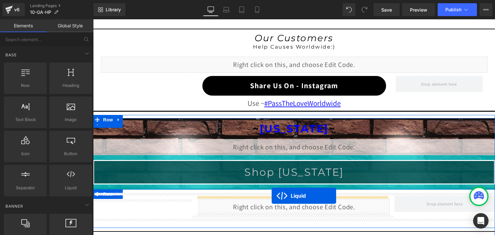
drag, startPoint x: 274, startPoint y: 113, endPoint x: 272, endPoint y: 196, distance: 83.2
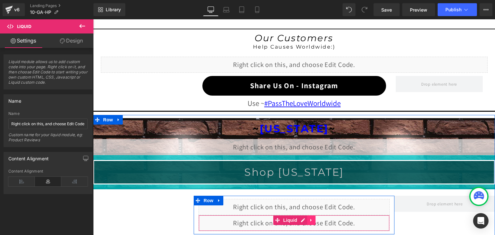
click at [309, 218] on icon at bounding box center [311, 220] width 5 height 5
click at [313, 218] on icon at bounding box center [315, 220] width 5 height 5
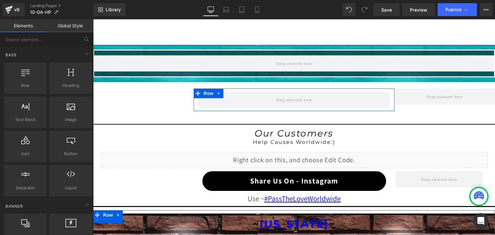
scroll to position [514, 0]
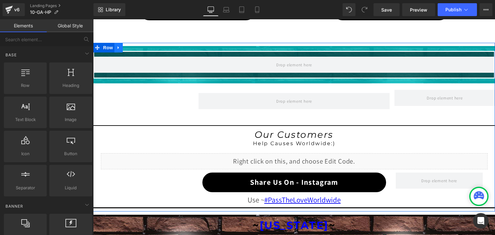
click at [118, 47] on icon at bounding box center [118, 47] width 1 height 3
click at [133, 47] on icon at bounding box center [135, 47] width 5 height 5
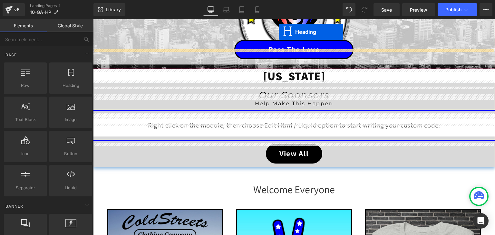
scroll to position [108, 0]
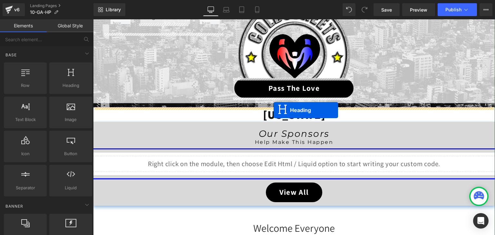
drag, startPoint x: 277, startPoint y: 53, endPoint x: 273, endPoint y: 110, distance: 56.5
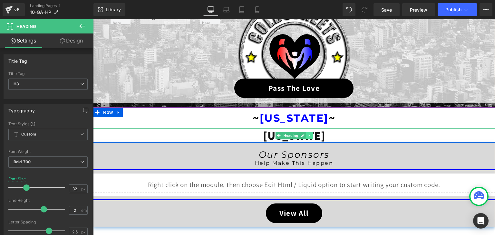
click at [306, 137] on link at bounding box center [309, 136] width 7 height 8
click at [311, 136] on icon at bounding box center [313, 136] width 4 height 4
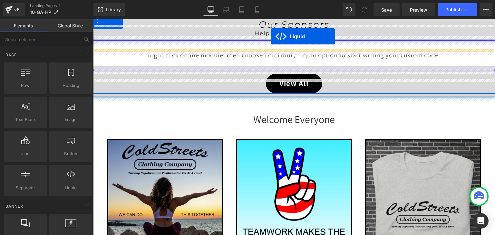
scroll to position [166, 0]
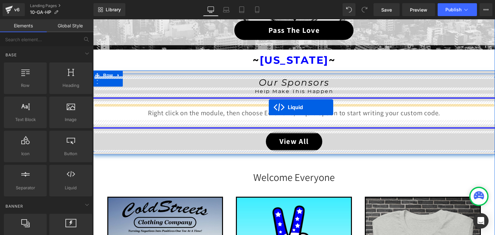
drag, startPoint x: 277, startPoint y: 108, endPoint x: 269, endPoint y: 107, distance: 8.1
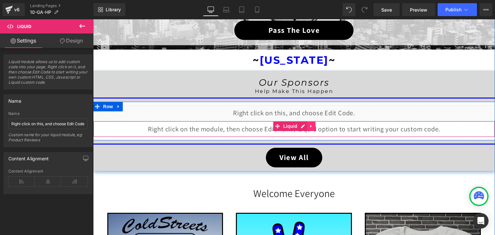
click at [309, 127] on icon at bounding box center [311, 126] width 5 height 5
click at [313, 126] on icon at bounding box center [315, 126] width 5 height 5
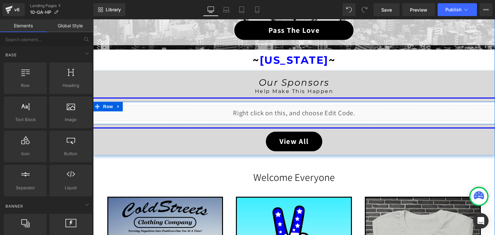
click at [302, 111] on div "Liquid" at bounding box center [294, 113] width 402 height 16
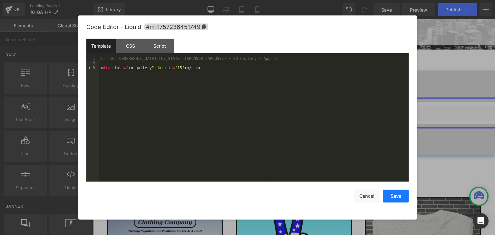
click at [392, 193] on button "Save" at bounding box center [396, 196] width 26 height 13
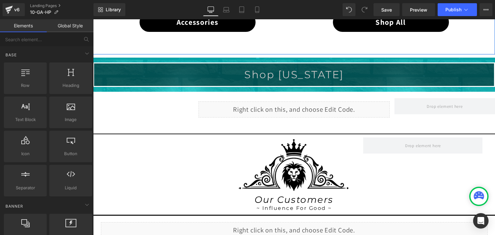
scroll to position [521, 0]
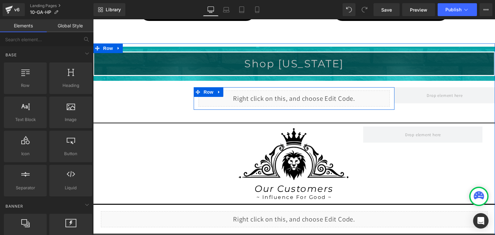
click at [300, 93] on div "Liquid" at bounding box center [293, 99] width 191 height 16
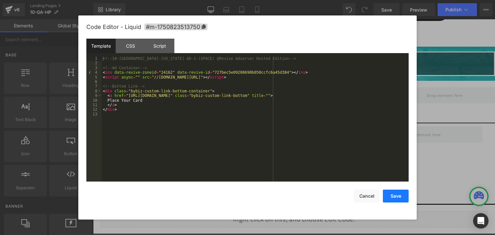
click at [397, 198] on button "Save" at bounding box center [396, 196] width 26 height 13
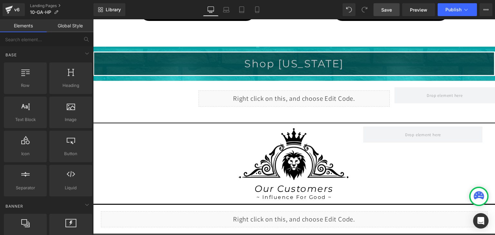
click at [391, 9] on span "Save" at bounding box center [386, 9] width 11 height 7
click at [451, 9] on span "Publish" at bounding box center [453, 9] width 16 height 5
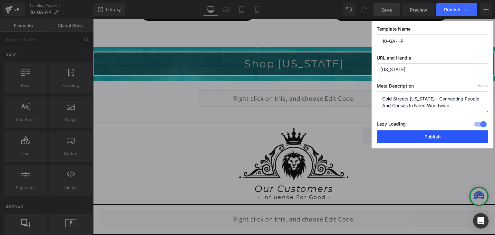
click at [435, 133] on button "Publish" at bounding box center [432, 136] width 111 height 13
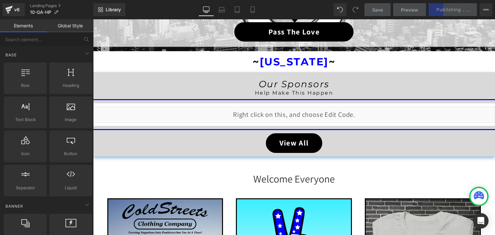
scroll to position [134, 0]
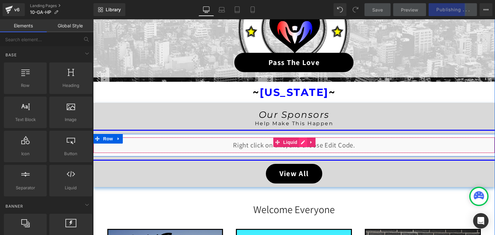
click at [300, 144] on div "Liquid" at bounding box center [294, 145] width 402 height 16
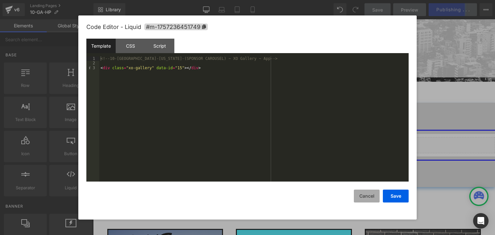
click at [368, 199] on button "Cancel" at bounding box center [367, 196] width 26 height 13
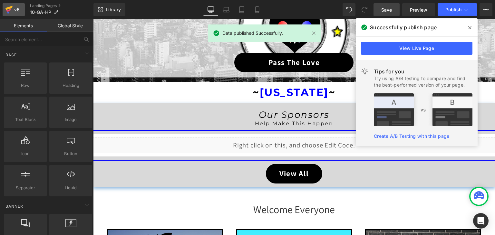
click at [11, 7] on icon at bounding box center [8, 8] width 7 height 4
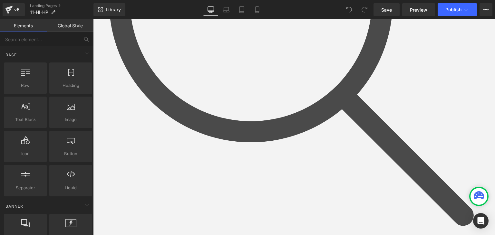
scroll to position [290, 0]
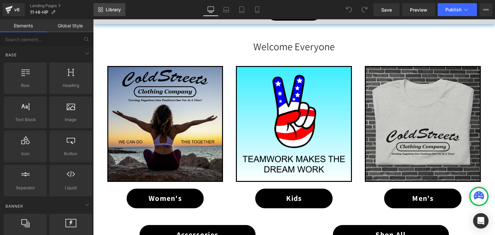
click at [105, 7] on link "Library" at bounding box center [109, 9] width 32 height 13
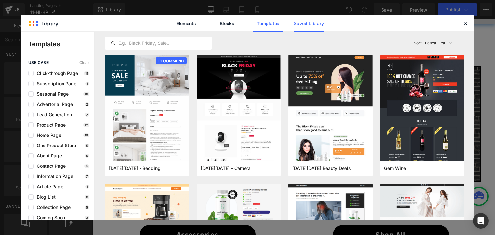
click at [301, 24] on link "Saved Library" at bounding box center [308, 23] width 31 height 16
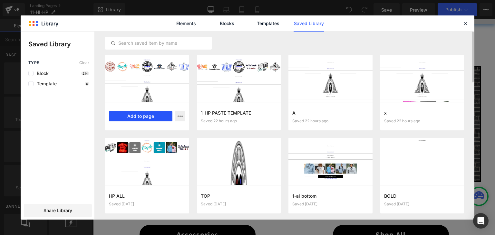
click at [155, 118] on button "Add to page" at bounding box center [140, 116] width 63 height 10
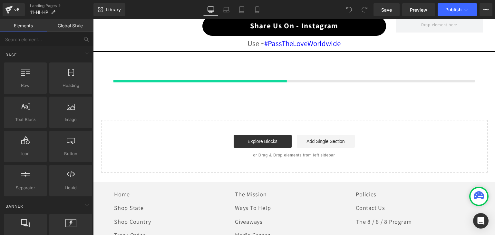
scroll to position [669, 0]
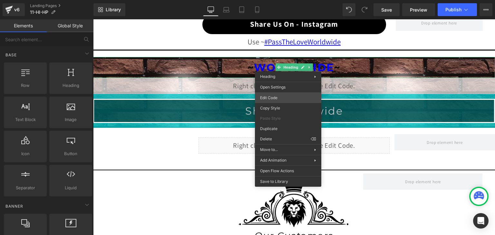
click at [277, 0] on div "You are previewing how the will restyle your page. You can not edit Elements in…" at bounding box center [247, 0] width 495 height 0
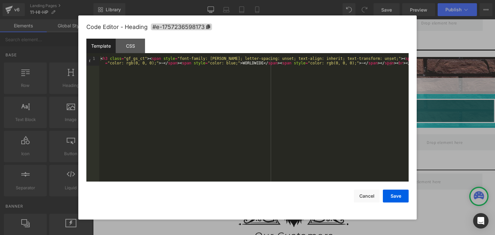
click at [242, 63] on div "< h3 class = "gf_gs_ct" > < span style = "font-family: Montserrat; letter-spaci…" at bounding box center [253, 128] width 309 height 144
click at [398, 196] on button "Save" at bounding box center [396, 196] width 26 height 13
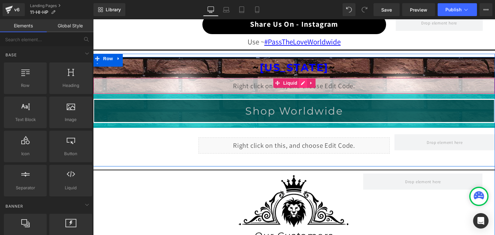
click at [298, 80] on div "Liquid" at bounding box center [294, 86] width 402 height 16
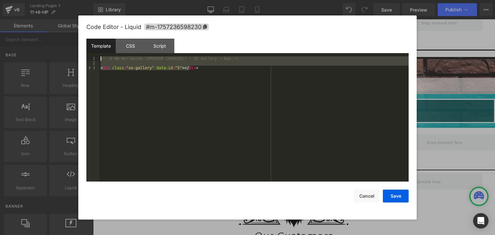
drag, startPoint x: 196, startPoint y: 70, endPoint x: 88, endPoint y: 57, distance: 108.7
click at [88, 57] on pre "1 2 3 <!-- 0-WW-Worldwide-(SPONSOR CAROUSEL) ~ XO Gallery ~ App --> < div class…" at bounding box center [247, 118] width 322 height 125
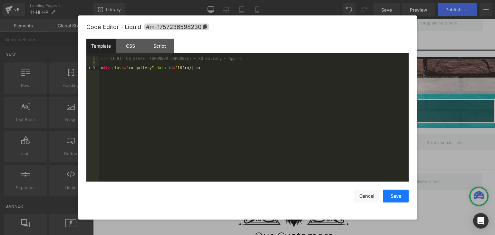
click at [401, 201] on button "Save" at bounding box center [396, 196] width 26 height 13
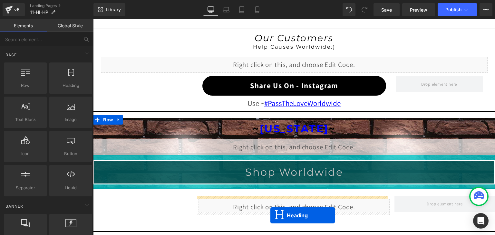
scroll to position [636, 0]
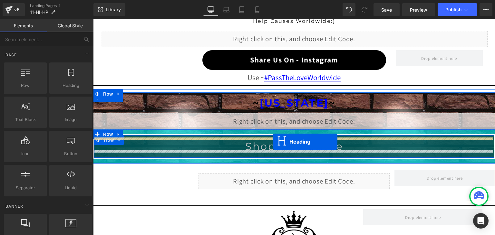
drag, startPoint x: 276, startPoint y: 67, endPoint x: 273, endPoint y: 142, distance: 74.5
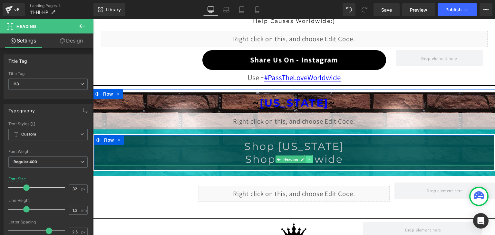
click at [308, 158] on icon at bounding box center [310, 160] width 4 height 4
click at [311, 158] on icon at bounding box center [313, 160] width 4 height 4
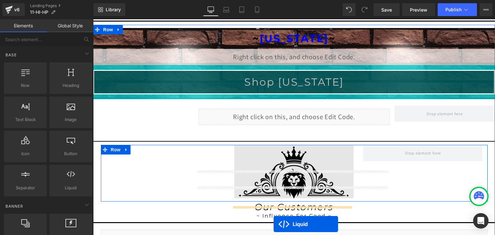
scroll to position [707, 0]
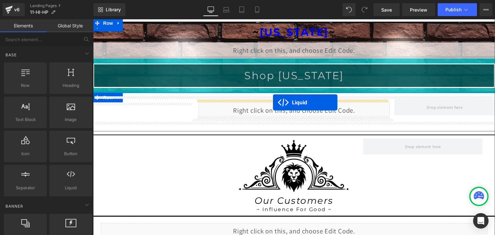
drag, startPoint x: 274, startPoint y: 71, endPoint x: 273, endPoint y: 102, distance: 31.9
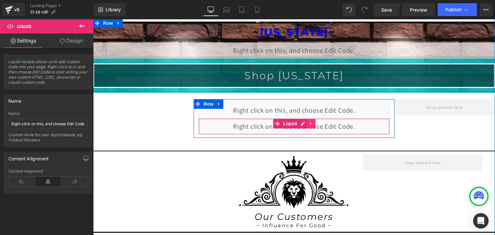
click at [309, 123] on icon at bounding box center [311, 123] width 5 height 5
click at [313, 121] on icon at bounding box center [315, 123] width 5 height 5
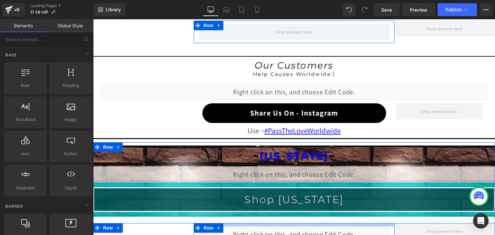
scroll to position [482, 0]
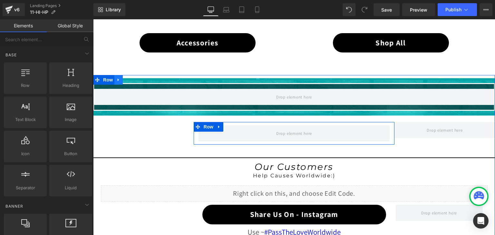
click at [114, 75] on link at bounding box center [118, 80] width 8 height 10
click at [133, 78] on icon at bounding box center [135, 80] width 5 height 5
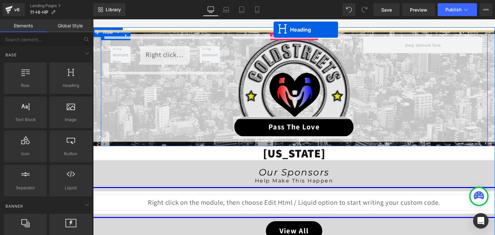
scroll to position [24, 0]
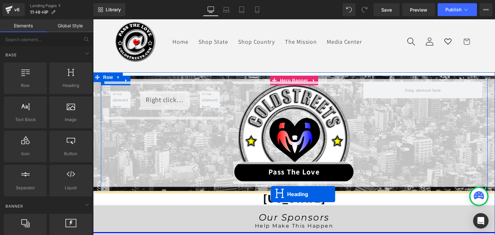
drag, startPoint x: 274, startPoint y: 87, endPoint x: 271, endPoint y: 194, distance: 107.6
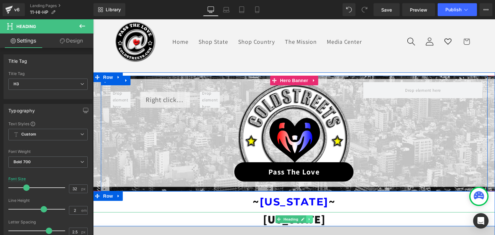
click at [309, 219] on icon at bounding box center [309, 219] width 1 height 2
click at [311, 219] on icon at bounding box center [313, 219] width 4 height 4
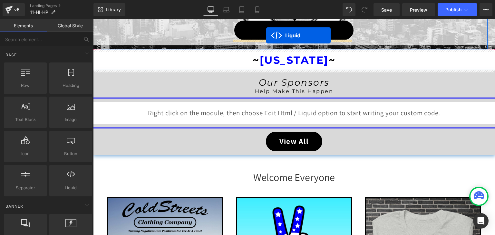
scroll to position [128, 0]
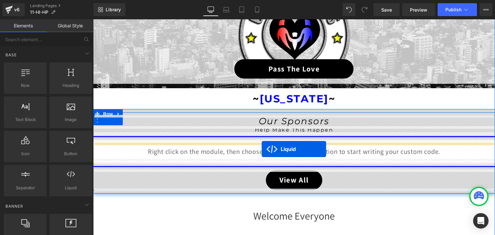
drag, startPoint x: 277, startPoint y: 129, endPoint x: 262, endPoint y: 149, distance: 25.5
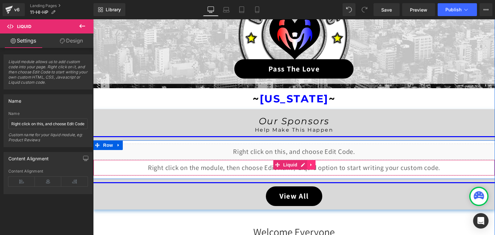
click at [309, 164] on icon at bounding box center [311, 165] width 5 height 5
click at [314, 164] on icon at bounding box center [315, 165] width 5 height 5
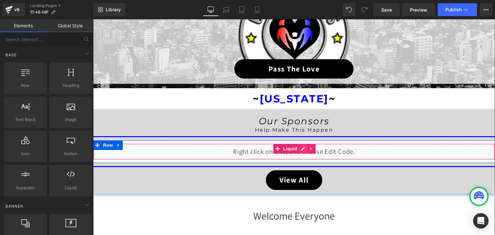
click at [301, 150] on div "Liquid" at bounding box center [294, 152] width 402 height 16
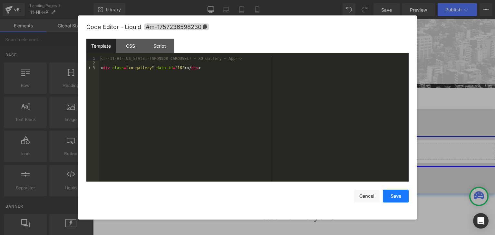
click at [393, 193] on button "Save" at bounding box center [396, 196] width 26 height 13
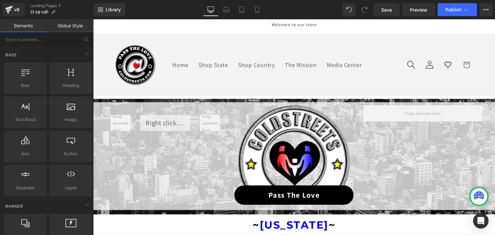
scroll to position [0, 0]
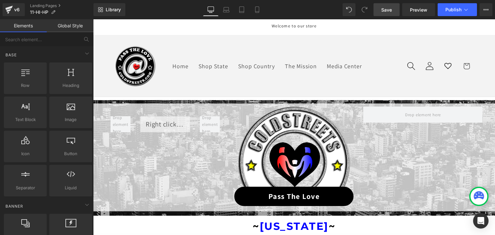
click at [389, 8] on span "Save" at bounding box center [386, 9] width 11 height 7
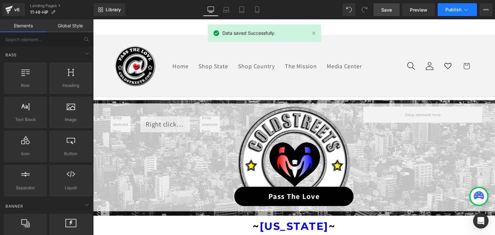
click at [467, 8] on icon at bounding box center [466, 9] width 6 height 6
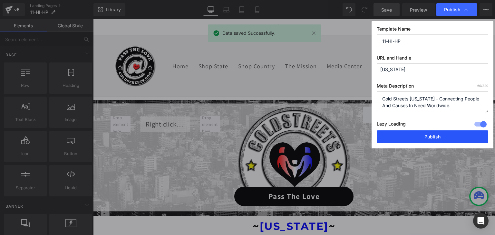
click at [443, 136] on button "Publish" at bounding box center [432, 136] width 111 height 13
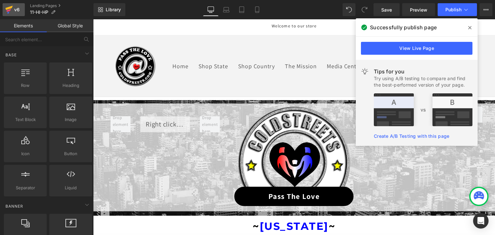
click at [15, 9] on div "v6" at bounding box center [17, 9] width 8 height 8
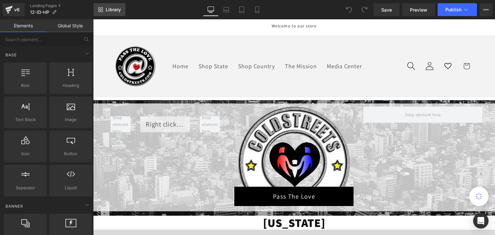
click at [115, 8] on span "Library" at bounding box center [113, 10] width 15 height 6
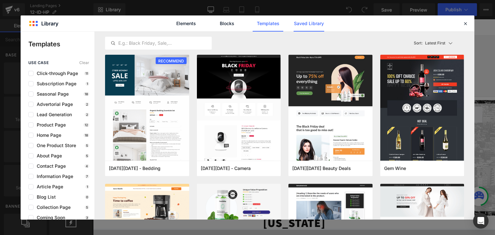
click at [298, 24] on link "Saved Library" at bounding box center [308, 23] width 31 height 16
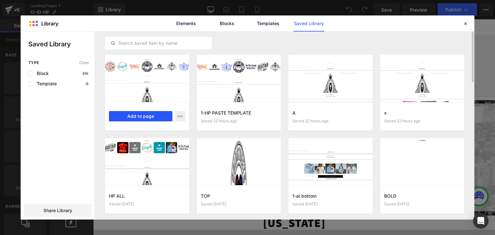
drag, startPoint x: 129, startPoint y: 114, endPoint x: 129, endPoint y: 63, distance: 50.9
click at [129, 114] on button "Add to page" at bounding box center [140, 116] width 63 height 10
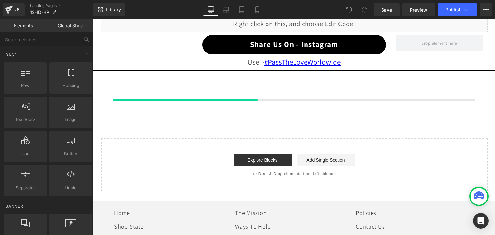
scroll to position [669, 0]
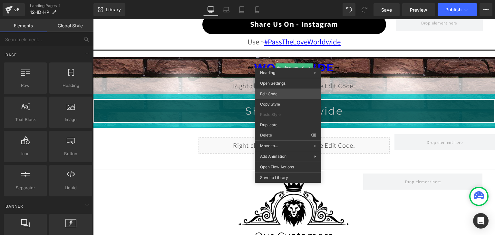
click at [274, 0] on div "You are previewing how the will restyle your page. You can not edit Elements in…" at bounding box center [247, 0] width 495 height 0
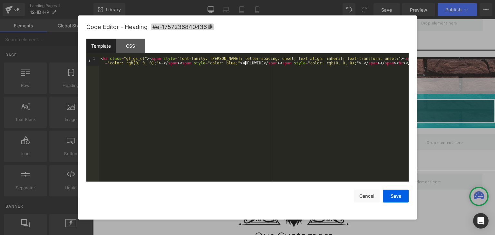
click at [245, 64] on div "< h3 class = "gf_gs_ct" > < span style = "font-family: Montserrat; letter-spaci…" at bounding box center [253, 128] width 309 height 144
click at [389, 195] on button "Save" at bounding box center [396, 196] width 26 height 13
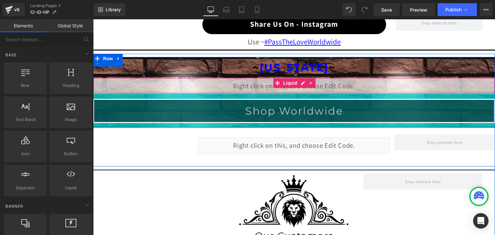
click at [299, 81] on div "Liquid" at bounding box center [294, 86] width 402 height 16
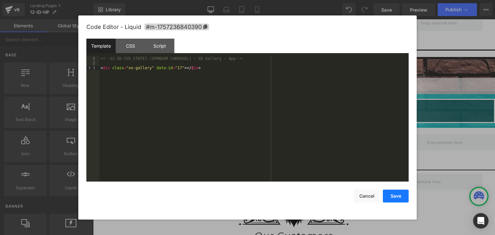
click at [397, 190] on button "Save" at bounding box center [396, 196] width 26 height 13
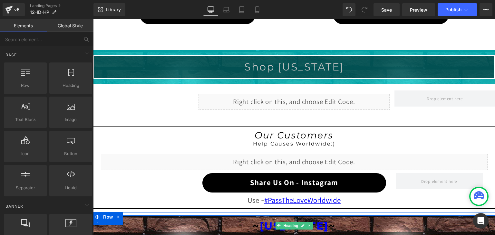
scroll to position [508, 0]
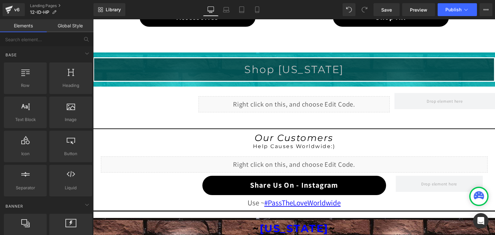
click at [259, 66] on font "Shop Idaho" at bounding box center [294, 69] width 100 height 13
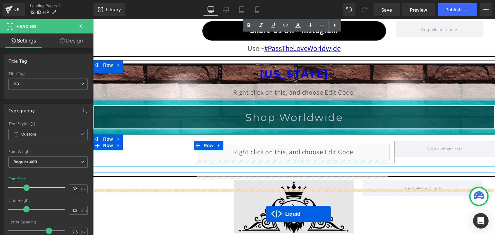
scroll to position [701, 0]
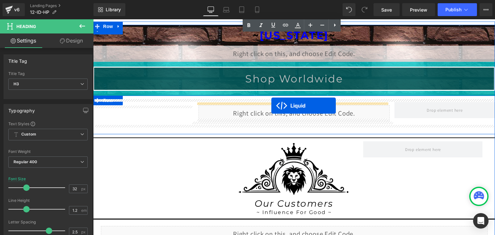
drag, startPoint x: 272, startPoint y: 100, endPoint x: 271, endPoint y: 106, distance: 5.2
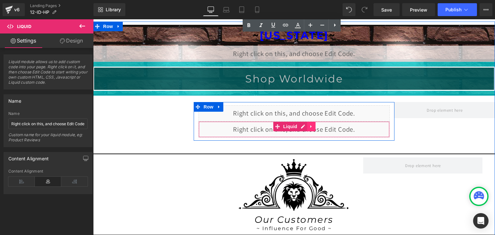
click at [309, 124] on icon at bounding box center [311, 126] width 5 height 5
click at [313, 124] on icon at bounding box center [315, 126] width 5 height 5
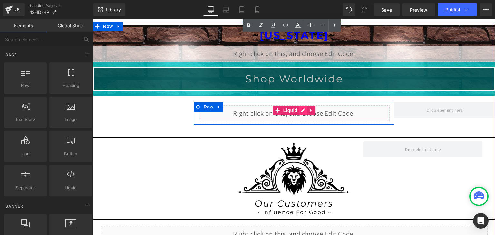
click at [298, 110] on div "Liquid" at bounding box center [293, 113] width 191 height 16
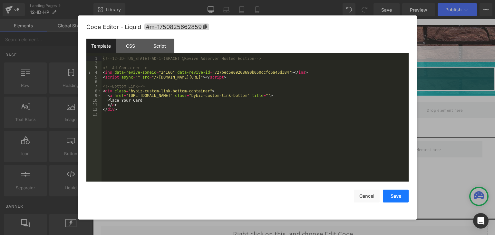
click at [393, 201] on button "Save" at bounding box center [396, 196] width 26 height 13
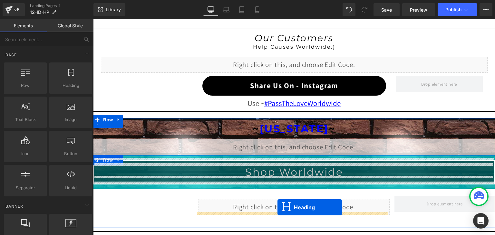
scroll to position [624, 0]
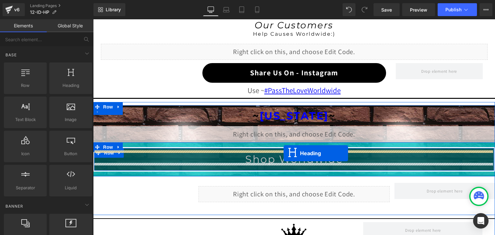
drag, startPoint x: 277, startPoint y: 36, endPoint x: 283, endPoint y: 154, distance: 118.1
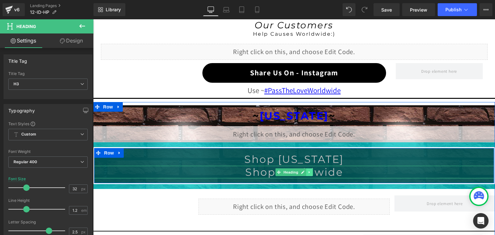
click at [308, 170] on icon at bounding box center [310, 172] width 4 height 4
click at [311, 170] on icon at bounding box center [313, 172] width 4 height 4
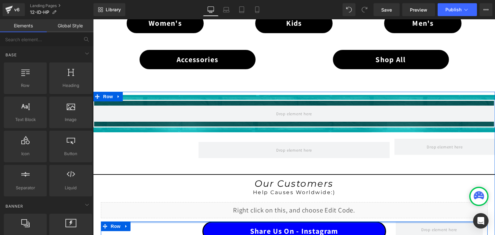
scroll to position [463, 0]
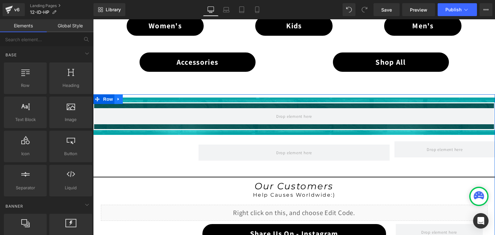
click at [118, 98] on icon at bounding box center [118, 99] width 1 height 3
click at [133, 97] on icon at bounding box center [135, 99] width 5 height 5
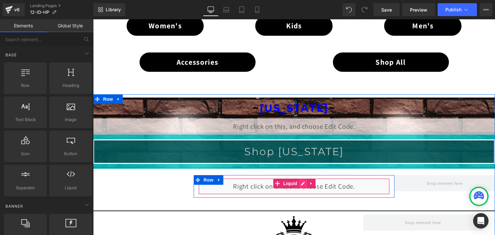
click at [301, 181] on div "Liquid" at bounding box center [293, 186] width 191 height 16
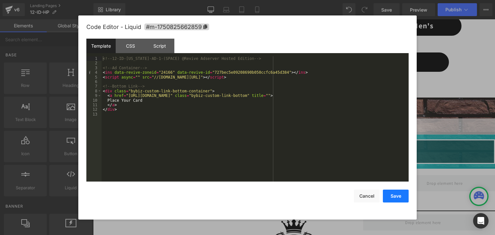
click at [393, 197] on button "Save" at bounding box center [396, 196] width 26 height 13
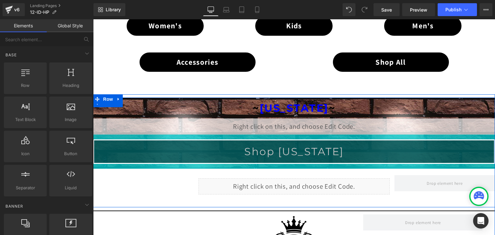
click at [297, 123] on div "Liquid" at bounding box center [294, 127] width 402 height 16
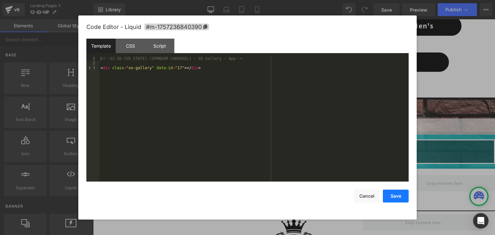
click at [388, 195] on button "Save" at bounding box center [396, 196] width 26 height 13
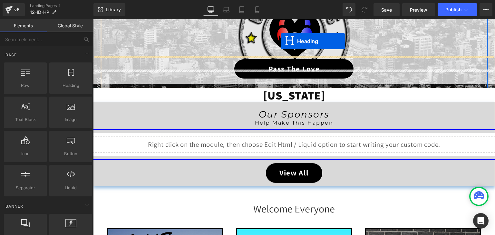
scroll to position [82, 0]
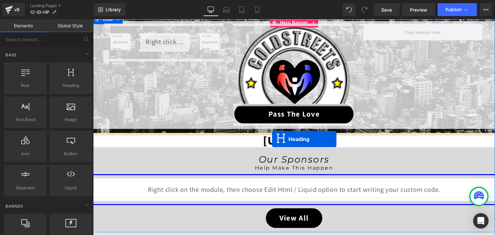
drag, startPoint x: 273, startPoint y: 203, endPoint x: 272, endPoint y: 139, distance: 63.8
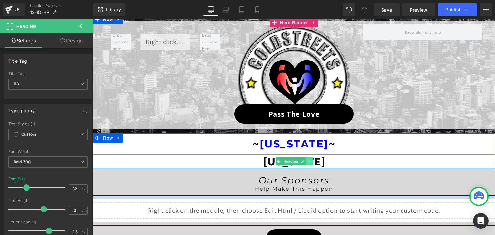
click at [310, 161] on link at bounding box center [309, 162] width 7 height 8
click at [311, 161] on icon at bounding box center [313, 161] width 4 height 4
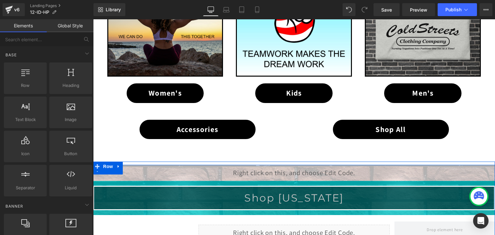
scroll to position [405, 0]
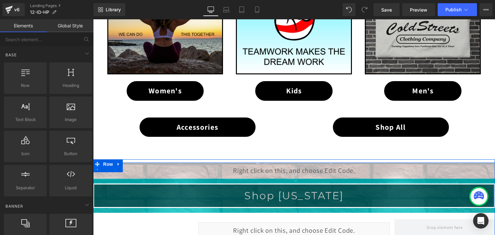
click at [289, 167] on div "Liquid" at bounding box center [294, 171] width 402 height 16
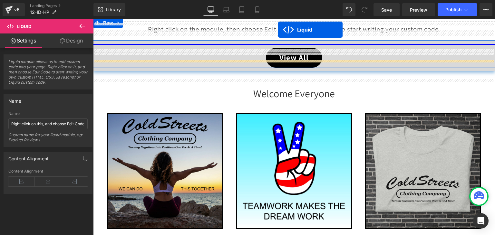
scroll to position [166, 0]
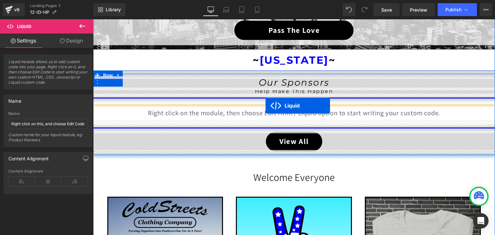
drag, startPoint x: 274, startPoint y: 167, endPoint x: 265, endPoint y: 106, distance: 62.1
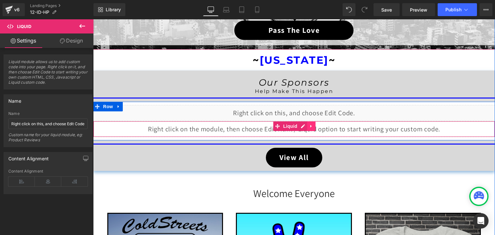
click at [309, 126] on icon at bounding box center [311, 126] width 5 height 5
click at [313, 124] on icon at bounding box center [315, 126] width 5 height 5
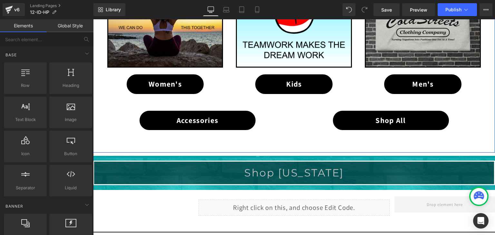
scroll to position [456, 0]
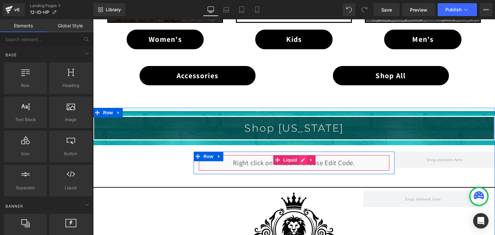
click at [300, 158] on div "Liquid" at bounding box center [293, 163] width 191 height 16
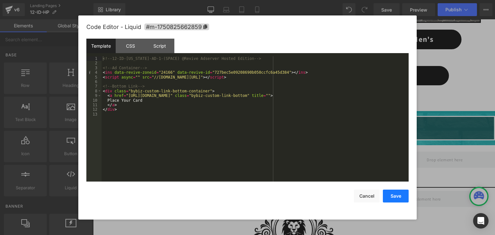
click at [395, 192] on button "Save" at bounding box center [396, 196] width 26 height 13
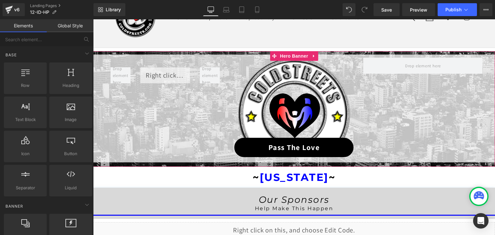
scroll to position [37, 0]
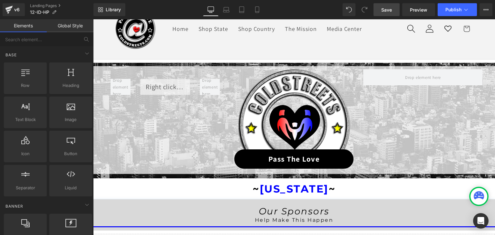
click at [393, 9] on link "Save" at bounding box center [386, 9] width 26 height 13
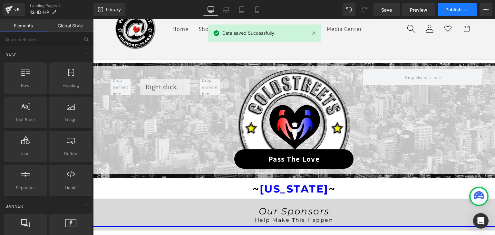
click at [454, 13] on button "Publish" at bounding box center [456, 9] width 39 height 13
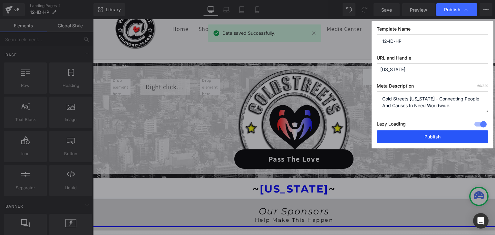
click at [441, 133] on button "Publish" at bounding box center [432, 136] width 111 height 13
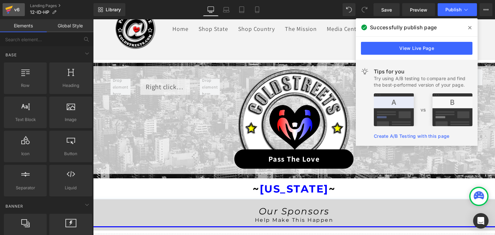
click at [7, 9] on icon at bounding box center [8, 8] width 7 height 4
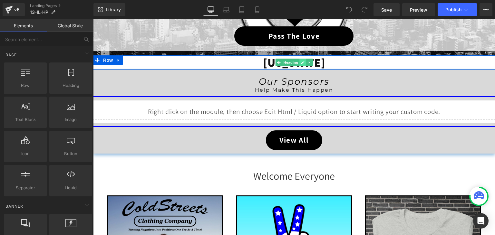
scroll to position [161, 0]
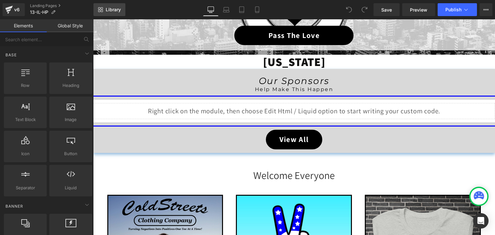
click at [119, 12] on span "Library" at bounding box center [113, 10] width 15 height 6
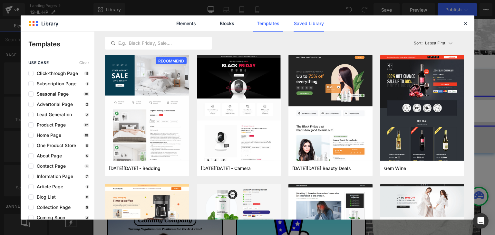
click at [313, 28] on link "Saved Library" at bounding box center [308, 23] width 31 height 16
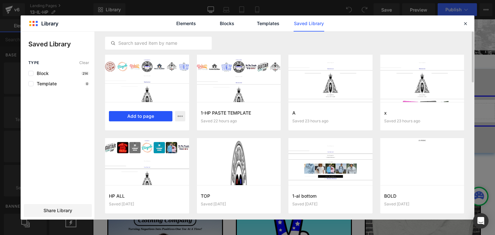
click at [139, 116] on button "Add to page" at bounding box center [140, 116] width 63 height 10
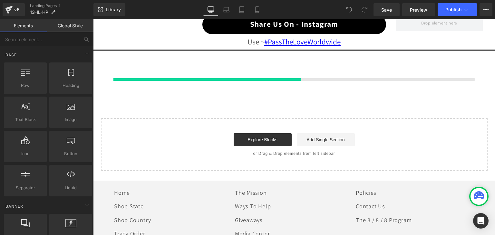
scroll to position [669, 0]
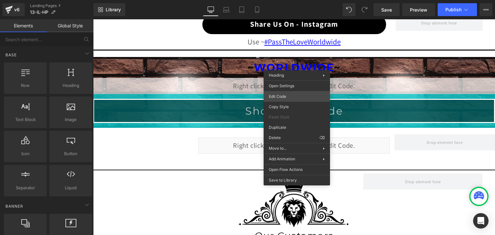
click at [282, 0] on div "You are previewing how the will restyle your page. You can not edit Elements in…" at bounding box center [247, 0] width 495 height 0
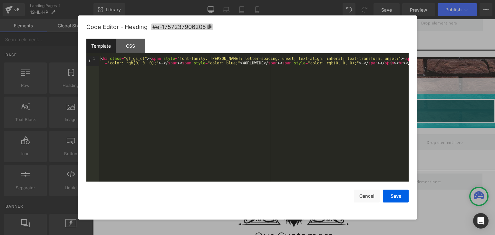
click at [245, 62] on div "< h3 class = "gf_gs_ct" > < span style = "font-family: Montserrat; letter-spaci…" at bounding box center [253, 128] width 309 height 144
click at [390, 195] on button "Save" at bounding box center [396, 196] width 26 height 13
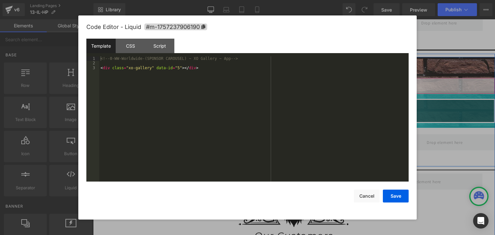
click at [299, 82] on div "Liquid" at bounding box center [294, 86] width 402 height 16
click at [396, 196] on button "Save" at bounding box center [396, 196] width 26 height 13
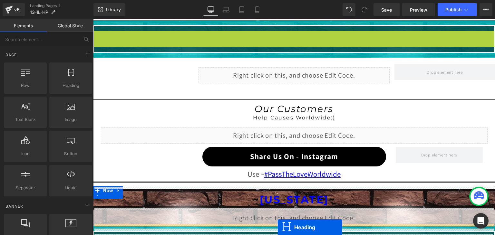
scroll to position [572, 0]
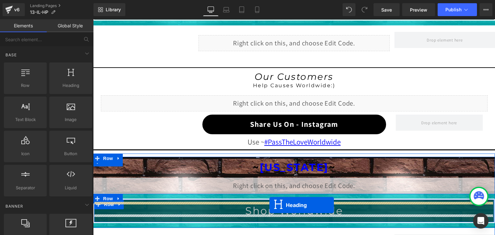
drag, startPoint x: 276, startPoint y: 100, endPoint x: 269, endPoint y: 205, distance: 105.9
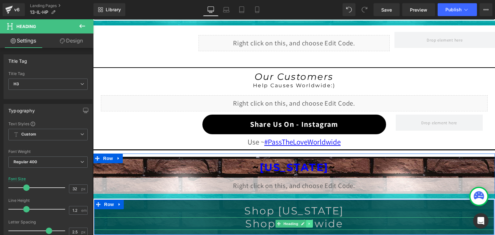
click at [309, 223] on icon at bounding box center [309, 224] width 1 height 2
click at [311, 222] on icon at bounding box center [313, 224] width 4 height 4
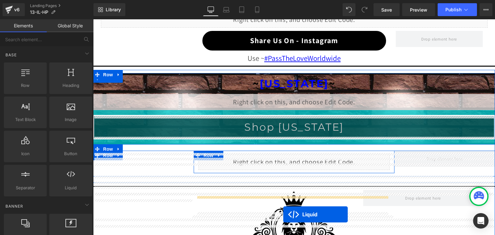
scroll to position [688, 0]
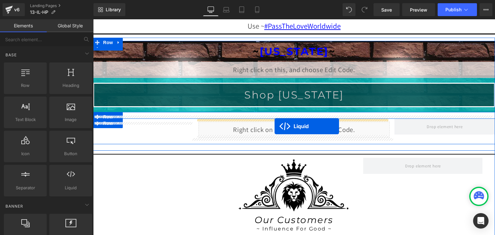
drag, startPoint x: 275, startPoint y: 70, endPoint x: 274, endPoint y: 126, distance: 56.4
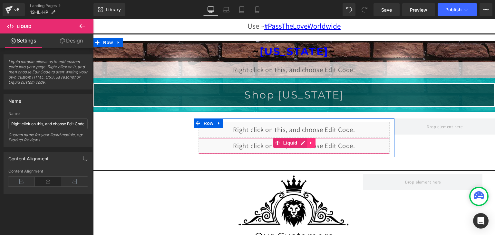
click at [309, 140] on icon at bounding box center [311, 142] width 5 height 5
click at [313, 141] on icon at bounding box center [315, 143] width 5 height 5
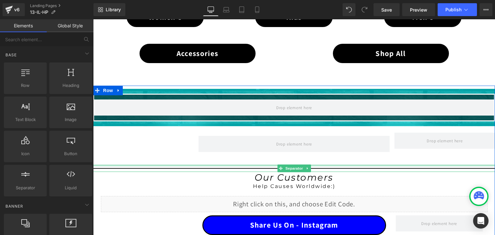
scroll to position [463, 0]
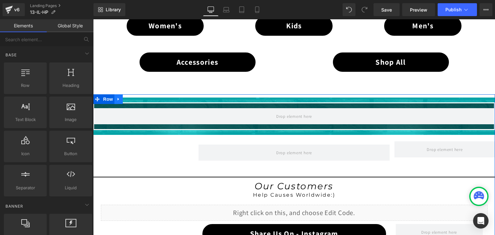
click at [117, 99] on icon at bounding box center [118, 99] width 5 height 5
click at [134, 97] on icon at bounding box center [135, 99] width 5 height 5
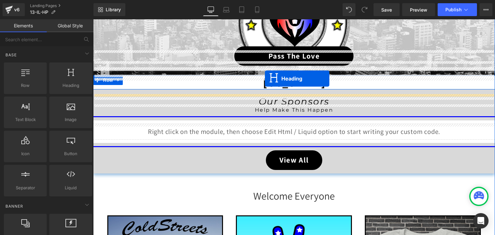
scroll to position [102, 0]
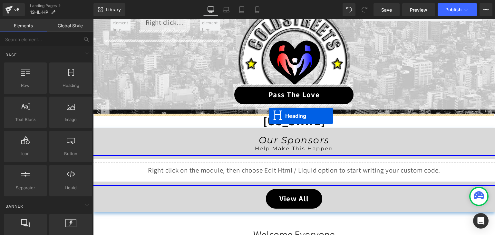
drag, startPoint x: 275, startPoint y: 107, endPoint x: 269, endPoint y: 116, distance: 11.1
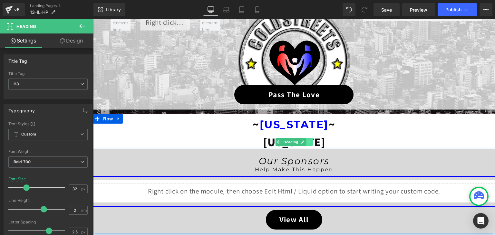
click at [309, 141] on icon at bounding box center [309, 142] width 1 height 2
click at [312, 141] on link at bounding box center [312, 142] width 7 height 8
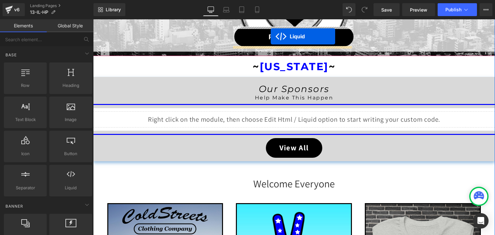
scroll to position [128, 0]
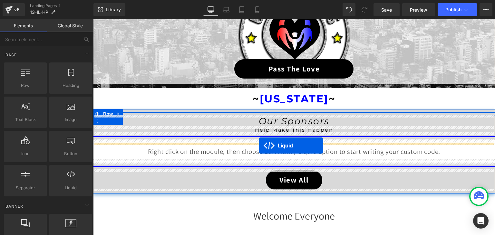
drag, startPoint x: 276, startPoint y: 146, endPoint x: 259, endPoint y: 146, distance: 17.1
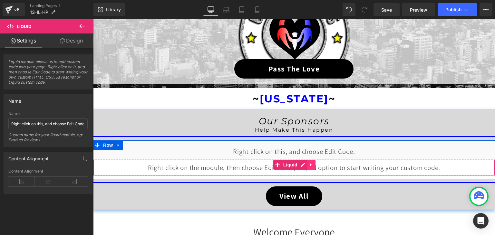
click at [309, 166] on icon at bounding box center [311, 165] width 5 height 5
click at [313, 164] on icon at bounding box center [315, 165] width 5 height 5
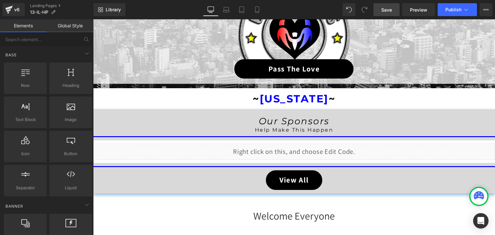
click at [385, 11] on span "Save" at bounding box center [386, 9] width 11 height 7
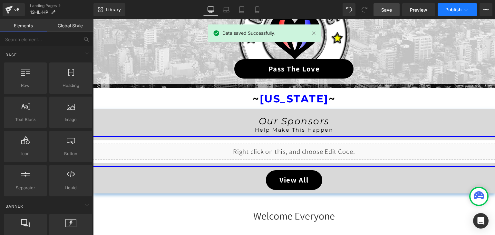
click at [464, 10] on icon at bounding box center [466, 9] width 6 height 6
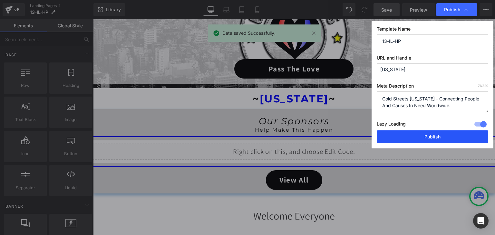
click at [443, 135] on button "Publish" at bounding box center [432, 136] width 111 height 13
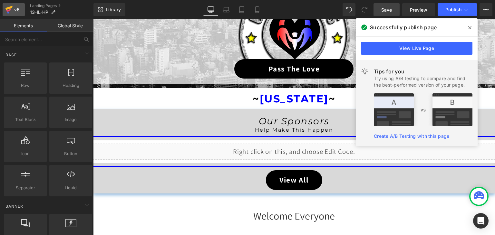
click at [13, 9] on icon at bounding box center [9, 10] width 8 height 16
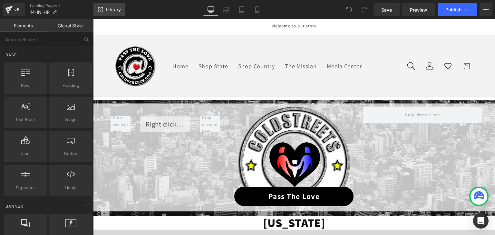
click at [110, 6] on link "Library" at bounding box center [109, 9] width 32 height 13
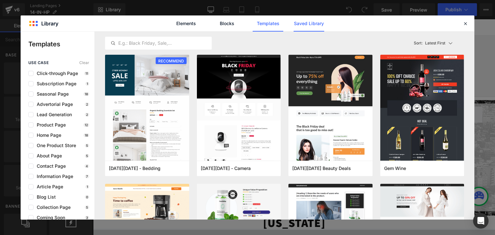
click at [308, 23] on link "Saved Library" at bounding box center [308, 23] width 31 height 16
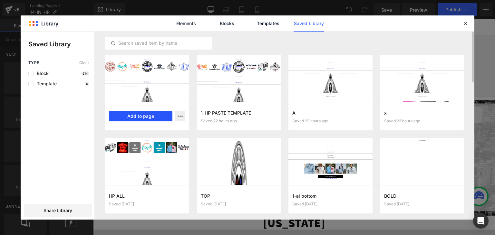
click at [144, 112] on button "Add to page" at bounding box center [140, 116] width 63 height 10
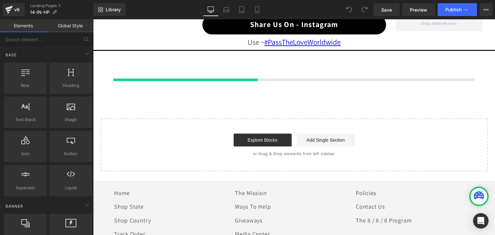
scroll to position [669, 0]
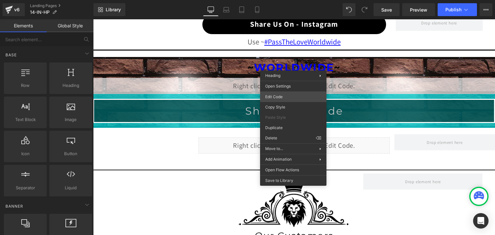
click at [281, 0] on div "You are previewing how the will restyle your page. You can not edit Elements in…" at bounding box center [247, 0] width 495 height 0
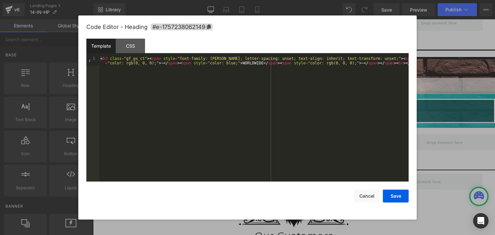
click at [241, 62] on div "< h3 class = "gf_gs_ct" > < span style = "font-family: Montserrat; letter-spaci…" at bounding box center [253, 128] width 309 height 144
click at [394, 197] on button "Save" at bounding box center [396, 196] width 26 height 13
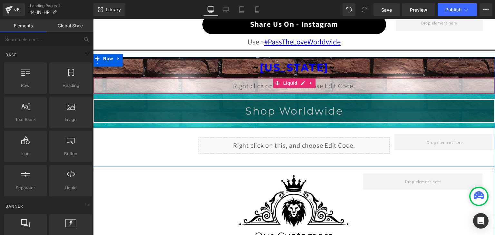
click at [302, 82] on div "Liquid" at bounding box center [294, 86] width 402 height 16
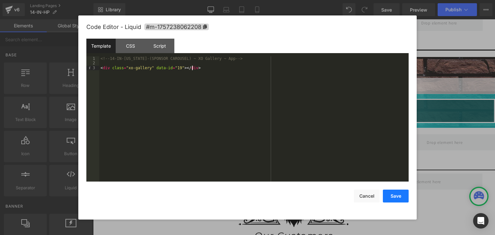
click at [392, 199] on button "Save" at bounding box center [396, 196] width 26 height 13
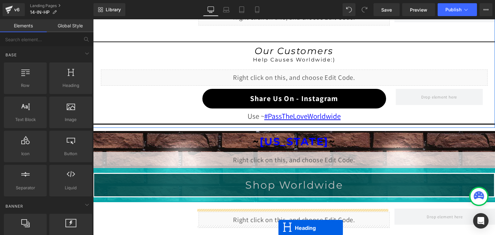
scroll to position [656, 0]
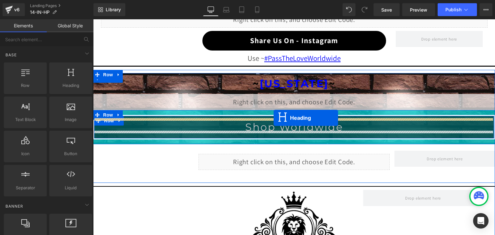
drag, startPoint x: 278, startPoint y: 69, endPoint x: 273, endPoint y: 118, distance: 49.2
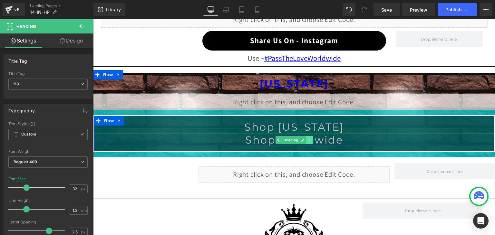
click at [308, 138] on icon at bounding box center [310, 140] width 4 height 4
click at [311, 138] on icon at bounding box center [313, 140] width 4 height 4
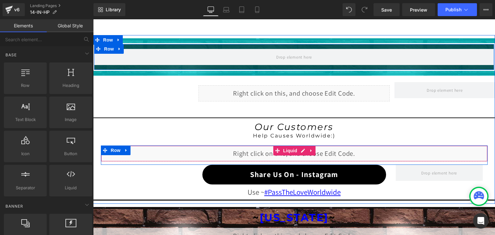
scroll to position [495, 0]
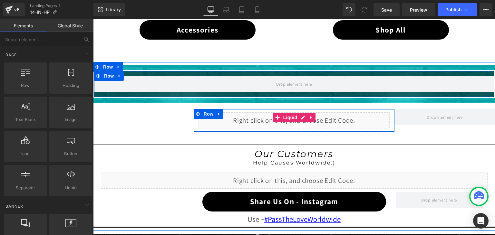
click at [275, 116] on div "Liquid" at bounding box center [293, 120] width 191 height 16
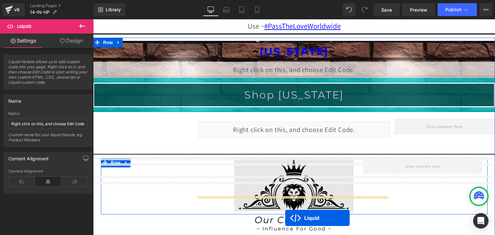
scroll to position [714, 0]
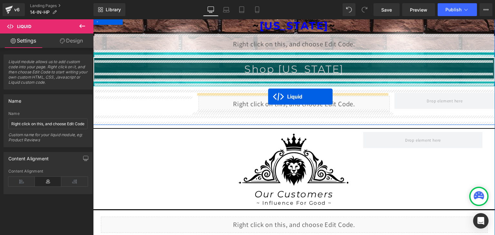
drag, startPoint x: 275, startPoint y: 117, endPoint x: 268, endPoint y: 97, distance: 21.6
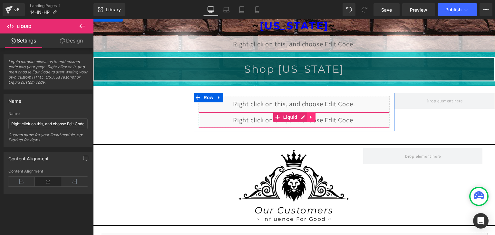
click at [310, 116] on icon at bounding box center [310, 117] width 1 height 3
click at [313, 115] on icon at bounding box center [315, 117] width 5 height 5
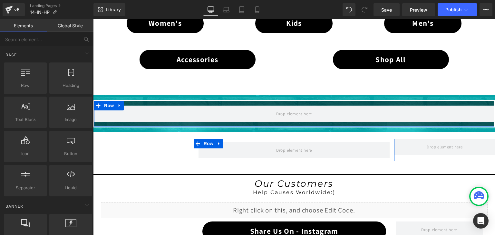
scroll to position [456, 0]
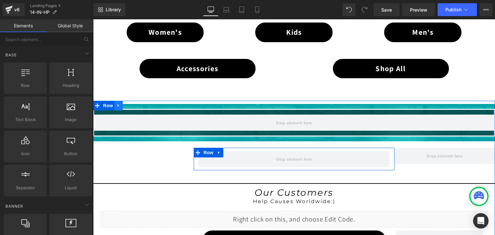
click at [116, 105] on icon at bounding box center [118, 105] width 5 height 5
click at [133, 104] on icon at bounding box center [135, 105] width 5 height 5
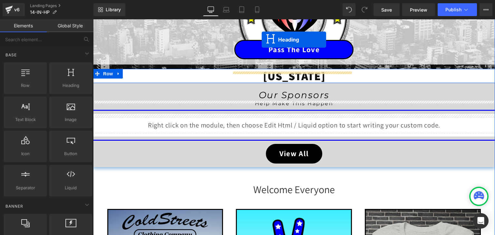
scroll to position [102, 0]
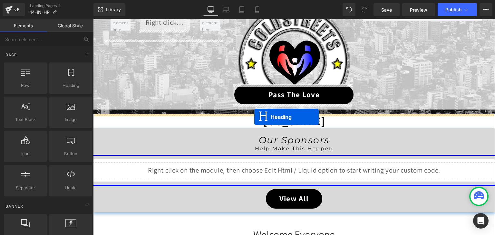
drag, startPoint x: 276, startPoint y: 113, endPoint x: 254, endPoint y: 118, distance: 22.1
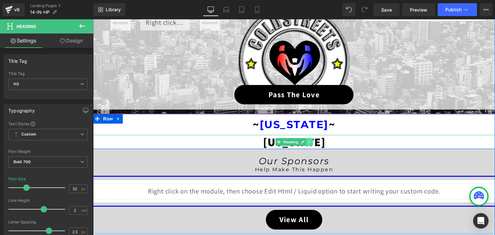
click at [308, 142] on icon at bounding box center [310, 142] width 4 height 4
click at [312, 142] on icon at bounding box center [313, 142] width 4 height 4
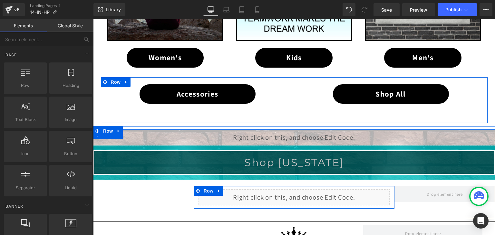
scroll to position [456, 0]
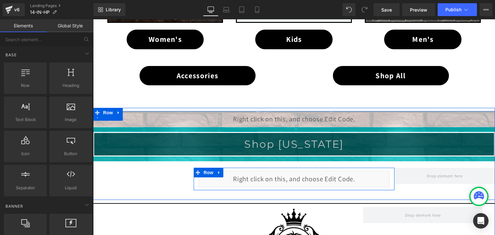
click at [296, 119] on div "Liquid" at bounding box center [294, 119] width 402 height 16
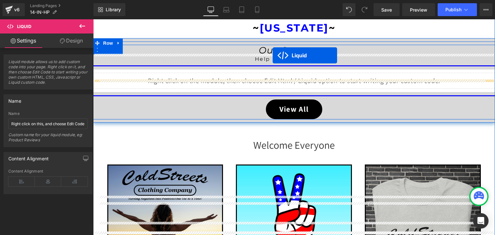
scroll to position [140, 0]
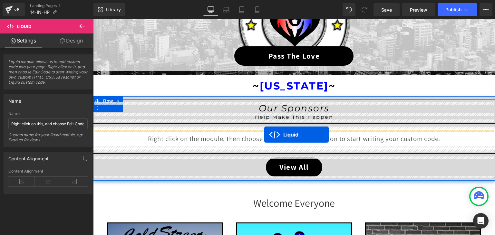
drag, startPoint x: 275, startPoint y: 114, endPoint x: 264, endPoint y: 135, distance: 23.5
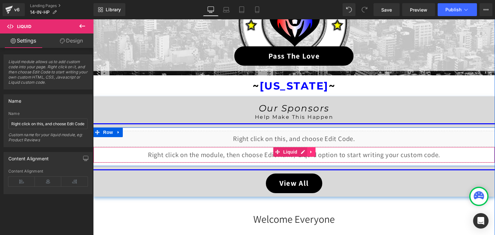
click at [309, 150] on icon at bounding box center [311, 152] width 5 height 5
click at [313, 150] on icon at bounding box center [315, 152] width 5 height 5
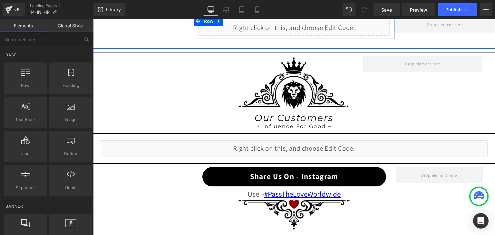
scroll to position [591, 0]
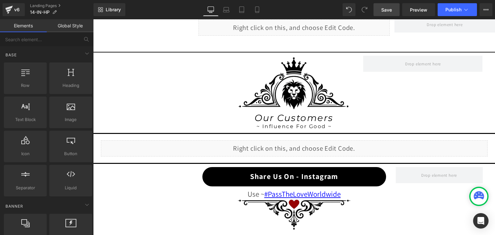
click at [387, 12] on span "Save" at bounding box center [386, 9] width 11 height 7
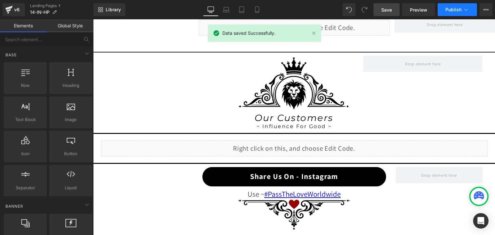
click at [464, 10] on icon at bounding box center [466, 9] width 6 height 6
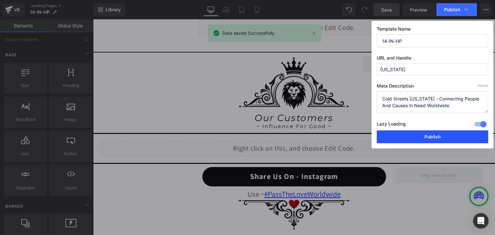
click at [444, 136] on button "Publish" at bounding box center [432, 136] width 111 height 13
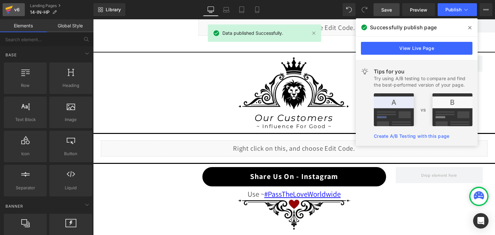
click at [13, 5] on icon at bounding box center [9, 10] width 8 height 16
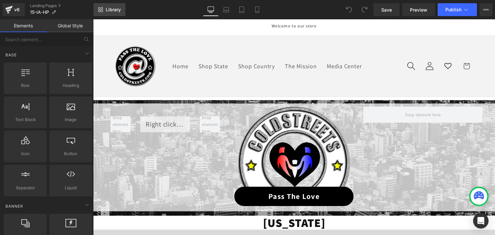
click at [112, 5] on link "Library" at bounding box center [109, 9] width 32 height 13
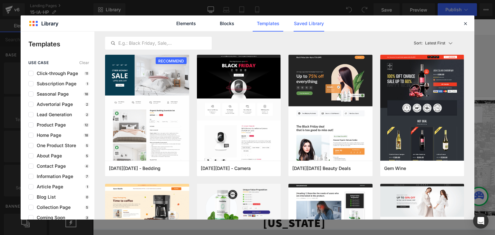
click at [301, 22] on link "Saved Library" at bounding box center [308, 23] width 31 height 16
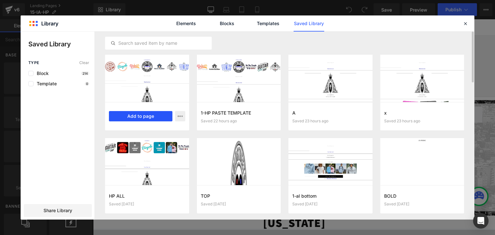
click at [148, 113] on button "Add to page" at bounding box center [140, 116] width 63 height 10
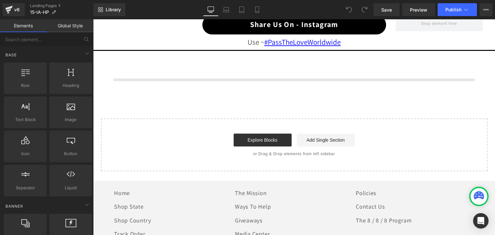
scroll to position [669, 0]
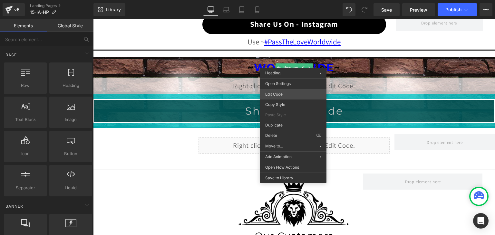
click at [279, 0] on div "You are previewing how the will restyle your page. You can not edit Elements in…" at bounding box center [247, 0] width 495 height 0
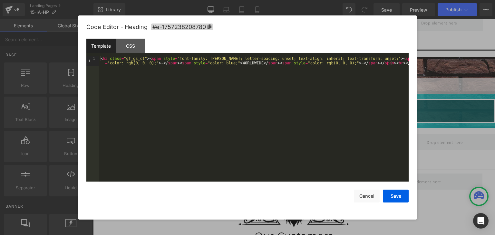
click at [241, 64] on div "< h3 class = "gf_gs_ct" > < span style = "font-family: Montserrat; letter-spaci…" at bounding box center [253, 128] width 309 height 144
click at [242, 64] on div "< h3 class = "gf_gs_ct" > < span style = "font-family: Montserrat; letter-spaci…" at bounding box center [253, 128] width 309 height 144
click at [398, 196] on button "Save" at bounding box center [396, 196] width 26 height 13
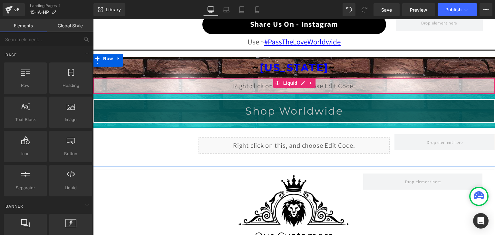
click at [302, 81] on div "Liquid" at bounding box center [294, 86] width 402 height 16
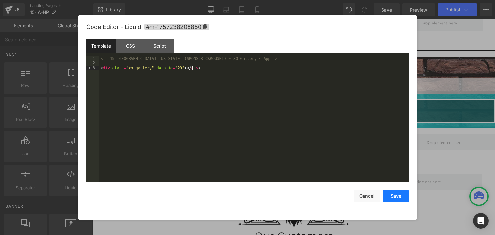
click at [397, 195] on button "Save" at bounding box center [396, 196] width 26 height 13
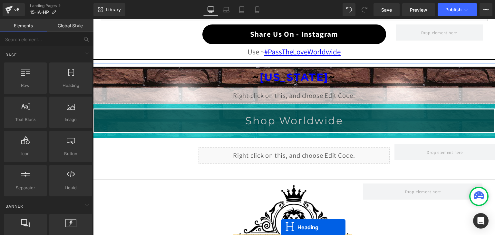
scroll to position [675, 0]
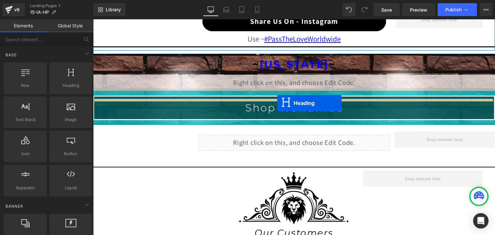
drag, startPoint x: 276, startPoint y: 100, endPoint x: 277, endPoint y: 103, distance: 3.7
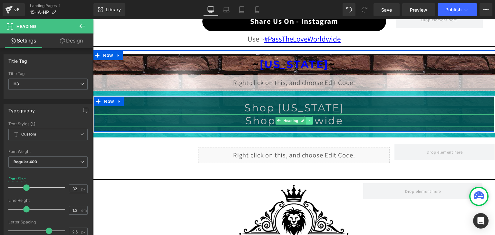
click at [308, 119] on icon at bounding box center [310, 121] width 4 height 4
click at [311, 119] on icon at bounding box center [313, 121] width 4 height 4
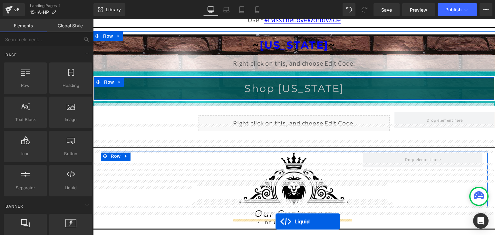
scroll to position [714, 0]
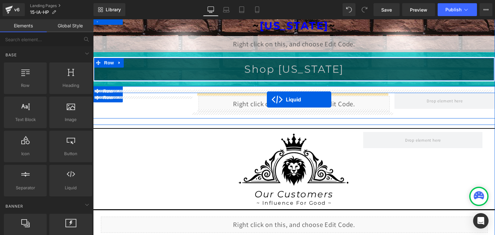
drag, startPoint x: 272, startPoint y: 63, endPoint x: 267, endPoint y: 100, distance: 36.5
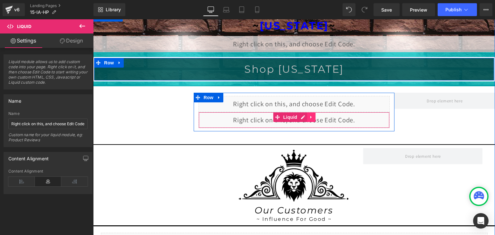
click at [309, 115] on icon at bounding box center [311, 117] width 5 height 5
click at [314, 115] on icon at bounding box center [315, 117] width 5 height 5
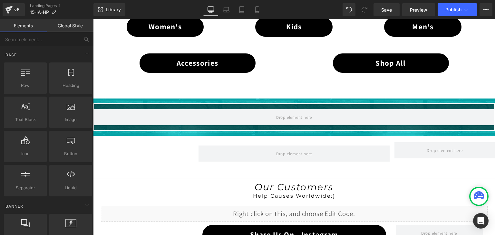
scroll to position [456, 0]
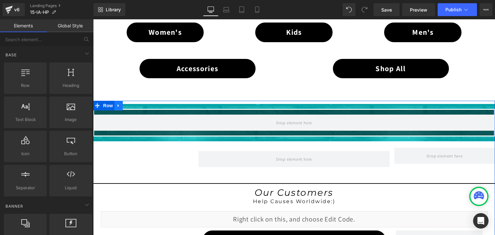
click at [118, 104] on icon at bounding box center [118, 105] width 1 height 3
click at [133, 104] on icon at bounding box center [135, 105] width 5 height 5
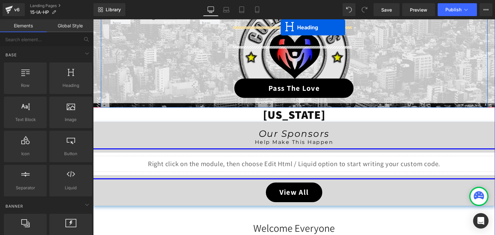
scroll to position [102, 0]
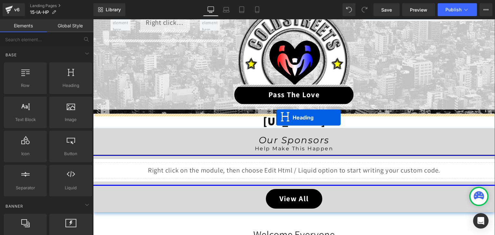
drag, startPoint x: 276, startPoint y: 112, endPoint x: 276, endPoint y: 118, distance: 5.8
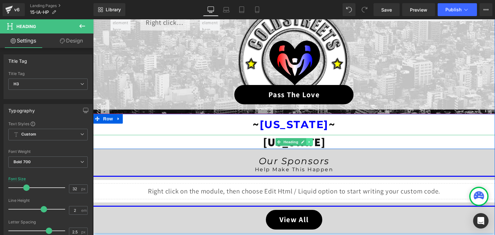
click at [309, 141] on icon at bounding box center [309, 142] width 1 height 2
click at [311, 140] on icon at bounding box center [313, 142] width 4 height 4
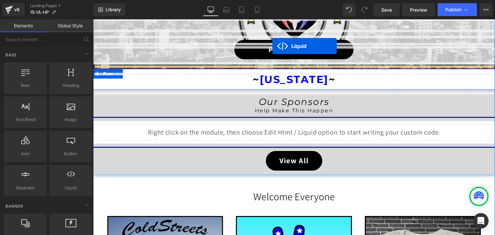
scroll to position [115, 0]
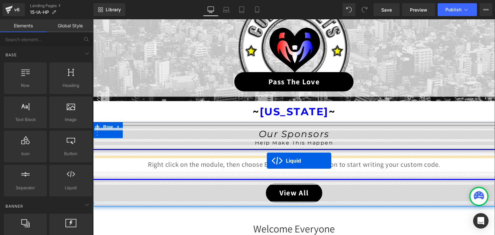
drag, startPoint x: 275, startPoint y: 82, endPoint x: 267, endPoint y: 161, distance: 79.1
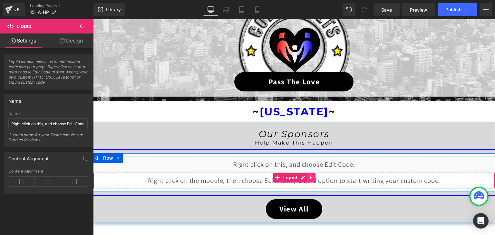
click at [310, 177] on icon at bounding box center [310, 178] width 1 height 3
click at [313, 176] on icon at bounding box center [315, 178] width 5 height 5
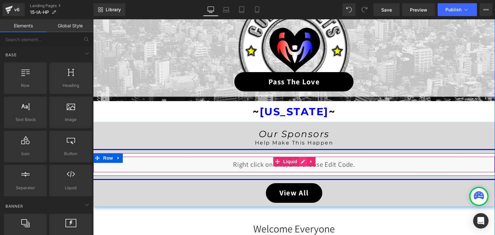
click at [300, 158] on div "Liquid" at bounding box center [294, 165] width 402 height 16
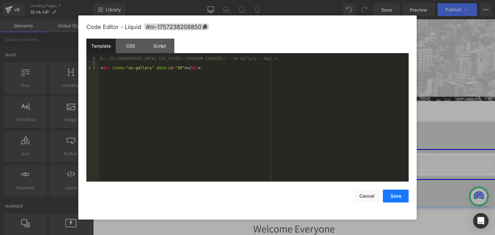
click at [395, 198] on button "Save" at bounding box center [396, 196] width 26 height 13
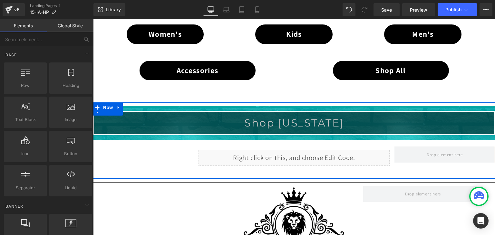
scroll to position [469, 0]
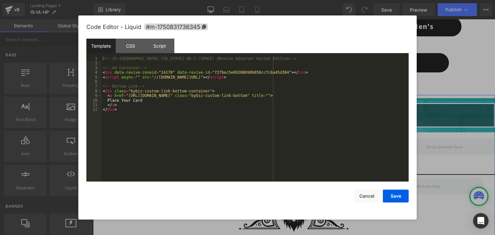
click at [302, 147] on div "Liquid" at bounding box center [293, 150] width 191 height 16
click at [391, 196] on button "Save" at bounding box center [396, 196] width 26 height 13
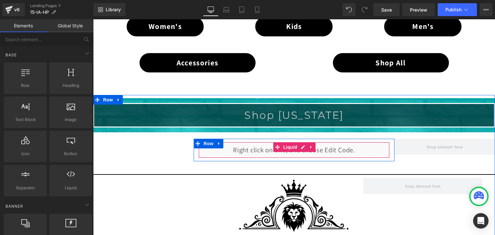
click at [300, 145] on div "Liquid" at bounding box center [293, 150] width 191 height 16
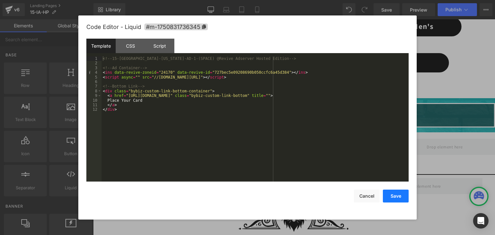
click at [402, 196] on button "Save" at bounding box center [396, 196] width 26 height 13
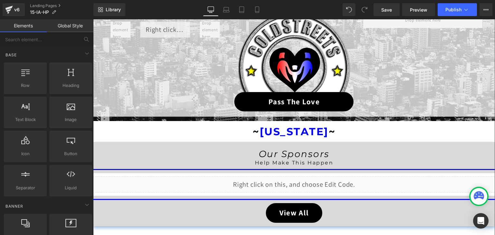
scroll to position [97, 0]
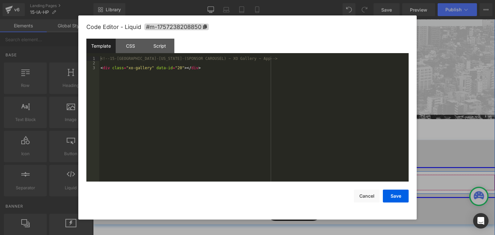
click at [299, 183] on div "Liquid" at bounding box center [294, 183] width 402 height 16
click at [389, 196] on button "Save" at bounding box center [396, 196] width 26 height 13
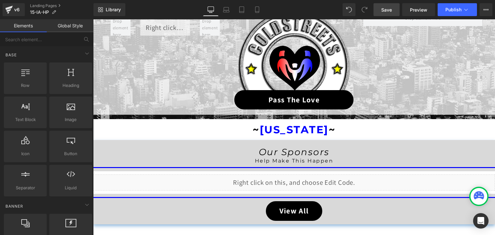
click at [384, 8] on span "Save" at bounding box center [386, 9] width 11 height 7
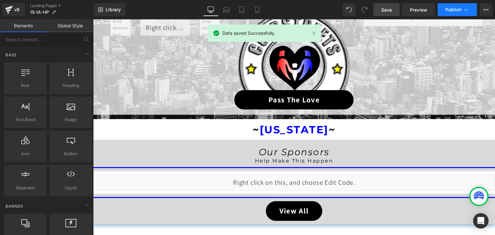
click at [459, 8] on span "Publish" at bounding box center [453, 9] width 16 height 5
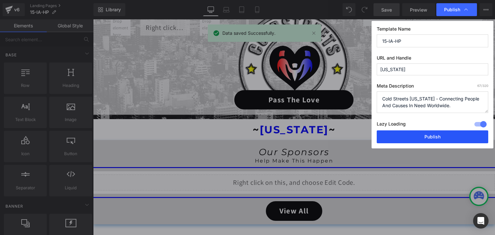
click at [424, 136] on button "Publish" at bounding box center [432, 136] width 111 height 13
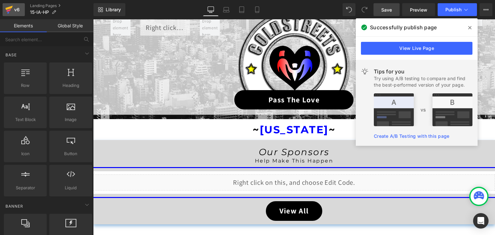
click at [8, 10] on icon at bounding box center [8, 10] width 5 height 3
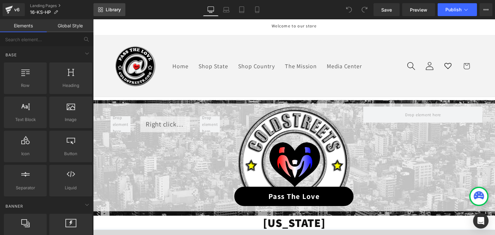
click at [114, 9] on span "Library" at bounding box center [113, 10] width 15 height 6
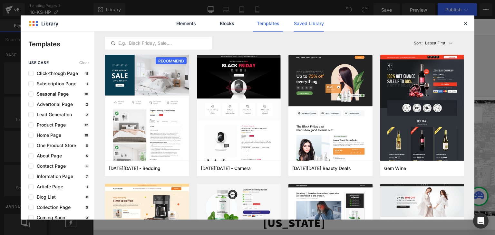
click at [301, 24] on link "Saved Library" at bounding box center [308, 23] width 31 height 16
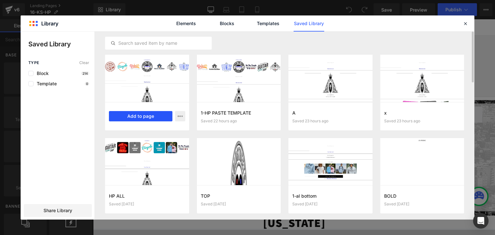
click at [136, 113] on button "Add to page" at bounding box center [140, 116] width 63 height 10
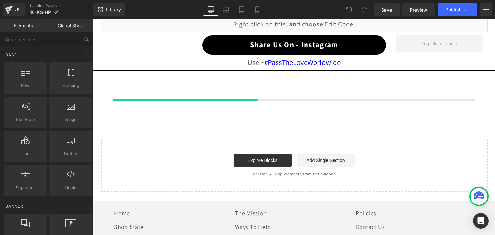
scroll to position [669, 0]
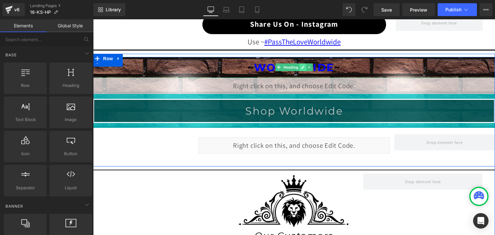
click at [301, 66] on icon at bounding box center [303, 67] width 4 height 4
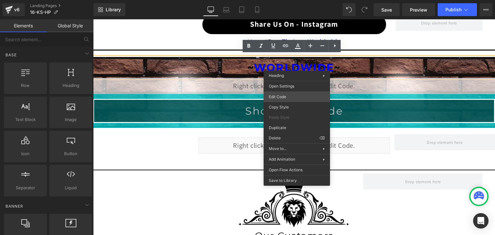
click at [282, 0] on div "You are previewing how the will restyle your page. You can not edit Elements in…" at bounding box center [247, 0] width 495 height 0
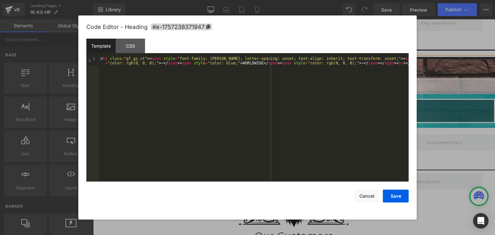
click at [243, 64] on div "< h3 class = "gf_gs_ct" > < span style = "font-family: Montserrat; letter-spaci…" at bounding box center [253, 128] width 309 height 144
click at [386, 195] on button "Save" at bounding box center [396, 196] width 26 height 13
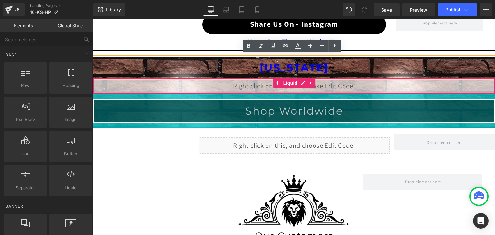
click at [297, 81] on div "Liquid" at bounding box center [294, 86] width 402 height 16
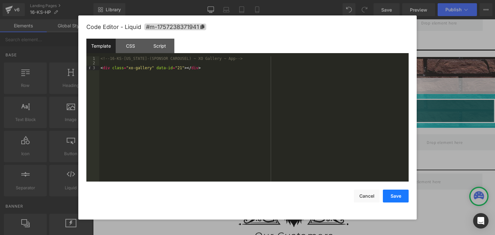
click at [401, 196] on button "Save" at bounding box center [396, 196] width 26 height 13
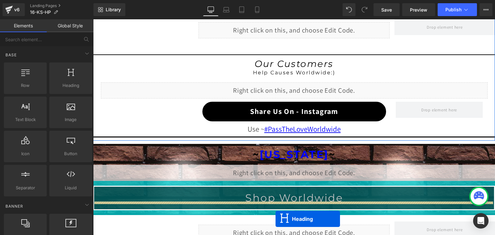
scroll to position [630, 0]
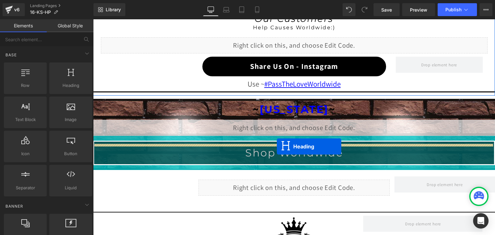
drag, startPoint x: 278, startPoint y: 100, endPoint x: 277, endPoint y: 147, distance: 47.0
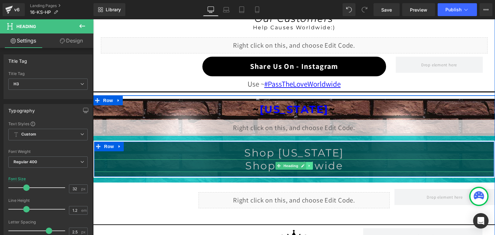
click at [308, 164] on icon at bounding box center [310, 166] width 4 height 4
click at [311, 164] on icon at bounding box center [313, 166] width 4 height 4
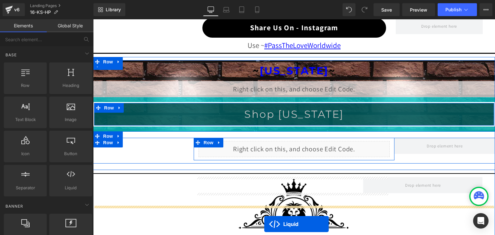
scroll to position [682, 0]
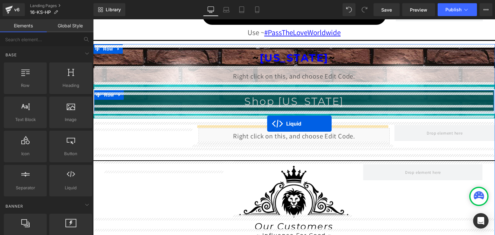
drag, startPoint x: 273, startPoint y: 80, endPoint x: 267, endPoint y: 124, distance: 44.3
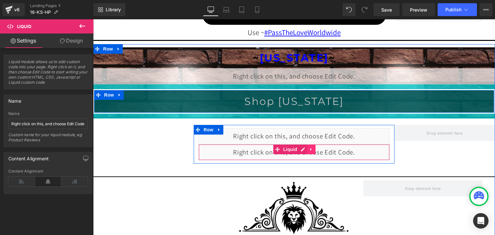
click at [310, 148] on icon at bounding box center [310, 149] width 1 height 3
click at [313, 147] on icon at bounding box center [315, 149] width 5 height 5
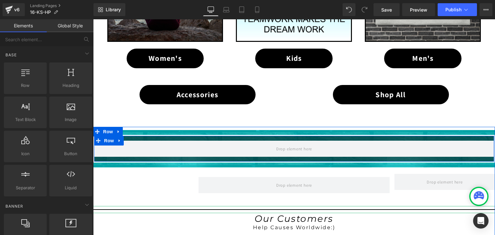
scroll to position [424, 0]
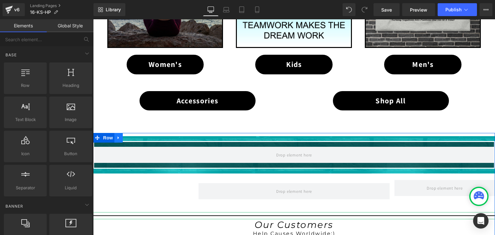
click at [116, 138] on icon at bounding box center [118, 138] width 5 height 5
click at [133, 138] on icon at bounding box center [135, 138] width 5 height 5
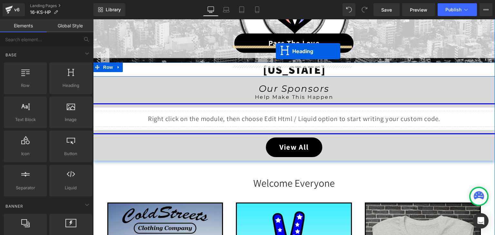
scroll to position [140, 0]
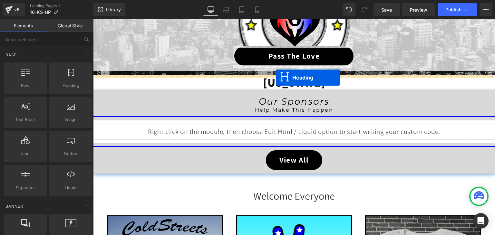
drag, startPoint x: 276, startPoint y: 145, endPoint x: 276, endPoint y: 78, distance: 67.3
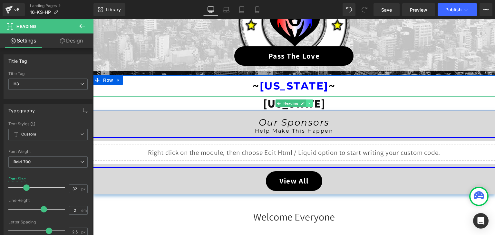
click at [308, 102] on icon at bounding box center [310, 103] width 4 height 4
click at [311, 103] on icon at bounding box center [313, 103] width 4 height 4
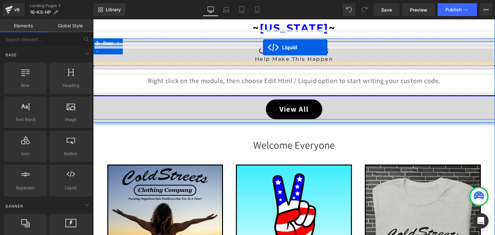
scroll to position [179, 0]
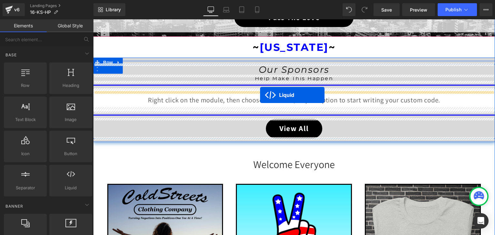
drag, startPoint x: 274, startPoint y: 107, endPoint x: 260, endPoint y: 95, distance: 18.4
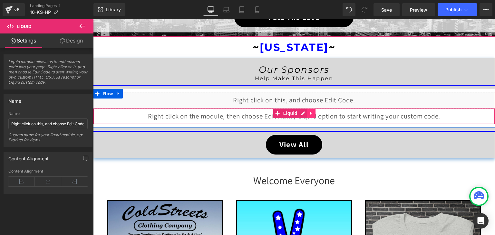
click at [309, 111] on icon at bounding box center [311, 113] width 5 height 5
click at [313, 114] on icon at bounding box center [315, 113] width 5 height 5
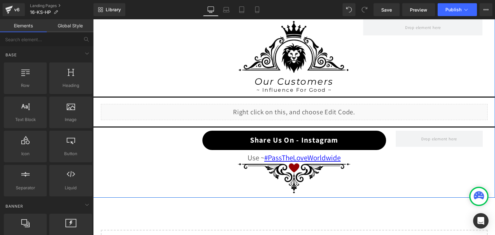
scroll to position [630, 0]
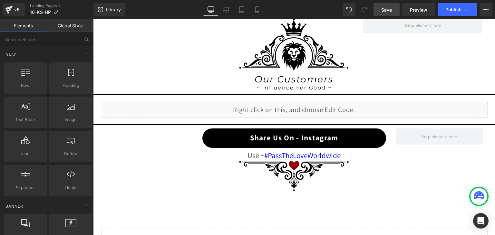
click at [393, 13] on link "Save" at bounding box center [386, 9] width 26 height 13
click at [446, 12] on button "Publish" at bounding box center [456, 9] width 39 height 13
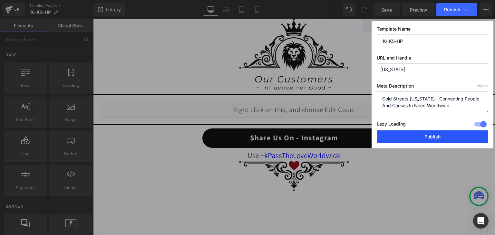
click at [437, 136] on button "Publish" at bounding box center [432, 136] width 111 height 13
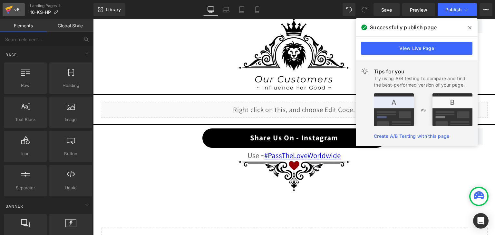
click at [10, 10] on icon at bounding box center [8, 10] width 5 height 3
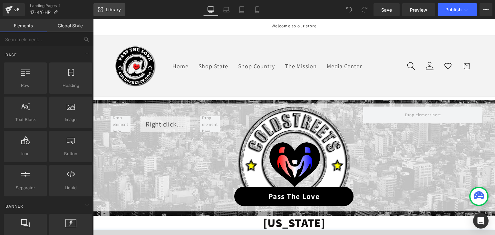
click at [114, 12] on span "Library" at bounding box center [113, 10] width 15 height 6
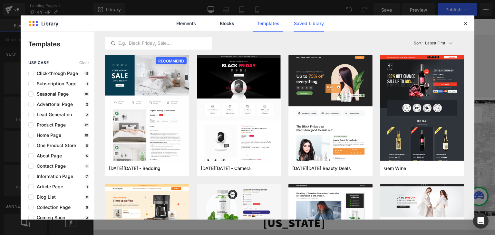
click at [305, 26] on link "Saved Library" at bounding box center [308, 23] width 31 height 16
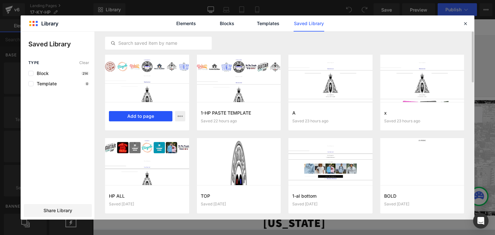
click at [148, 117] on button "Add to page" at bounding box center [140, 116] width 63 height 10
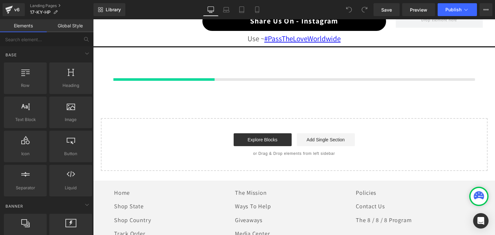
scroll to position [669, 0]
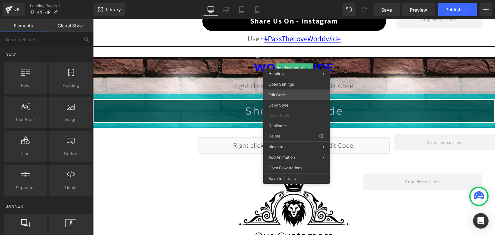
click at [286, 0] on div "You are previewing how the will restyle your page. You can not edit Elements in…" at bounding box center [247, 0] width 495 height 0
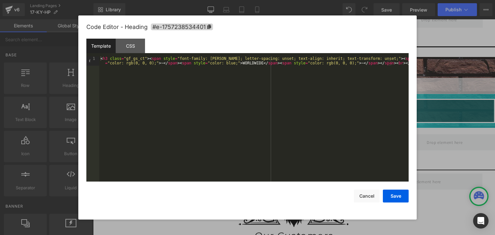
click at [241, 62] on div "< h3 class = "gf_gs_ct" > < span style = "font-family: Montserrat; letter-spaci…" at bounding box center [253, 128] width 309 height 144
click at [389, 193] on button "Save" at bounding box center [396, 196] width 26 height 13
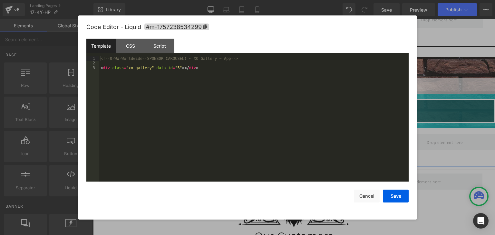
click at [299, 81] on div "Liquid" at bounding box center [294, 86] width 402 height 16
click at [398, 194] on button "Save" at bounding box center [396, 196] width 26 height 13
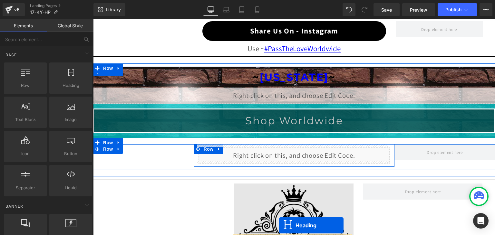
scroll to position [720, 0]
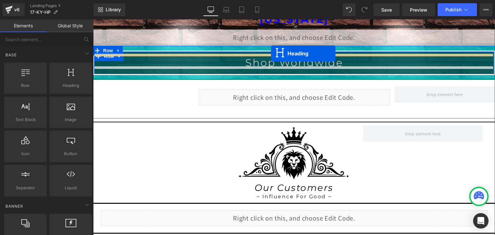
drag, startPoint x: 276, startPoint y: 162, endPoint x: 271, endPoint y: 53, distance: 108.7
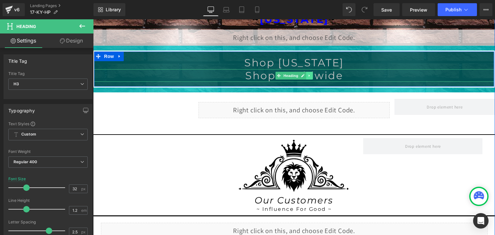
click at [308, 75] on icon at bounding box center [310, 76] width 4 height 4
click at [311, 74] on icon at bounding box center [313, 76] width 4 height 4
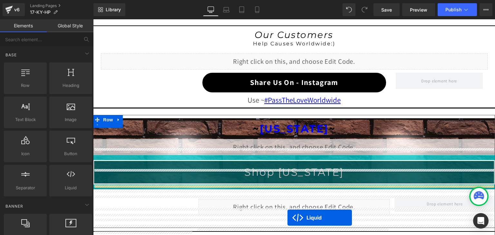
scroll to position [656, 0]
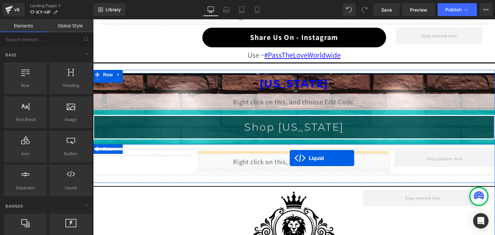
drag, startPoint x: 274, startPoint y: 112, endPoint x: 290, endPoint y: 158, distance: 48.9
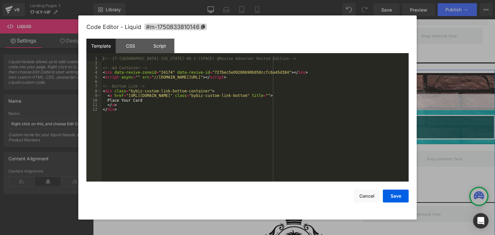
click at [301, 158] on div "Liquid" at bounding box center [293, 162] width 191 height 16
click at [371, 195] on button "Cancel" at bounding box center [367, 196] width 26 height 13
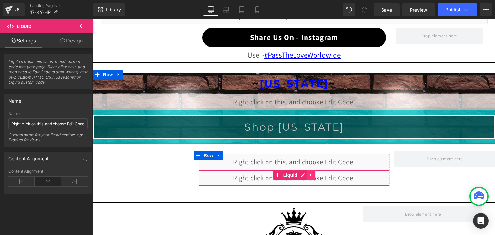
click at [309, 173] on icon at bounding box center [311, 175] width 5 height 5
click at [311, 173] on link at bounding box center [315, 175] width 8 height 10
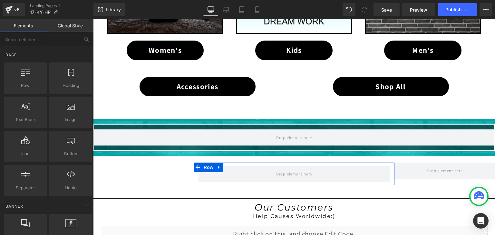
scroll to position [430, 0]
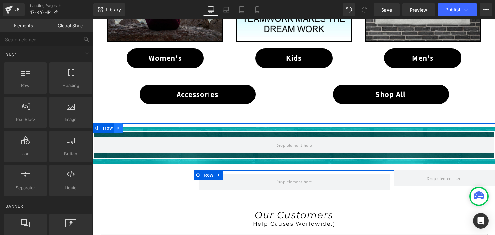
click at [119, 126] on link at bounding box center [118, 128] width 8 height 10
click at [133, 127] on icon at bounding box center [135, 128] width 5 height 5
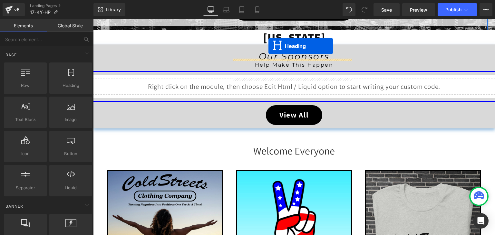
scroll to position [102, 0]
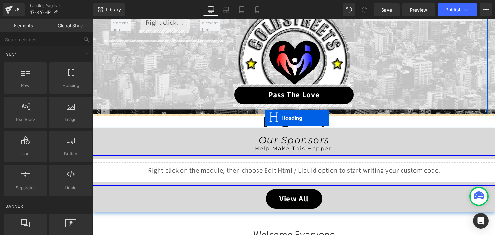
drag, startPoint x: 277, startPoint y: 139, endPoint x: 265, endPoint y: 118, distance: 24.1
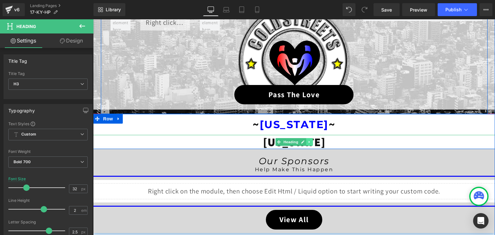
click at [308, 141] on icon at bounding box center [310, 142] width 4 height 4
click at [311, 141] on icon at bounding box center [313, 142] width 4 height 4
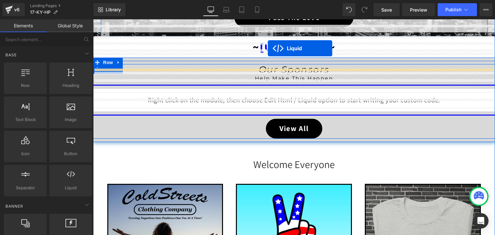
scroll to position [160, 0]
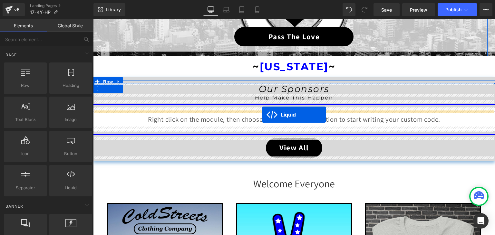
drag, startPoint x: 275, startPoint y: 147, endPoint x: 262, endPoint y: 115, distance: 35.1
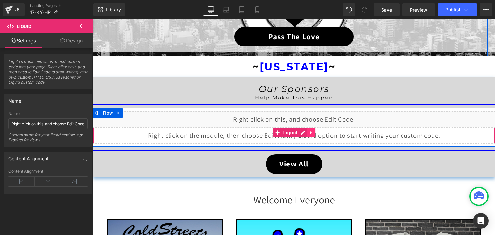
click at [309, 132] on icon at bounding box center [311, 132] width 5 height 5
click at [313, 132] on icon at bounding box center [315, 132] width 5 height 5
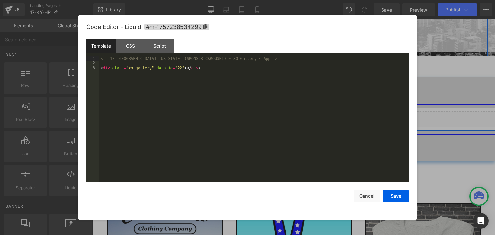
click at [301, 119] on div "Liquid" at bounding box center [294, 119] width 402 height 16
click at [393, 192] on button "Save" at bounding box center [396, 196] width 26 height 13
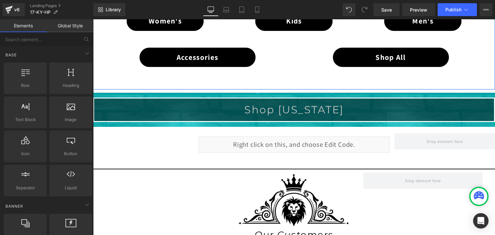
scroll to position [482, 0]
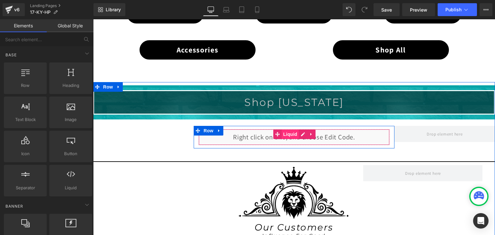
click at [296, 132] on span "Liquid" at bounding box center [290, 134] width 17 height 10
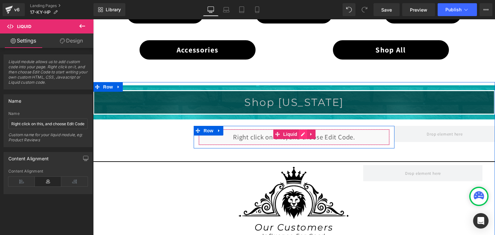
click at [300, 133] on div "Liquid" at bounding box center [293, 137] width 191 height 16
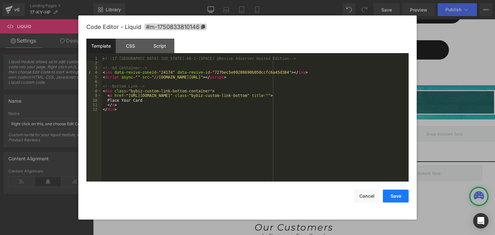
click at [401, 198] on button "Save" at bounding box center [396, 196] width 26 height 13
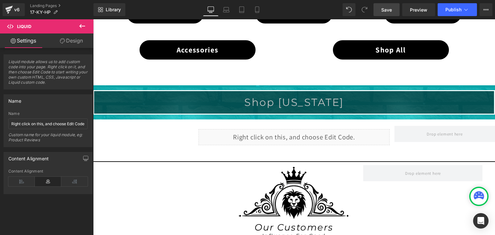
click at [384, 11] on span "Save" at bounding box center [386, 9] width 11 height 7
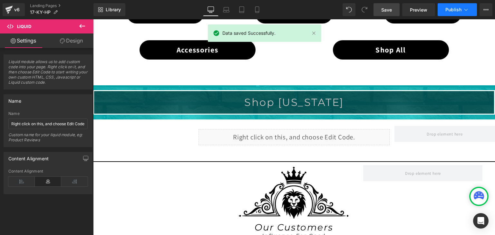
click at [464, 9] on icon at bounding box center [466, 9] width 6 height 6
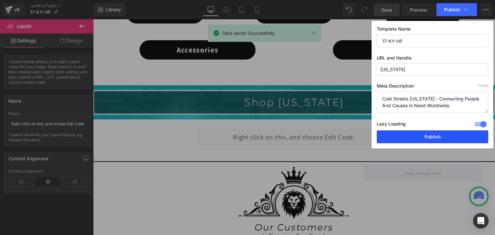
click at [442, 135] on button "Publish" at bounding box center [432, 136] width 111 height 13
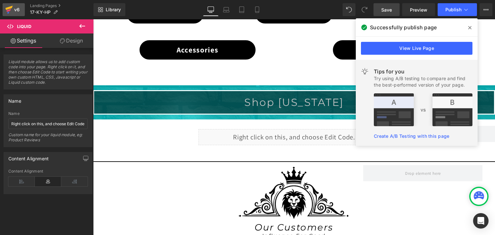
click at [5, 7] on link "v6" at bounding box center [14, 9] width 22 height 13
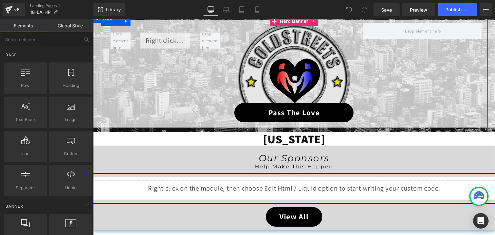
scroll to position [97, 0]
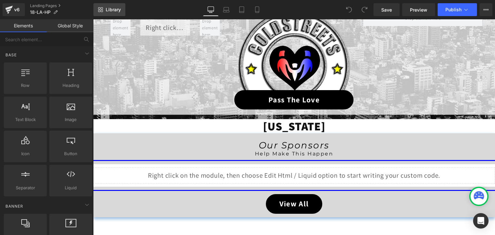
click at [113, 9] on span "Library" at bounding box center [113, 10] width 15 height 6
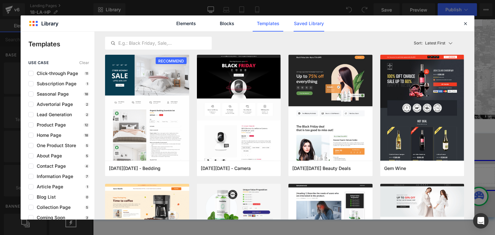
click at [312, 23] on link "Saved Library" at bounding box center [308, 23] width 31 height 16
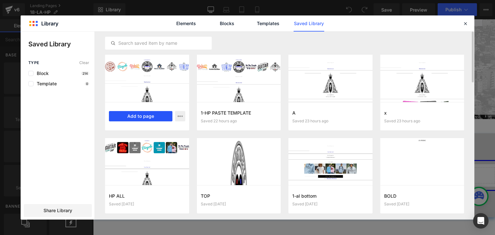
click at [151, 111] on button "Add to page" at bounding box center [140, 116] width 63 height 10
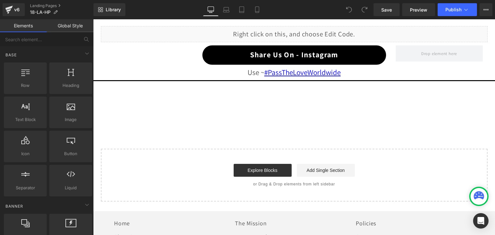
scroll to position [669, 0]
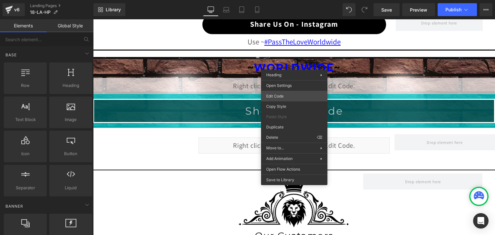
click at [282, 0] on div "You are previewing how the will restyle your page. You can not edit Elements in…" at bounding box center [247, 0] width 495 height 0
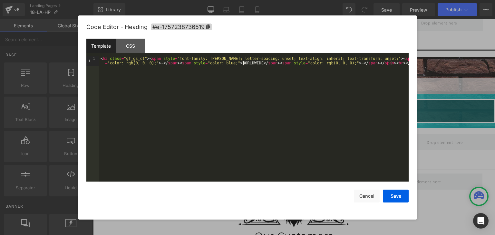
click at [244, 64] on div "< h3 class = "gf_gs_ct" > < span style = "font-family: Montserrat; letter-spaci…" at bounding box center [253, 128] width 309 height 144
click at [401, 193] on button "Save" at bounding box center [396, 196] width 26 height 13
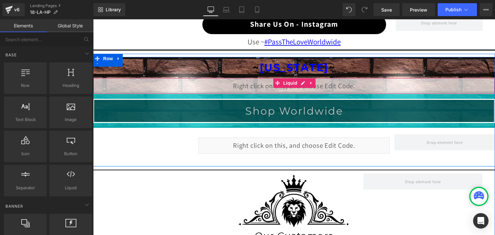
click at [297, 81] on div "Liquid" at bounding box center [294, 86] width 402 height 16
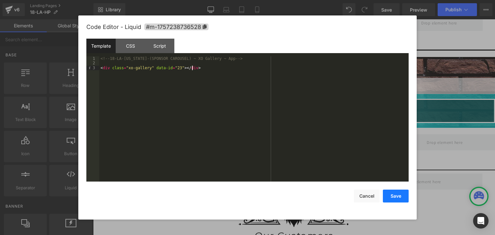
click at [403, 197] on button "Save" at bounding box center [396, 196] width 26 height 13
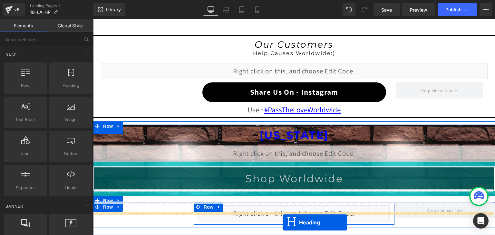
scroll to position [643, 0]
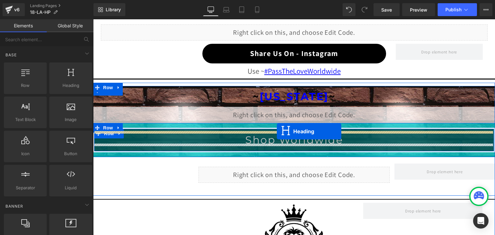
drag, startPoint x: 276, startPoint y: 68, endPoint x: 276, endPoint y: 132, distance: 64.1
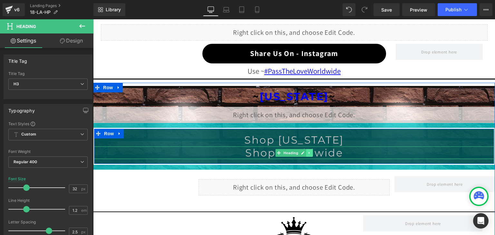
click at [308, 151] on icon at bounding box center [310, 153] width 4 height 4
click at [311, 151] on icon at bounding box center [313, 153] width 4 height 4
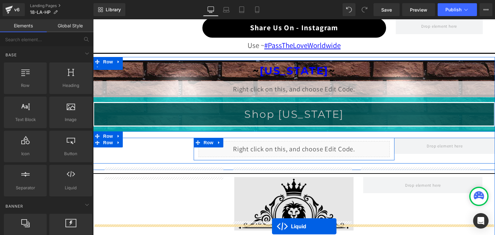
scroll to position [714, 0]
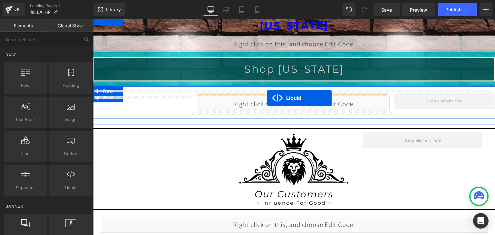
drag, startPoint x: 276, startPoint y: 97, endPoint x: 267, endPoint y: 98, distance: 8.8
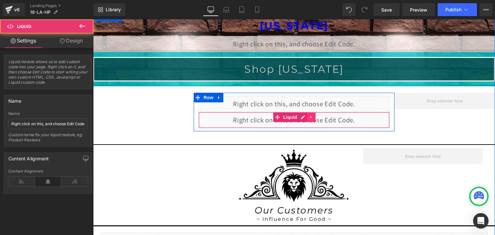
click at [309, 115] on icon at bounding box center [311, 117] width 5 height 5
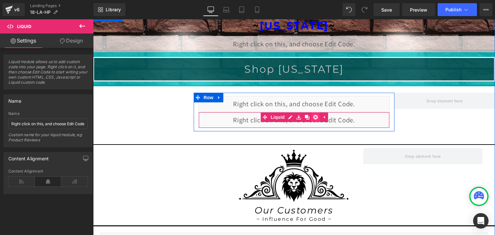
click at [313, 115] on icon at bounding box center [315, 117] width 5 height 5
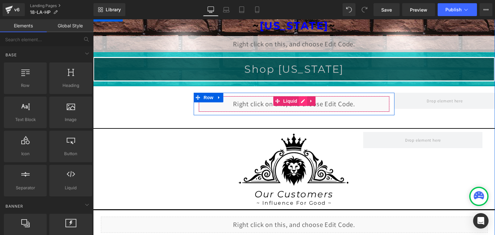
click at [300, 101] on div "Liquid" at bounding box center [293, 104] width 191 height 16
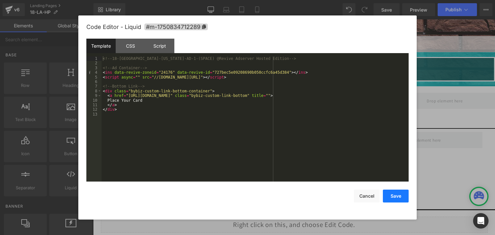
click at [392, 195] on button "Save" at bounding box center [396, 196] width 26 height 13
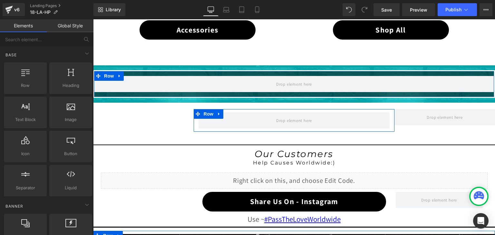
scroll to position [488, 0]
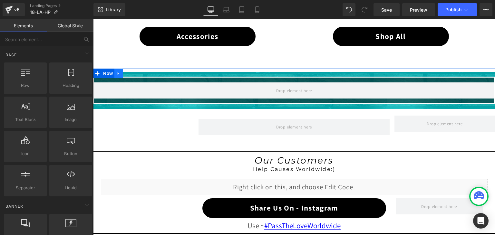
click at [119, 72] on link at bounding box center [118, 74] width 8 height 10
click at [133, 73] on icon at bounding box center [135, 73] width 5 height 5
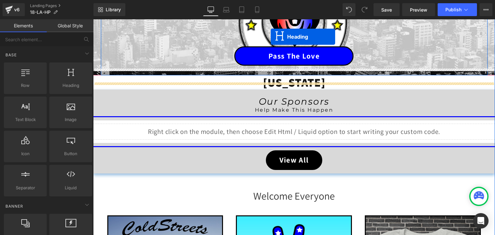
scroll to position [115, 0]
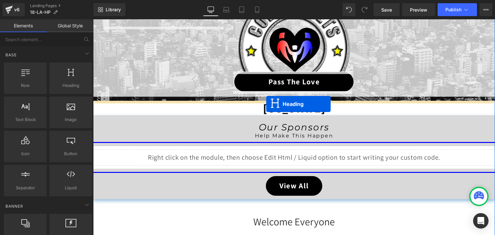
drag, startPoint x: 276, startPoint y: 80, endPoint x: 266, endPoint y: 104, distance: 26.6
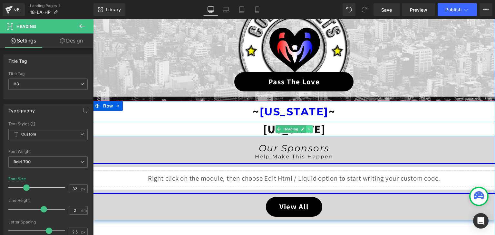
click at [309, 129] on icon at bounding box center [309, 129] width 1 height 2
click at [311, 129] on icon at bounding box center [313, 129] width 4 height 4
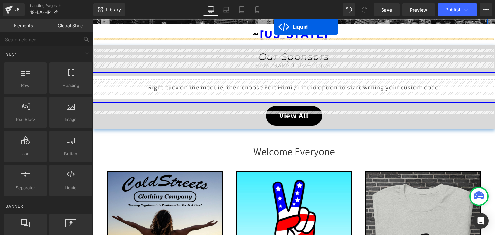
scroll to position [153, 0]
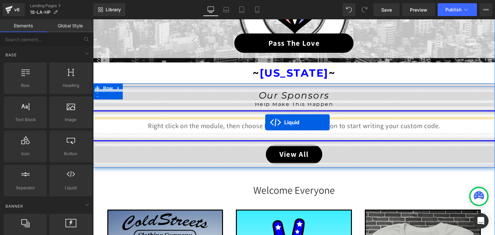
drag, startPoint x: 275, startPoint y: 134, endPoint x: 265, endPoint y: 123, distance: 15.1
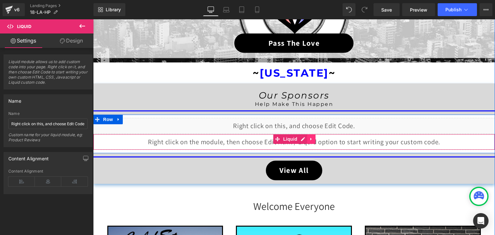
click at [309, 138] on icon at bounding box center [311, 139] width 5 height 5
click at [314, 140] on icon at bounding box center [315, 139] width 5 height 5
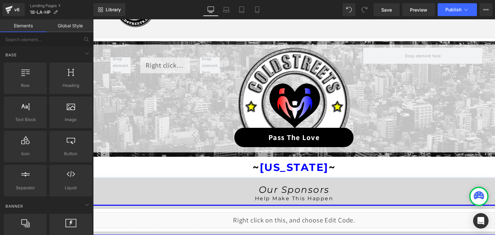
scroll to position [57, 0]
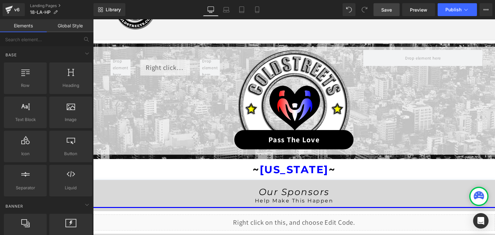
click at [387, 12] on span "Save" at bounding box center [386, 9] width 11 height 7
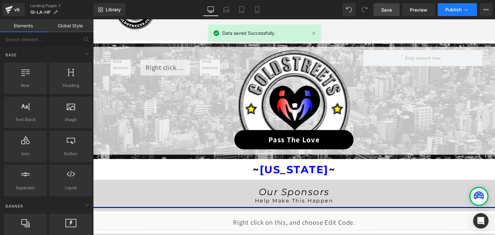
click at [467, 10] on icon at bounding box center [466, 9] width 6 height 6
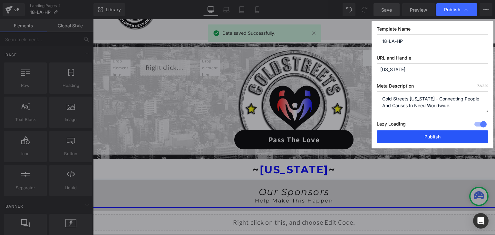
click at [438, 136] on button "Publish" at bounding box center [432, 136] width 111 height 13
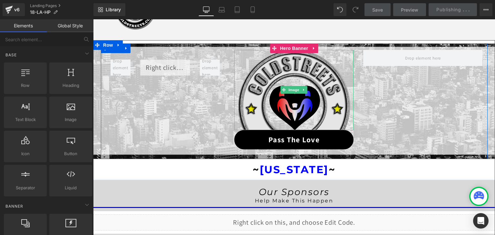
scroll to position [186, 0]
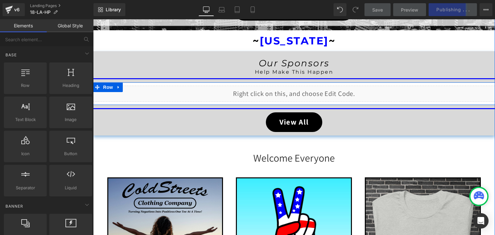
click at [301, 91] on div "Liquid" at bounding box center [294, 94] width 402 height 16
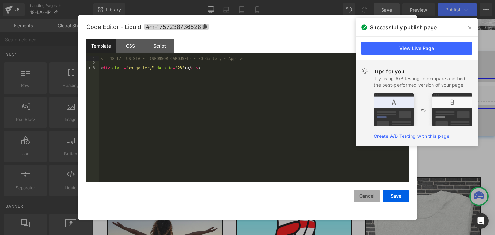
click at [359, 195] on button "Cancel" at bounding box center [367, 196] width 26 height 13
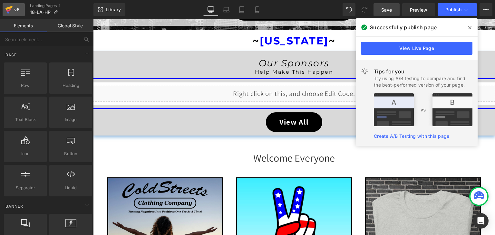
click at [13, 8] on icon at bounding box center [9, 10] width 8 height 16
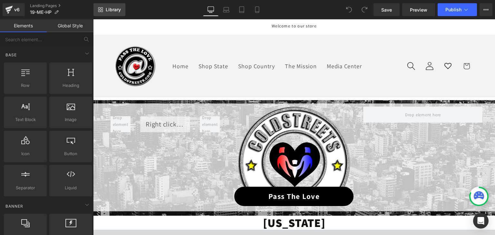
click at [119, 11] on span "Library" at bounding box center [113, 10] width 15 height 6
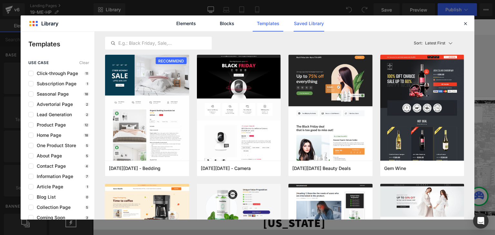
click at [300, 23] on link "Saved Library" at bounding box center [308, 23] width 31 height 16
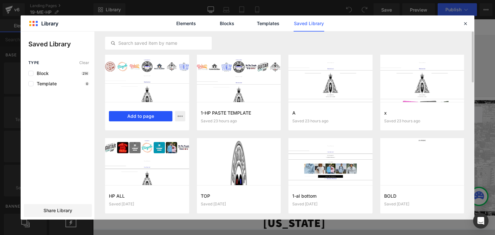
click at [143, 112] on button "Add to page" at bounding box center [140, 116] width 63 height 10
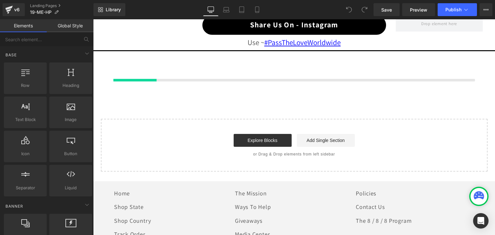
scroll to position [669, 0]
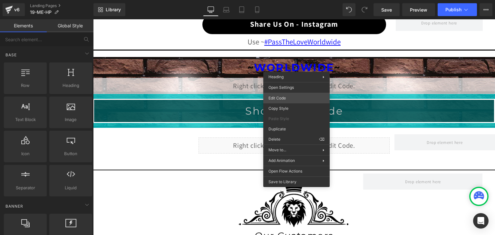
click at [282, 0] on div "You are previewing how the will restyle your page. You can not edit Elements in…" at bounding box center [247, 0] width 495 height 0
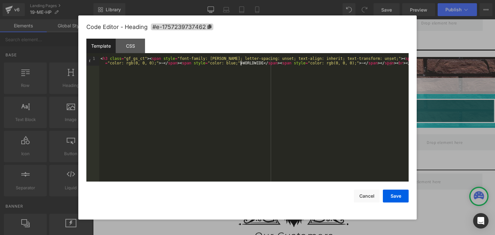
click at [241, 64] on div "< h3 class = "gf_gs_ct" > < span style = "font-family: Montserrat; letter-spaci…" at bounding box center [253, 128] width 309 height 144
click at [395, 195] on button "Save" at bounding box center [396, 196] width 26 height 13
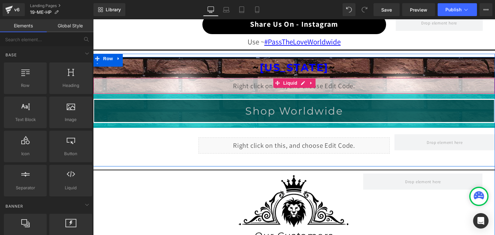
click at [301, 81] on div "Liquid" at bounding box center [294, 86] width 402 height 16
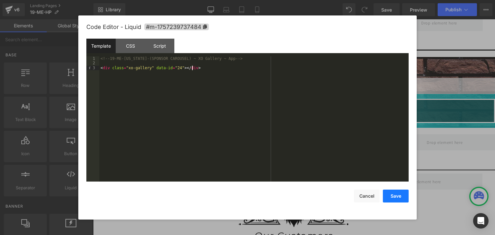
click at [392, 193] on button "Save" at bounding box center [396, 196] width 26 height 13
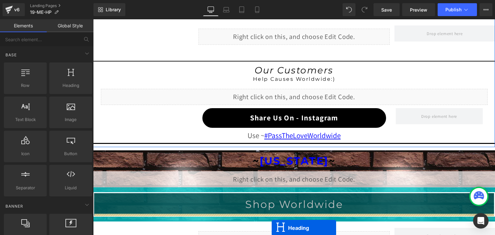
scroll to position [611, 0]
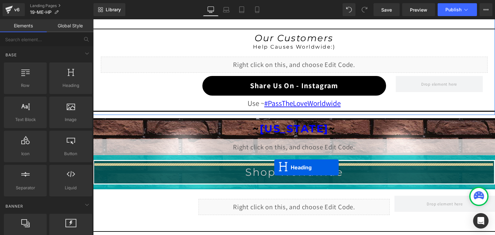
drag, startPoint x: 275, startPoint y: 67, endPoint x: 274, endPoint y: 168, distance: 101.1
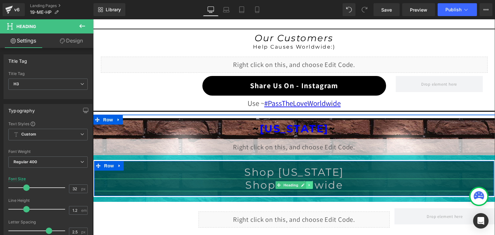
click at [308, 183] on icon at bounding box center [310, 185] width 4 height 4
click at [312, 183] on link at bounding box center [313, 185] width 7 height 8
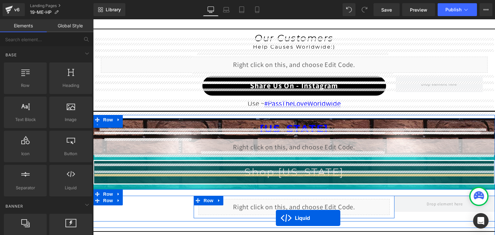
scroll to position [656, 0]
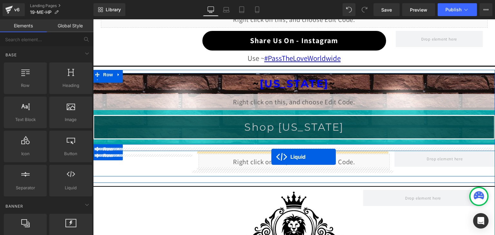
drag, startPoint x: 275, startPoint y: 96, endPoint x: 271, endPoint y: 157, distance: 60.7
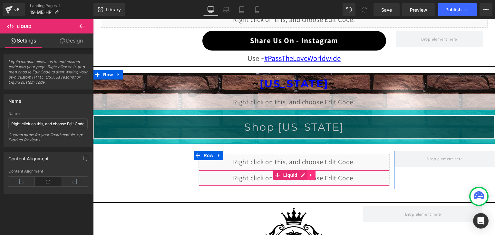
click at [309, 174] on icon at bounding box center [311, 175] width 5 height 5
click at [311, 174] on link at bounding box center [315, 175] width 8 height 10
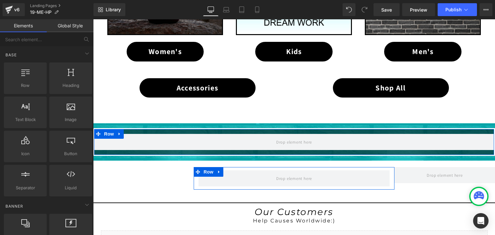
scroll to position [430, 0]
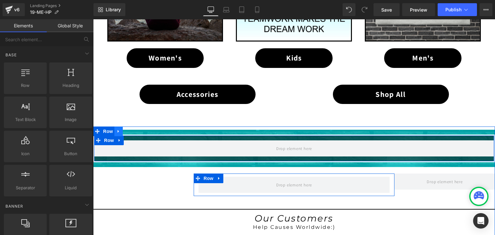
click at [116, 129] on icon at bounding box center [118, 131] width 5 height 5
click at [133, 129] on icon at bounding box center [135, 131] width 5 height 5
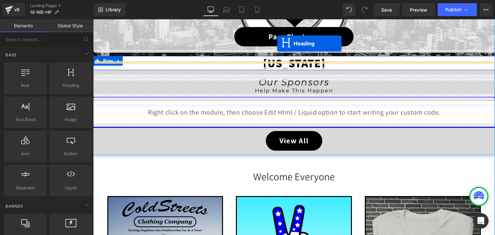
scroll to position [140, 0]
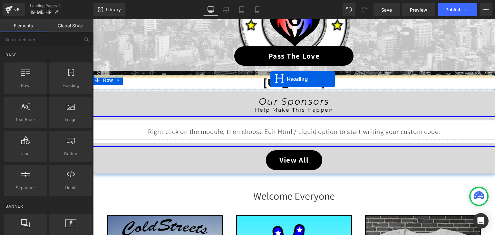
drag, startPoint x: 275, startPoint y: 139, endPoint x: 270, endPoint y: 79, distance: 59.5
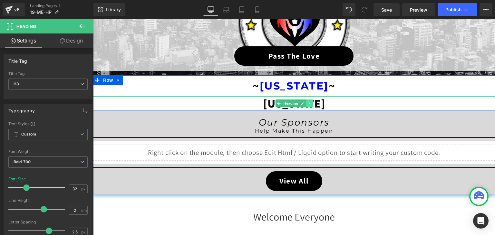
click at [308, 102] on icon at bounding box center [310, 103] width 4 height 4
click at [311, 103] on icon at bounding box center [313, 103] width 4 height 4
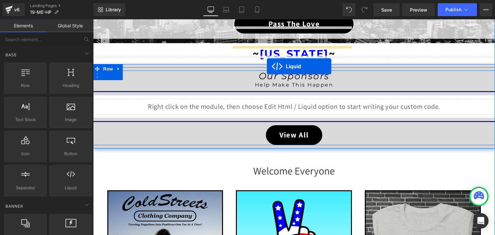
scroll to position [160, 0]
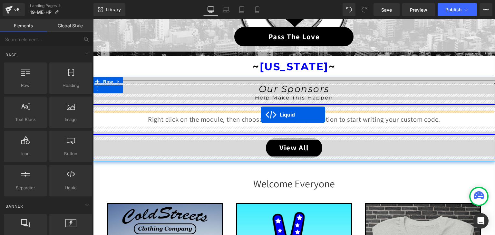
drag, startPoint x: 275, startPoint y: 109, endPoint x: 261, endPoint y: 115, distance: 16.0
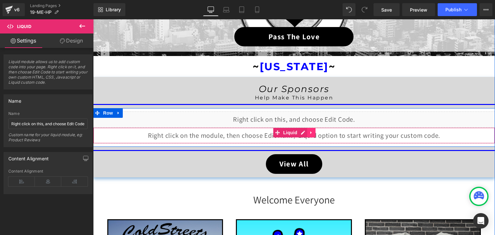
click at [309, 132] on icon at bounding box center [311, 132] width 5 height 5
click at [313, 133] on icon at bounding box center [315, 132] width 5 height 5
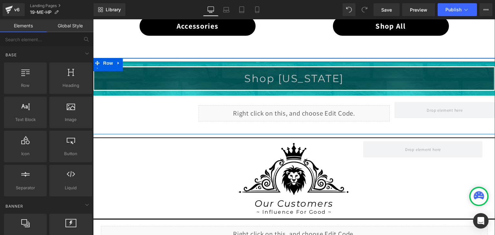
scroll to position [514, 0]
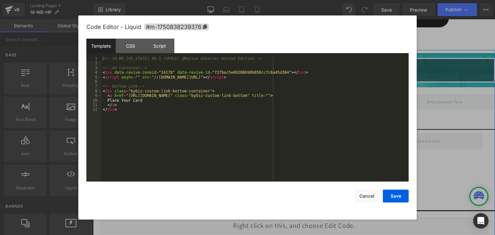
click at [300, 103] on div "Liquid" at bounding box center [293, 105] width 191 height 16
click at [366, 197] on button "Cancel" at bounding box center [367, 196] width 26 height 13
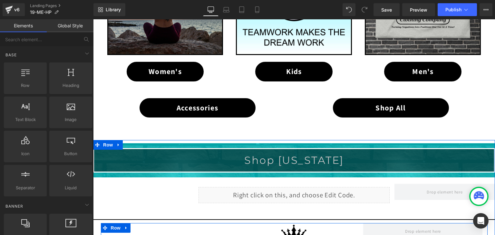
scroll to position [417, 0]
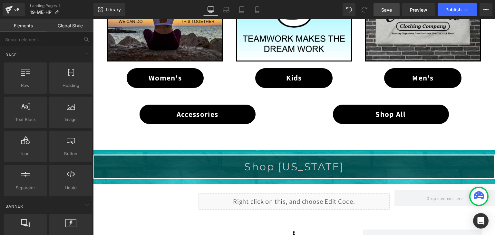
click at [383, 9] on span "Save" at bounding box center [386, 9] width 11 height 7
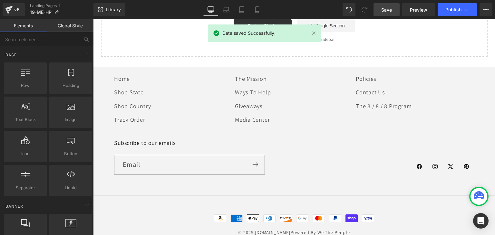
scroll to position [859, 0]
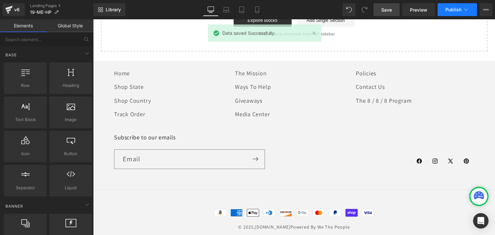
click at [460, 14] on button "Publish" at bounding box center [456, 9] width 39 height 13
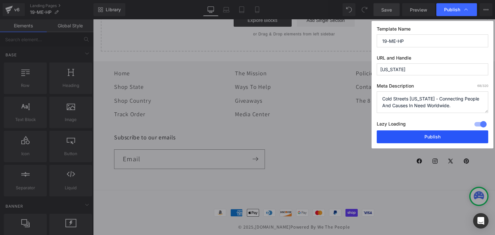
click at [441, 136] on button "Publish" at bounding box center [432, 136] width 111 height 13
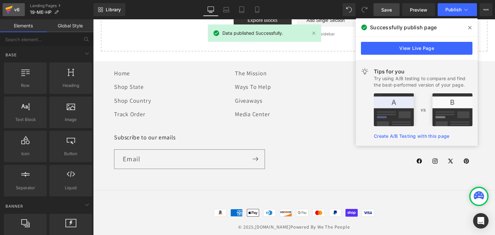
click at [6, 7] on icon at bounding box center [9, 10] width 8 height 16
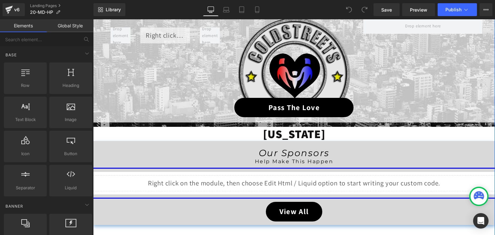
scroll to position [97, 0]
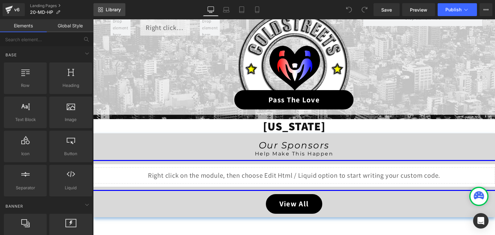
click at [108, 4] on link "Library" at bounding box center [109, 9] width 32 height 13
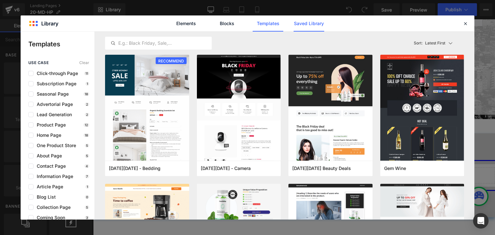
click at [315, 25] on link "Saved Library" at bounding box center [308, 23] width 31 height 16
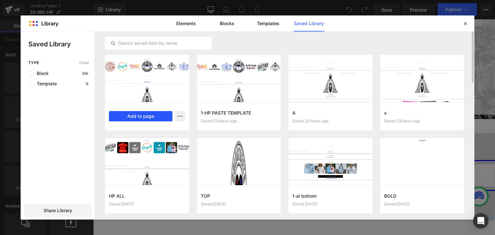
click at [130, 117] on button "Add to page" at bounding box center [140, 116] width 63 height 10
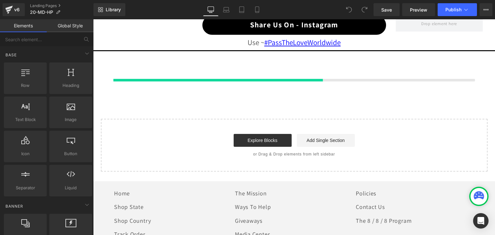
scroll to position [669, 0]
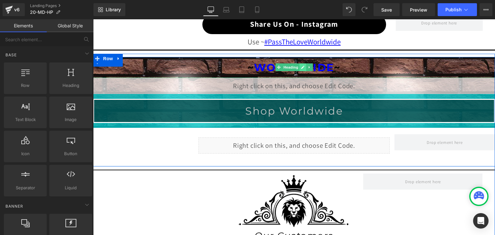
click at [301, 65] on icon at bounding box center [303, 67] width 4 height 4
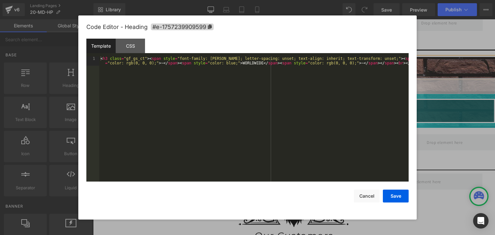
click at [285, 0] on div "You are previewing how the will restyle your page. You can not edit Elements in…" at bounding box center [247, 0] width 495 height 0
click at [244, 61] on div "< h3 class = "gf_gs_ct" > < span style = "font-family: Montserrat; letter-spaci…" at bounding box center [253, 128] width 309 height 144
click at [242, 63] on div "< h3 class = "gf_gs_ct" > < span style = "font-family: Montserrat; letter-spaci…" at bounding box center [253, 128] width 309 height 144
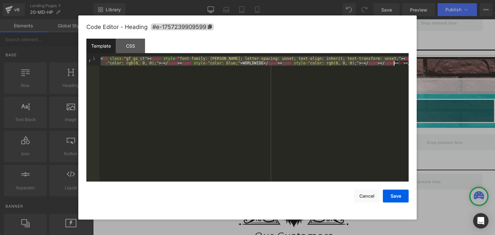
click at [242, 63] on div "< h3 class = "gf_gs_ct" > < span style = "font-family: Montserrat; letter-spaci…" at bounding box center [253, 118] width 309 height 125
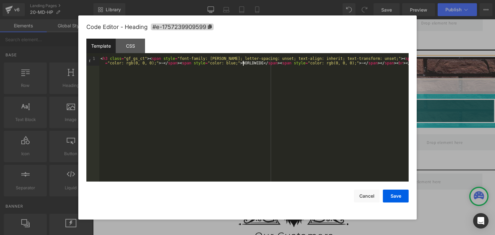
click at [242, 63] on div "< h3 class = "gf_gs_ct" > < span style = "font-family: Montserrat; letter-spaci…" at bounding box center [253, 128] width 309 height 144
click at [392, 196] on button "Save" at bounding box center [396, 196] width 26 height 13
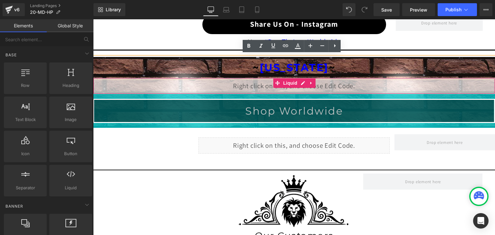
click at [299, 81] on div "Liquid" at bounding box center [294, 86] width 402 height 16
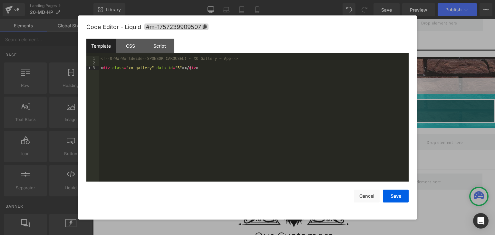
click at [299, 81] on div "<!-- 0-WW-Worldwide-(SPONSOR CAROUSEL) ~ XO Gallery ~ App --> < div class = "xo…" at bounding box center [253, 123] width 309 height 135
click at [393, 192] on button "Save" at bounding box center [396, 196] width 26 height 13
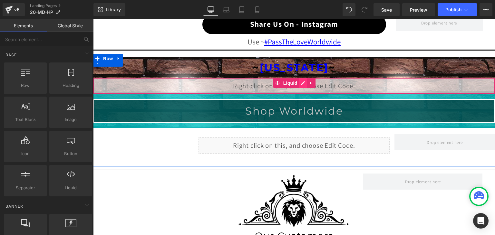
click at [299, 82] on div "Liquid" at bounding box center [294, 86] width 402 height 16
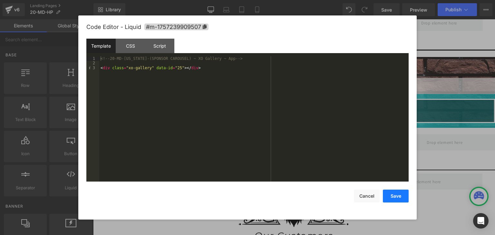
click at [390, 198] on button "Save" at bounding box center [396, 196] width 26 height 13
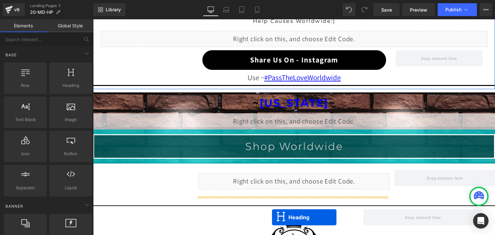
scroll to position [675, 0]
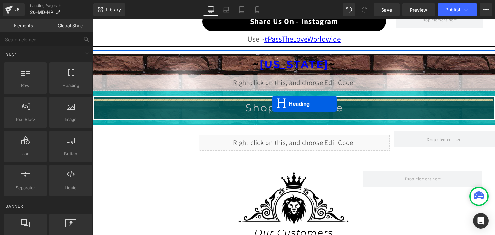
drag, startPoint x: 275, startPoint y: 66, endPoint x: 272, endPoint y: 104, distance: 37.8
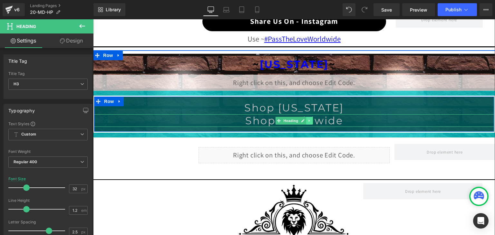
click at [306, 117] on link at bounding box center [309, 121] width 7 height 8
click at [311, 119] on icon at bounding box center [313, 121] width 4 height 4
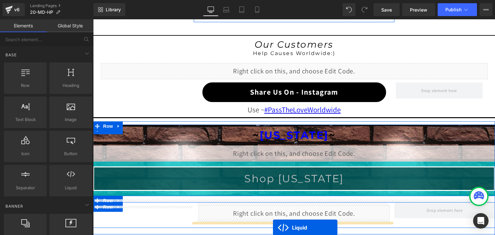
scroll to position [662, 0]
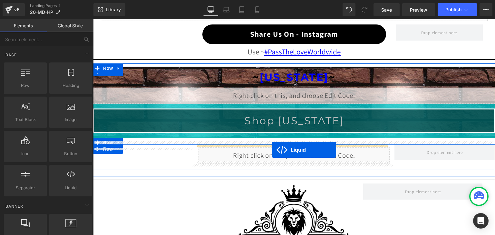
drag, startPoint x: 273, startPoint y: 161, endPoint x: 272, endPoint y: 150, distance: 11.7
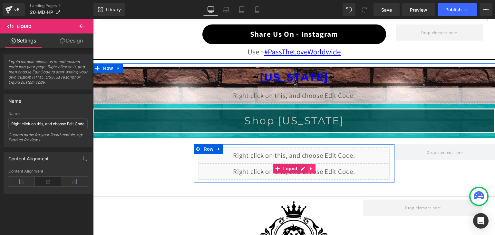
click at [310, 167] on icon at bounding box center [311, 168] width 5 height 5
click at [315, 167] on icon at bounding box center [315, 169] width 5 height 5
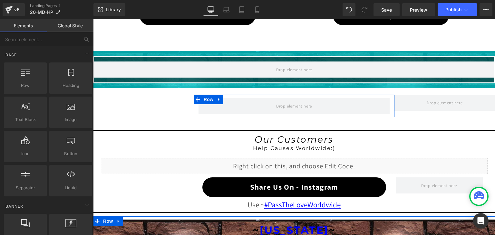
scroll to position [501, 0]
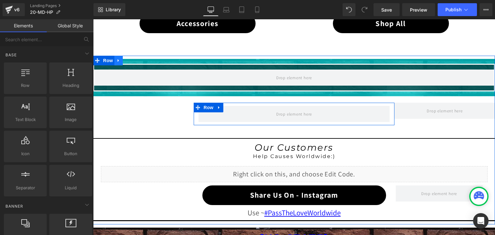
click at [116, 58] on icon at bounding box center [118, 60] width 5 height 5
click at [133, 60] on icon at bounding box center [135, 60] width 5 height 5
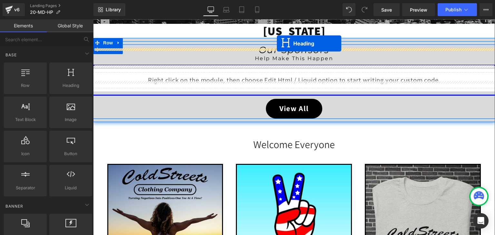
scroll to position [160, 0]
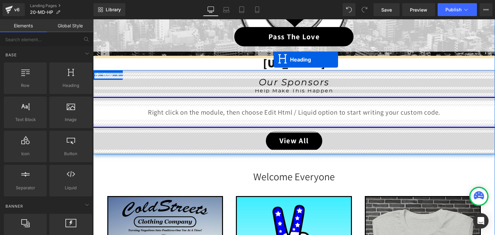
drag, startPoint x: 278, startPoint y: 133, endPoint x: 273, endPoint y: 60, distance: 73.6
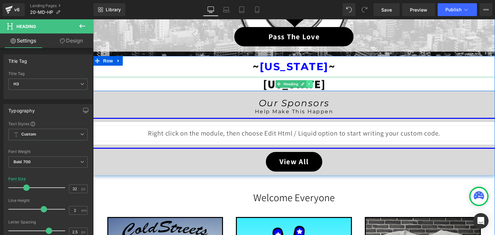
click at [308, 84] on icon at bounding box center [310, 84] width 4 height 4
click at [312, 84] on icon at bounding box center [313, 84] width 4 height 4
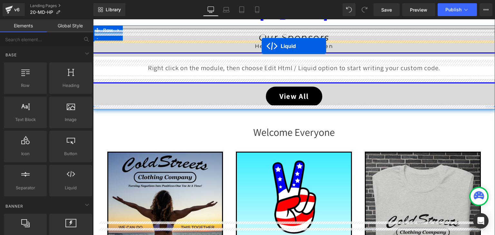
scroll to position [186, 0]
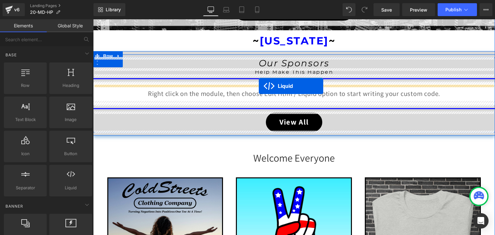
drag, startPoint x: 276, startPoint y: 154, endPoint x: 259, endPoint y: 86, distance: 69.8
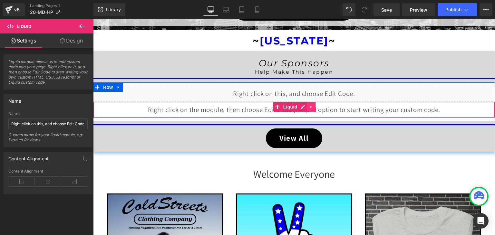
click at [310, 106] on icon at bounding box center [310, 107] width 1 height 3
click at [313, 106] on icon at bounding box center [315, 107] width 5 height 5
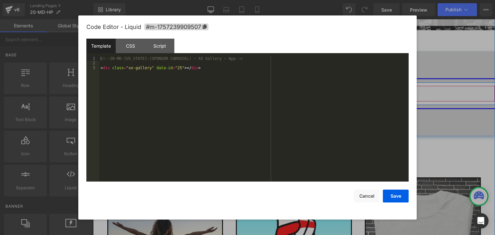
click at [300, 89] on div "Liquid" at bounding box center [294, 94] width 402 height 16
click at [392, 199] on button "Save" at bounding box center [396, 196] width 26 height 13
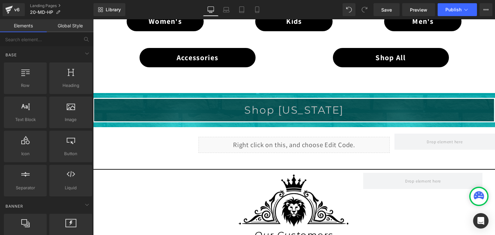
scroll to position [475, 0]
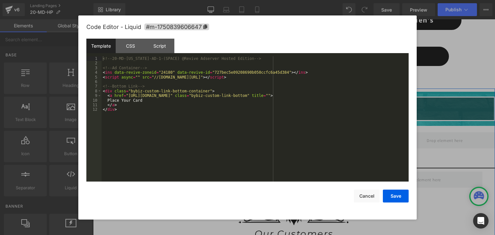
click at [299, 138] on div "Liquid" at bounding box center [293, 144] width 191 height 16
click at [398, 194] on button "Save" at bounding box center [396, 196] width 26 height 13
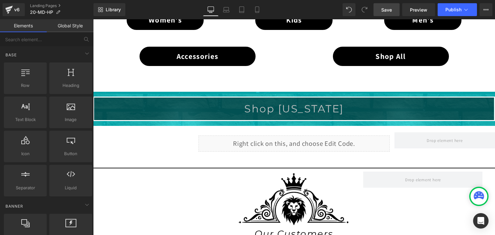
click at [390, 8] on span "Save" at bounding box center [386, 9] width 11 height 7
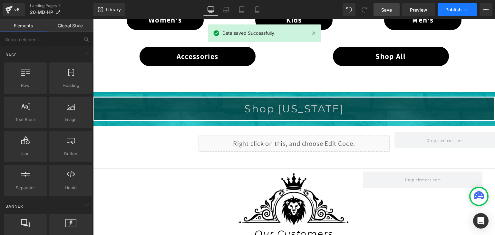
click at [456, 6] on button "Publish" at bounding box center [456, 9] width 39 height 13
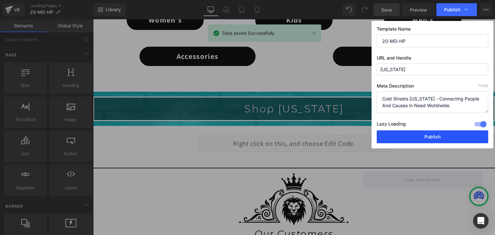
click at [437, 131] on button "Publish" at bounding box center [432, 136] width 111 height 13
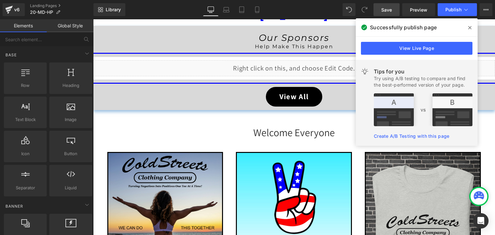
scroll to position [186, 0]
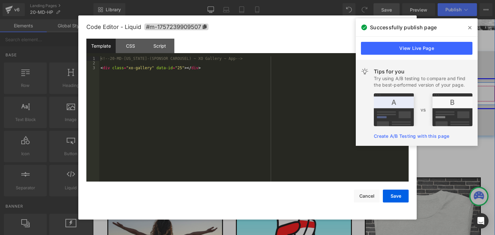
click at [301, 91] on div "Liquid" at bounding box center [294, 94] width 402 height 16
click at [399, 196] on button "Save" at bounding box center [396, 196] width 26 height 13
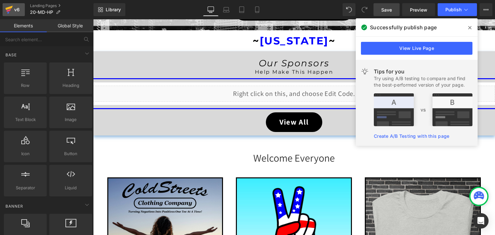
click at [10, 14] on icon at bounding box center [9, 10] width 8 height 16
click at [460, 12] on span "Publish" at bounding box center [453, 9] width 16 height 5
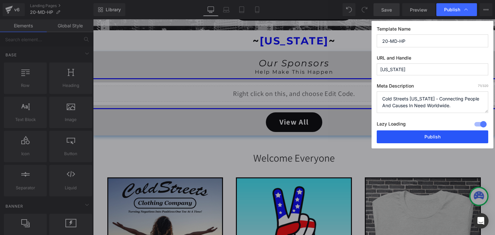
click at [434, 136] on button "Publish" at bounding box center [432, 136] width 111 height 13
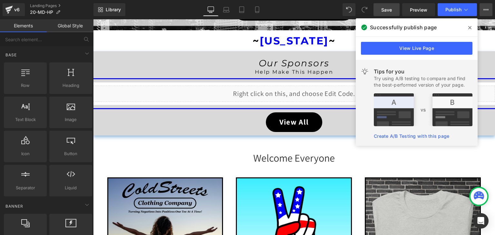
click at [484, 8] on icon at bounding box center [485, 9] width 5 height 5
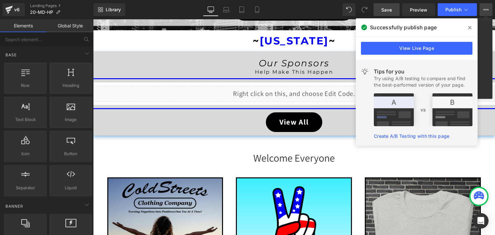
click at [319, 5] on div "Library Desktop Desktop Laptop Tablet Mobile Save Preview Publish Scheduled Vie…" at bounding box center [293, 9] width 401 height 13
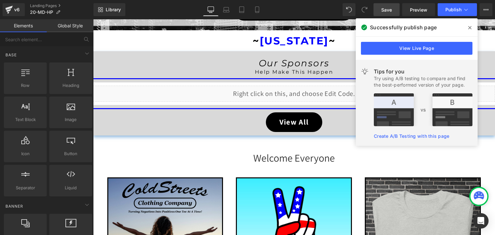
click at [468, 27] on span at bounding box center [469, 28] width 10 height 10
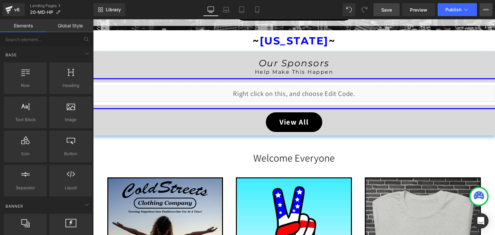
click at [486, 11] on icon at bounding box center [485, 9] width 5 height 5
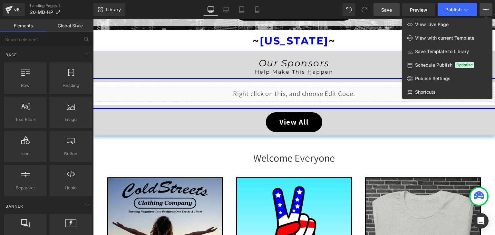
click at [305, 5] on div "Library Desktop Desktop Laptop Tablet Mobile Save Preview Publish Scheduled Vie…" at bounding box center [293, 9] width 401 height 13
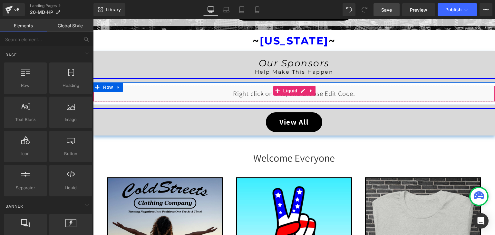
click at [300, 91] on div "Liquid" at bounding box center [294, 94] width 402 height 16
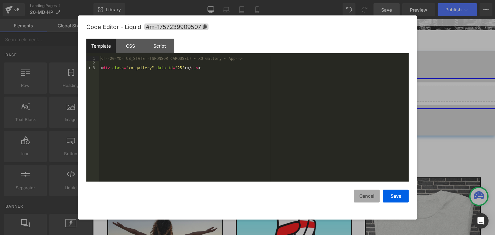
click at [374, 197] on button "Cancel" at bounding box center [367, 196] width 26 height 13
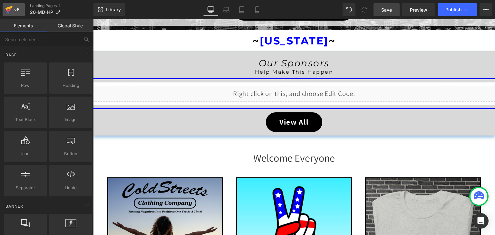
click at [9, 12] on icon at bounding box center [8, 13] width 2 height 2
